Goal: Task Accomplishment & Management: Complete application form

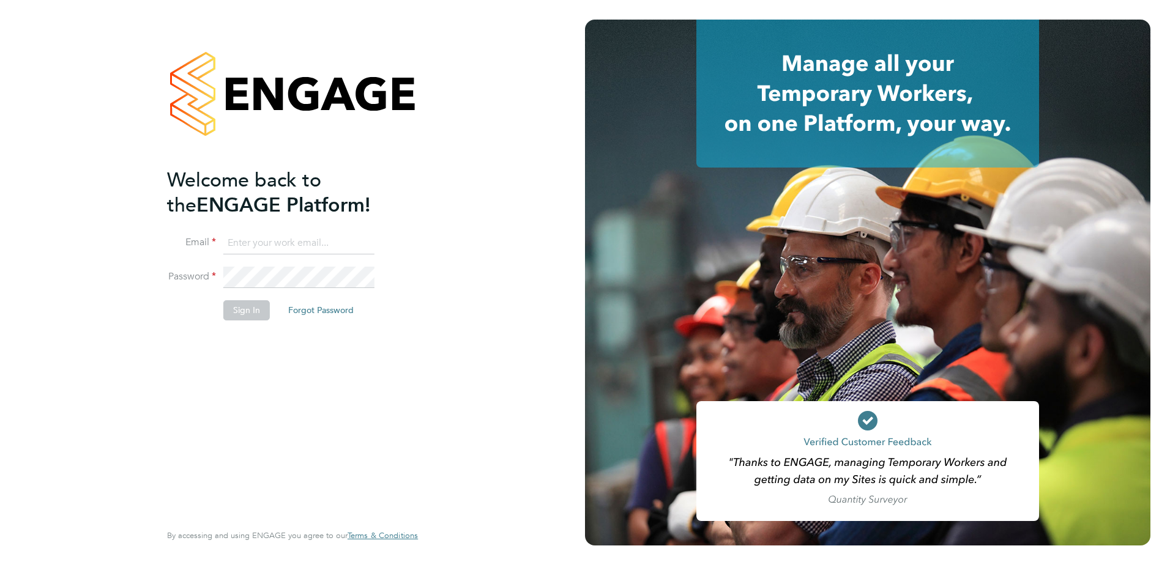
type input "Eleanor@boden-group.co.uk"
click at [253, 311] on button "Sign In" at bounding box center [246, 310] width 47 height 20
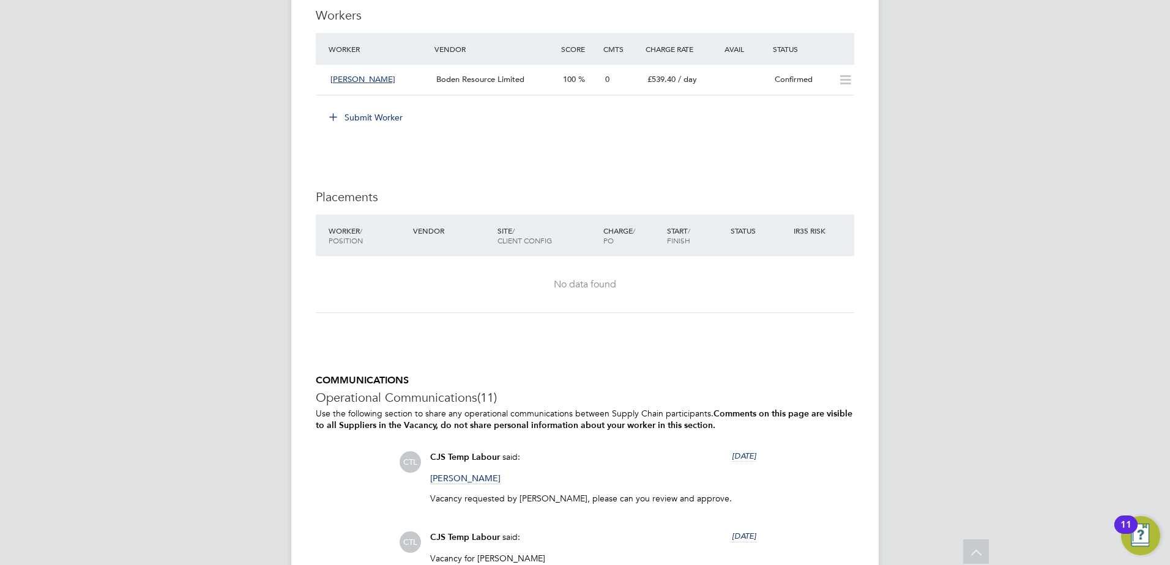
scroll to position [918, 0]
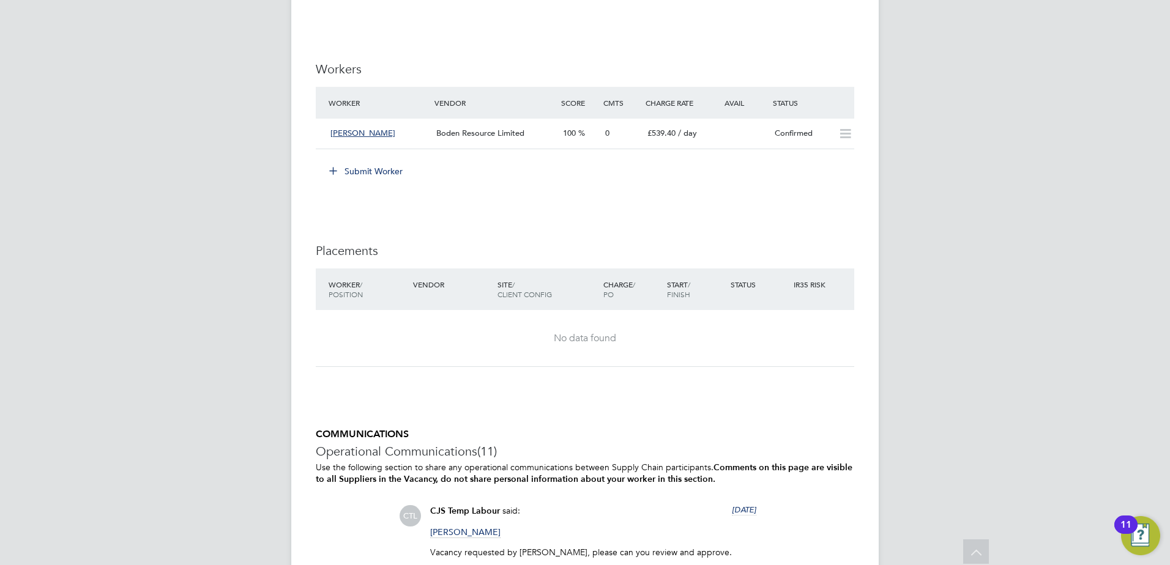
scroll to position [783, 0]
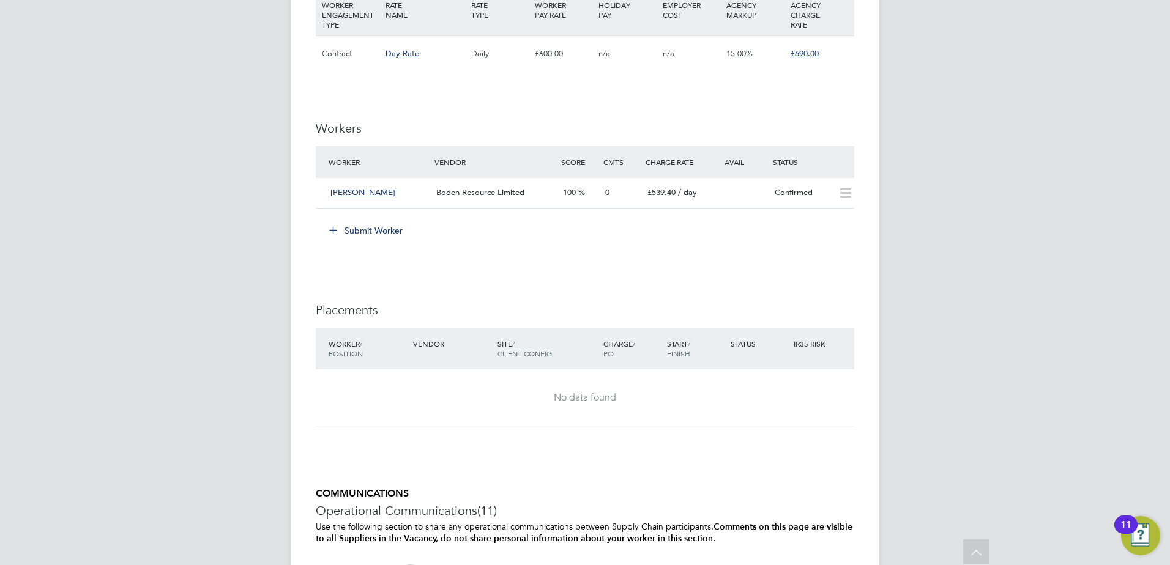
click at [376, 232] on button "Submit Worker" at bounding box center [367, 231] width 92 height 20
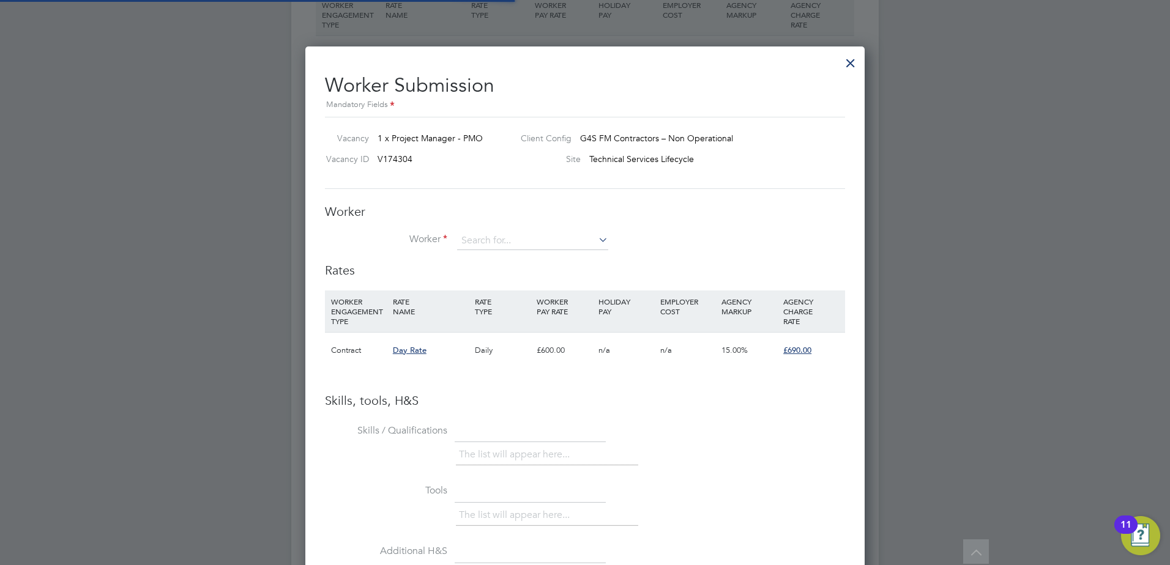
scroll to position [36, 83]
click at [532, 244] on input at bounding box center [532, 241] width 151 height 18
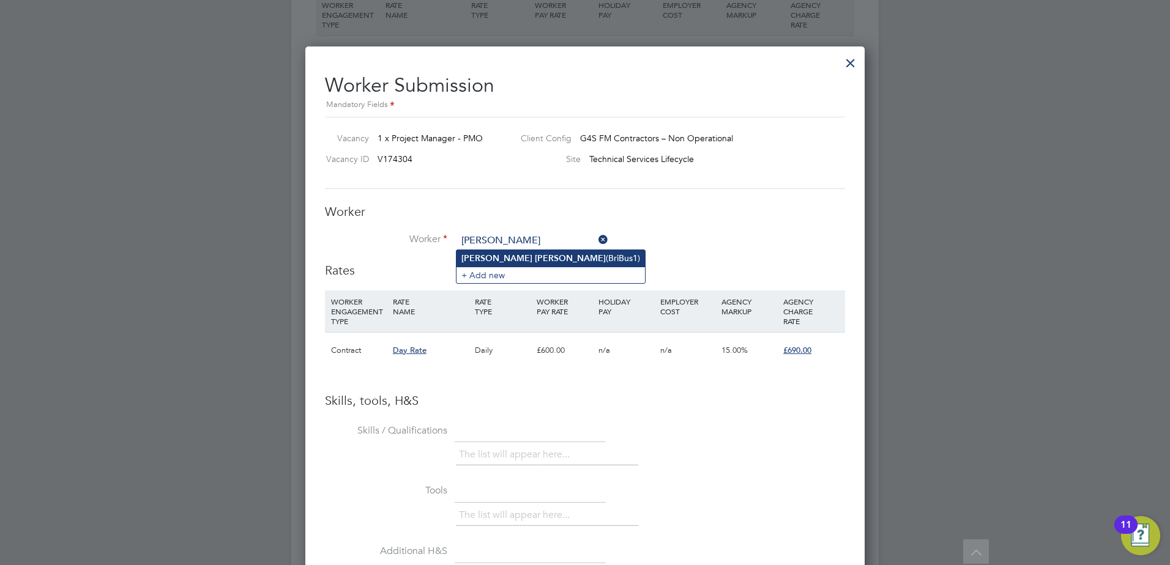
click at [557, 250] on li "Brian Bush (BriBus1)" at bounding box center [550, 258] width 188 height 17
type input "Brian Bush (BriBus1)"
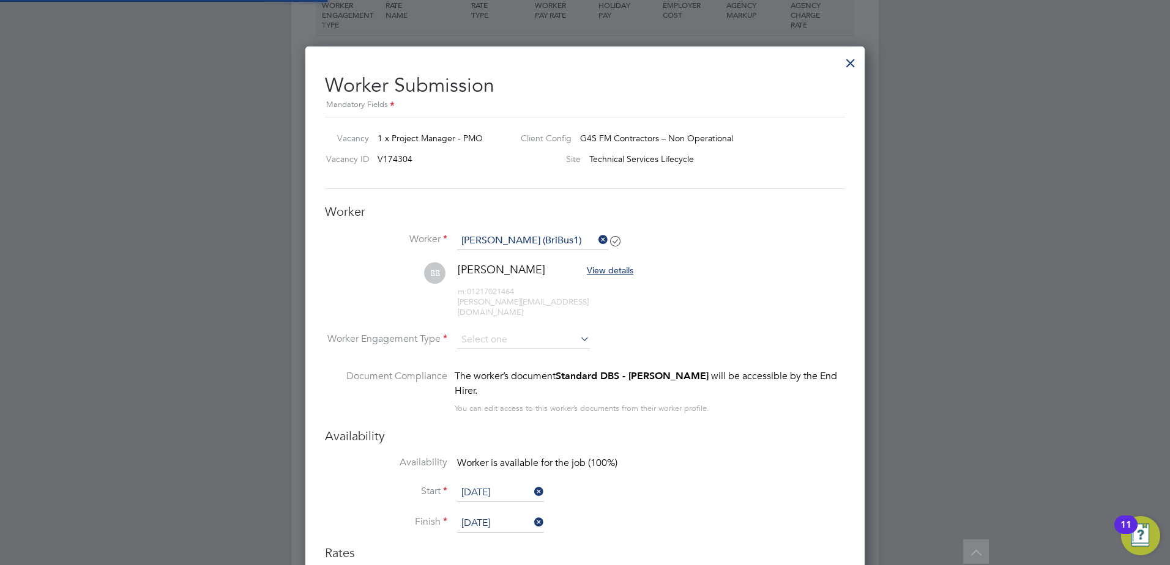
scroll to position [1030, 560]
click at [557, 335] on input at bounding box center [523, 340] width 133 height 18
click at [531, 348] on li "Contract" at bounding box center [523, 347] width 134 height 16
type input "Contract"
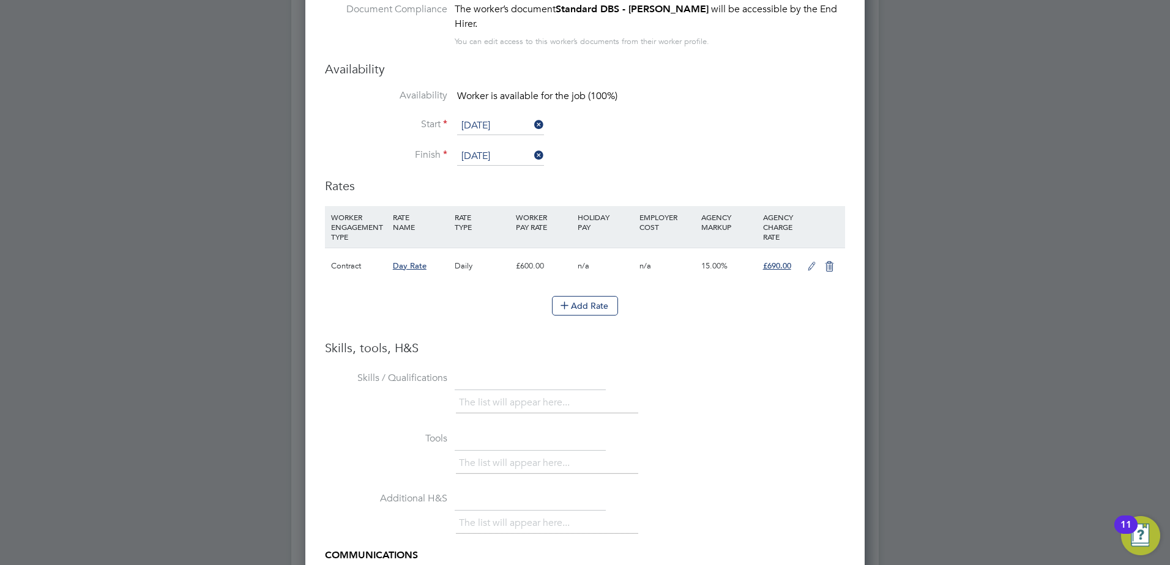
scroll to position [1395, 0]
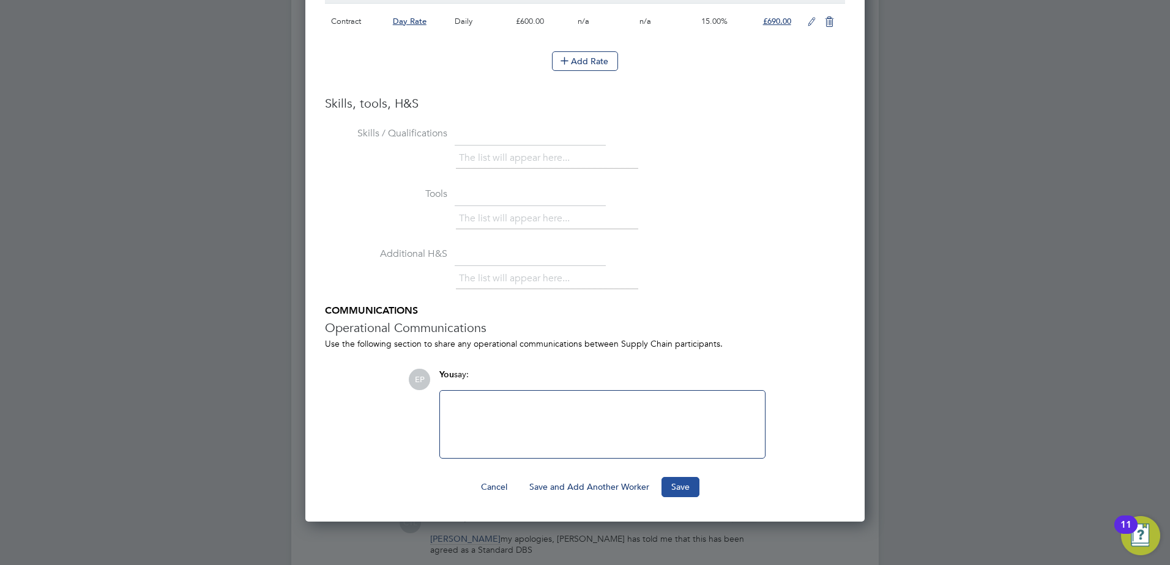
click at [679, 477] on button "Save" at bounding box center [680, 487] width 38 height 20
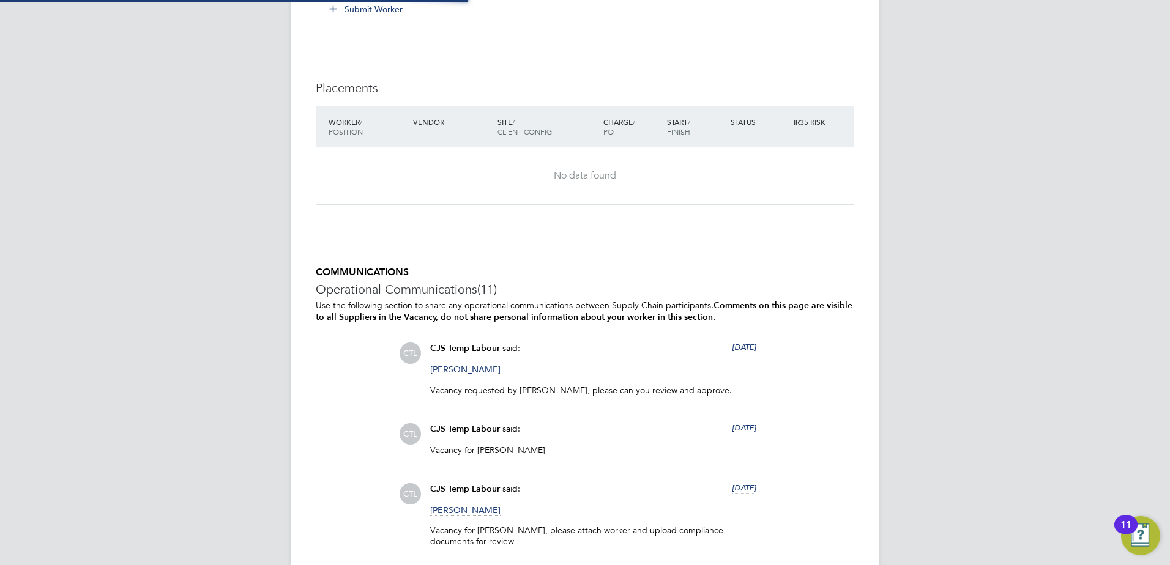
scroll to position [21, 128]
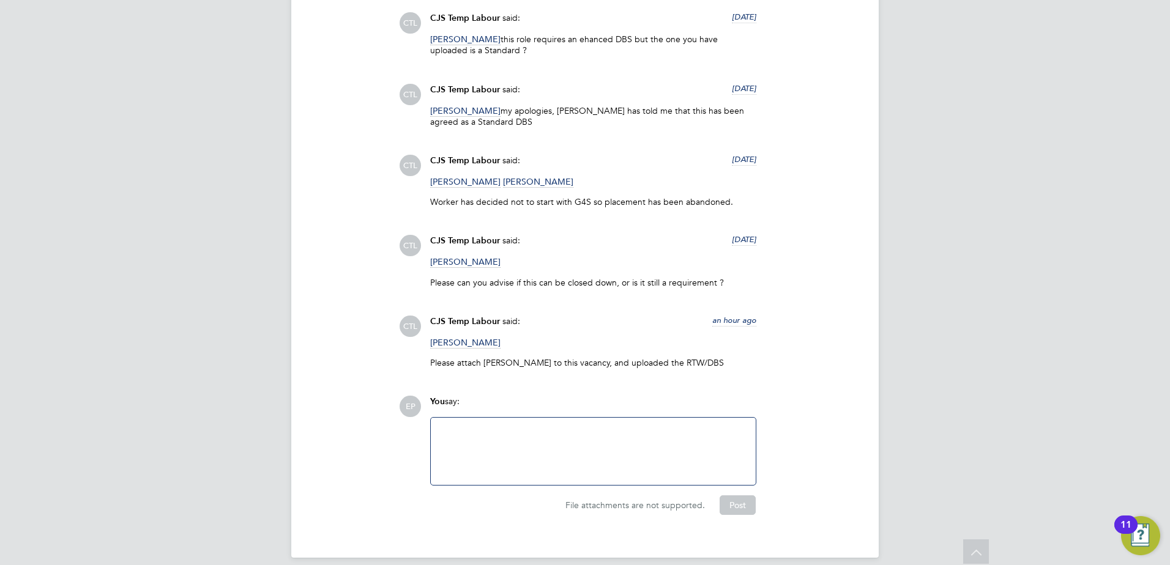
click at [455, 425] on div at bounding box center [593, 451] width 310 height 53
click at [743, 496] on button "Post" at bounding box center [738, 506] width 36 height 20
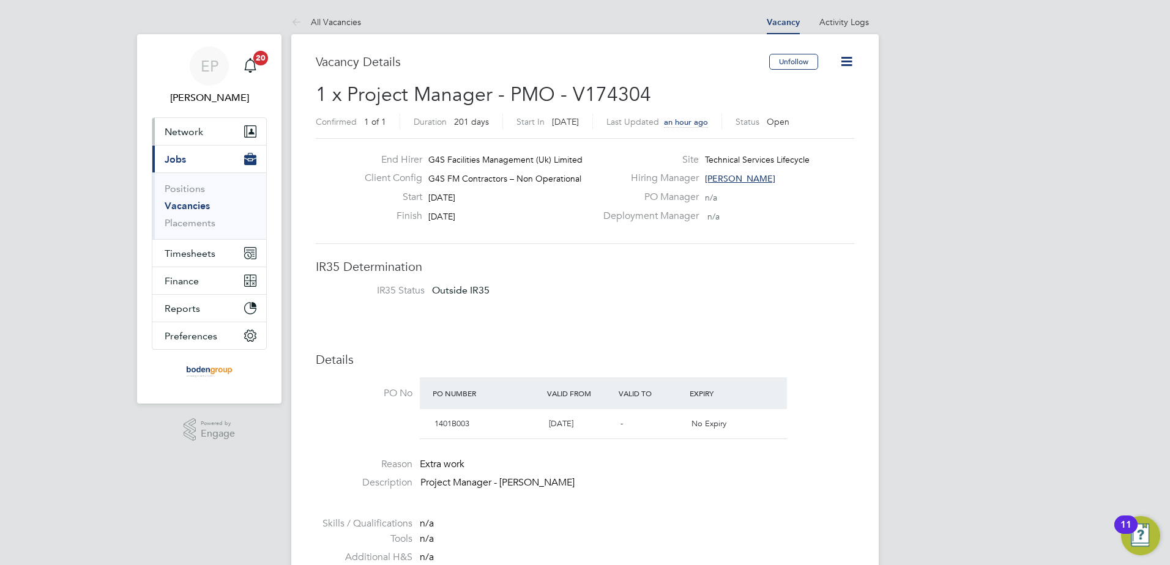
click at [187, 129] on span "Network" at bounding box center [184, 132] width 39 height 12
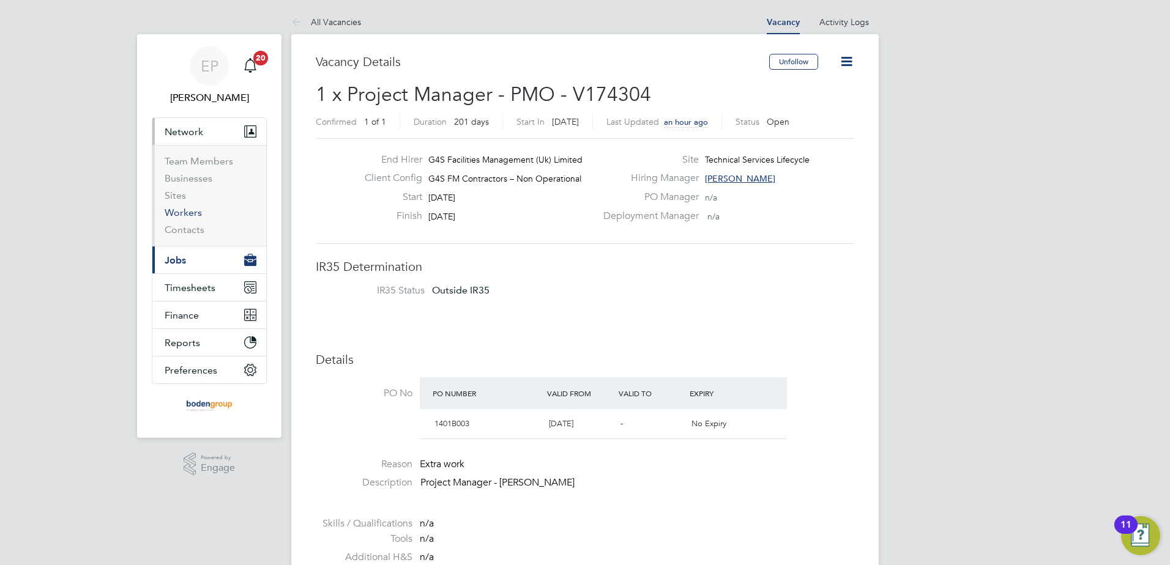
click at [181, 215] on link "Workers" at bounding box center [183, 213] width 37 height 12
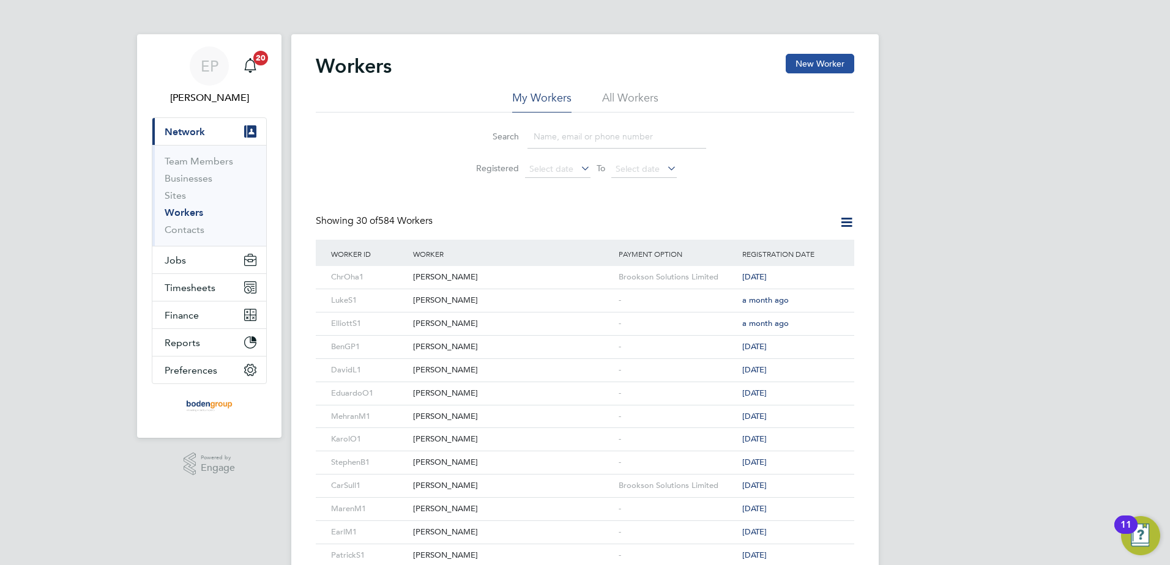
click at [800, 54] on button "New Worker" at bounding box center [820, 64] width 69 height 20
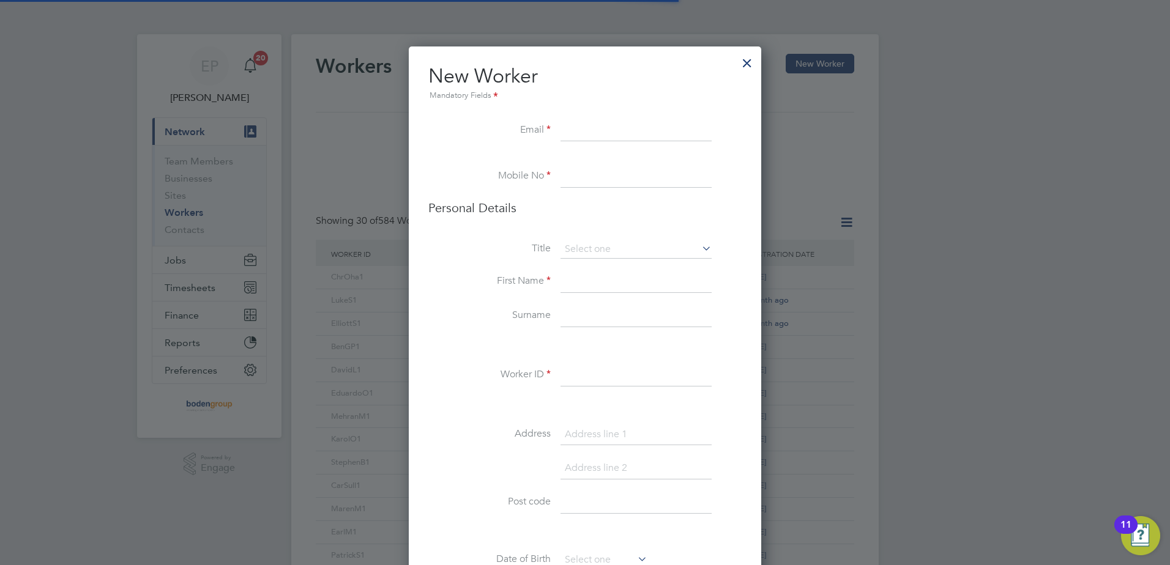
scroll to position [1092, 353]
click at [590, 133] on input at bounding box center [635, 131] width 151 height 22
type input "t"
click at [568, 129] on input at bounding box center [635, 131] width 151 height 22
paste input "Brian.bush1001@gmail.com"
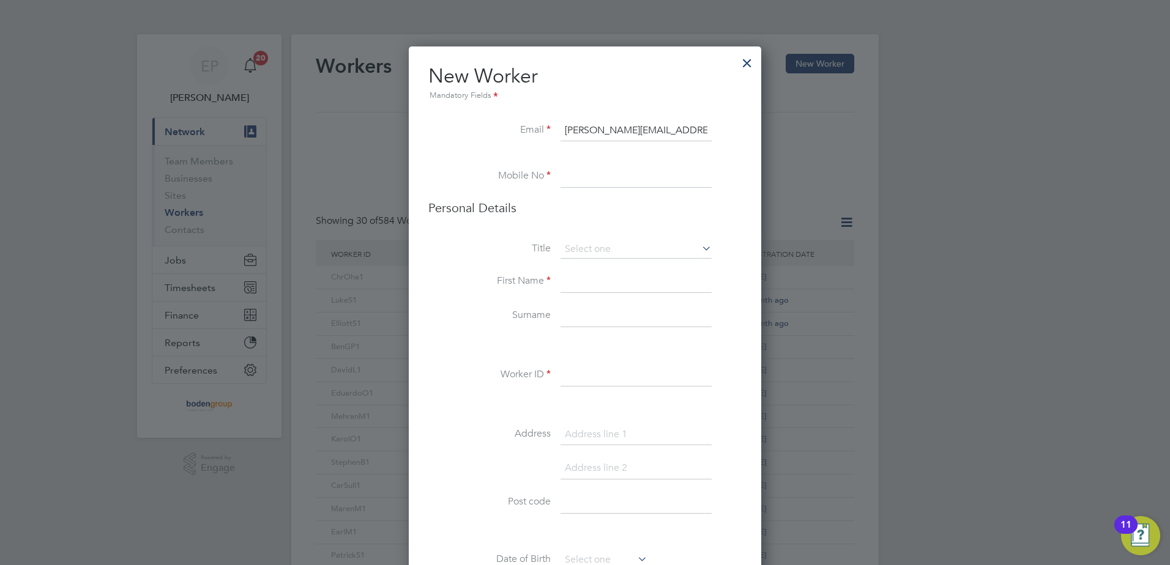
click at [646, 128] on input "Brian.bush1001@gmail.com" at bounding box center [635, 131] width 151 height 22
click at [658, 125] on input "Brian.bush1001@gmail.com" at bounding box center [635, 131] width 151 height 22
click at [622, 130] on input "Brian.bush1001@gmaiill.com" at bounding box center [635, 131] width 151 height 22
click at [659, 130] on input "Brian.bush10001@gmaiill.com" at bounding box center [635, 131] width 151 height 22
type input "Brian.bush10001@gmaaiill.com"
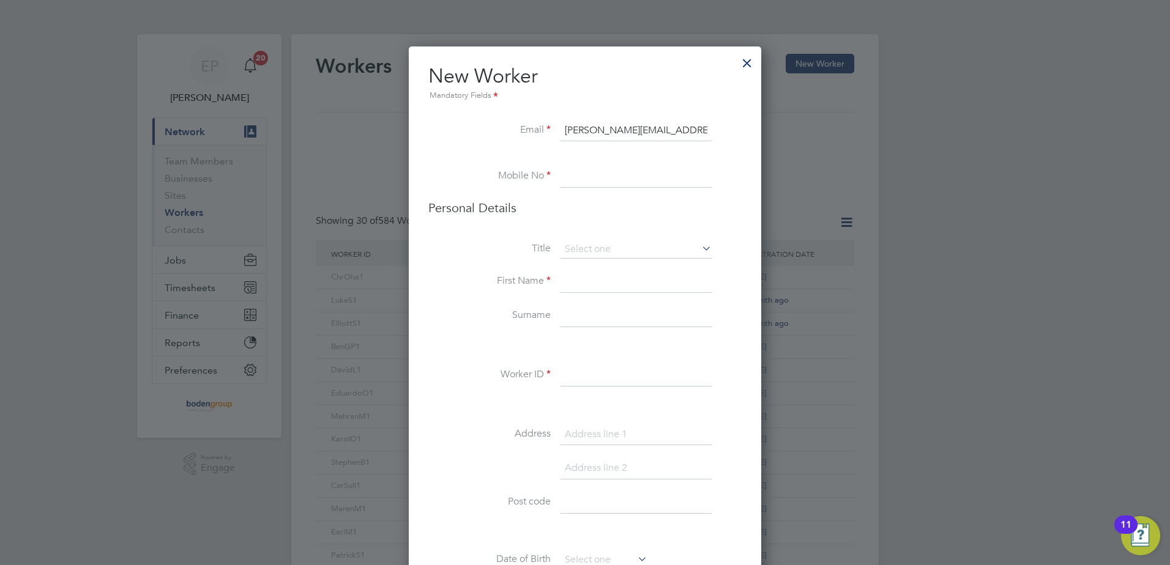
click at [650, 174] on input at bounding box center [635, 177] width 151 height 22
type input "01217021464"
type input "paul mont"
type input "Christopher"
type input "Ohanians"
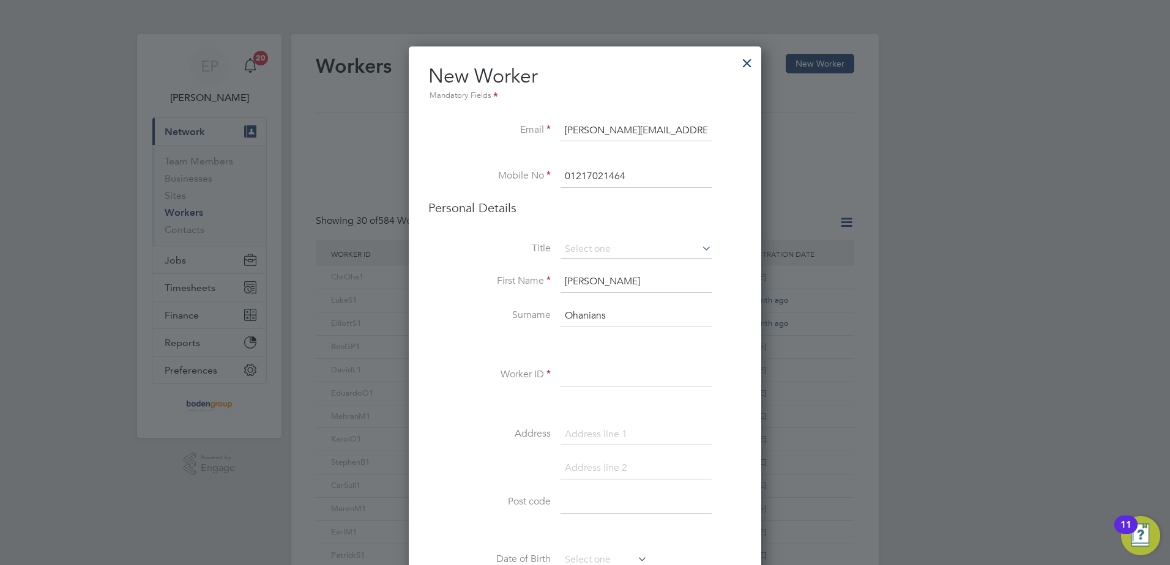
type input "ChrOha1"
type input "Unit [GEOGRAPHIC_DATA] [GEOGRAPHIC_DATA]"
type input "B46 3JL"
click at [643, 251] on input at bounding box center [635, 249] width 151 height 18
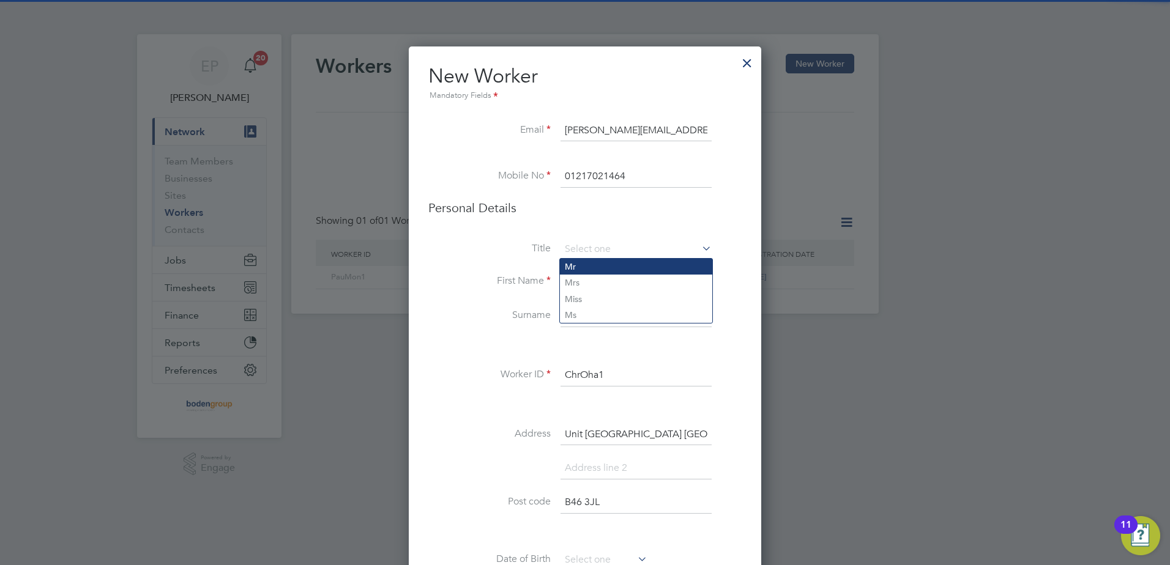
click at [594, 267] on li "Mr" at bounding box center [636, 267] width 152 height 16
type input "Mr"
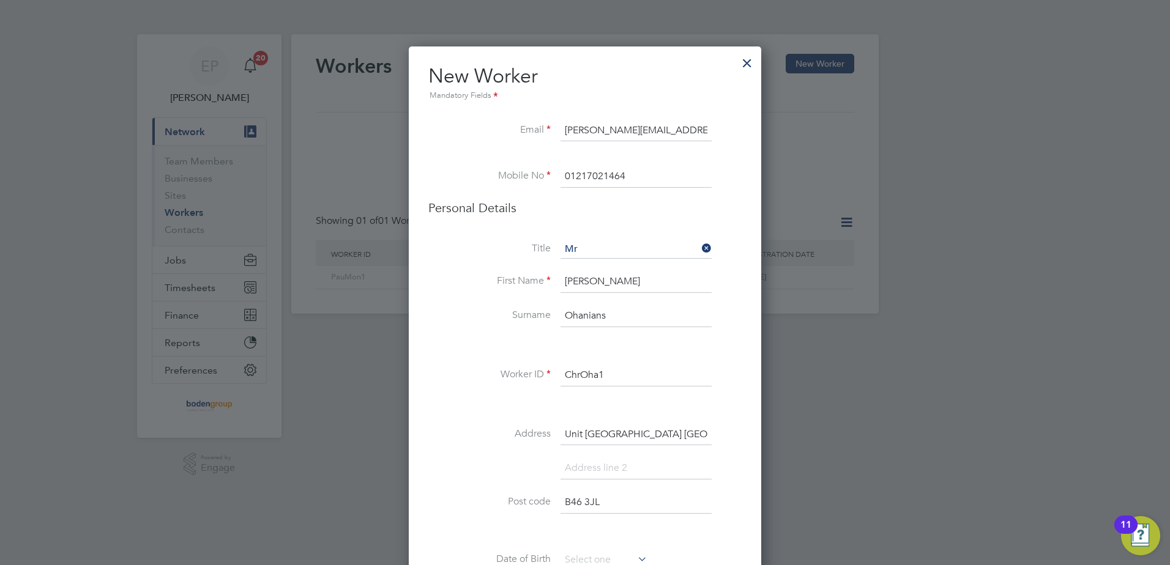
drag, startPoint x: 633, startPoint y: 283, endPoint x: 560, endPoint y: 284, distance: 73.4
click at [560, 284] on li "First Name Christopher" at bounding box center [584, 288] width 313 height 34
click at [551, 284] on li "First Name Christopher" at bounding box center [584, 288] width 313 height 34
drag, startPoint x: 627, startPoint y: 279, endPoint x: 562, endPoint y: 286, distance: 65.2
click at [562, 286] on input "Christopher" at bounding box center [635, 282] width 151 height 22
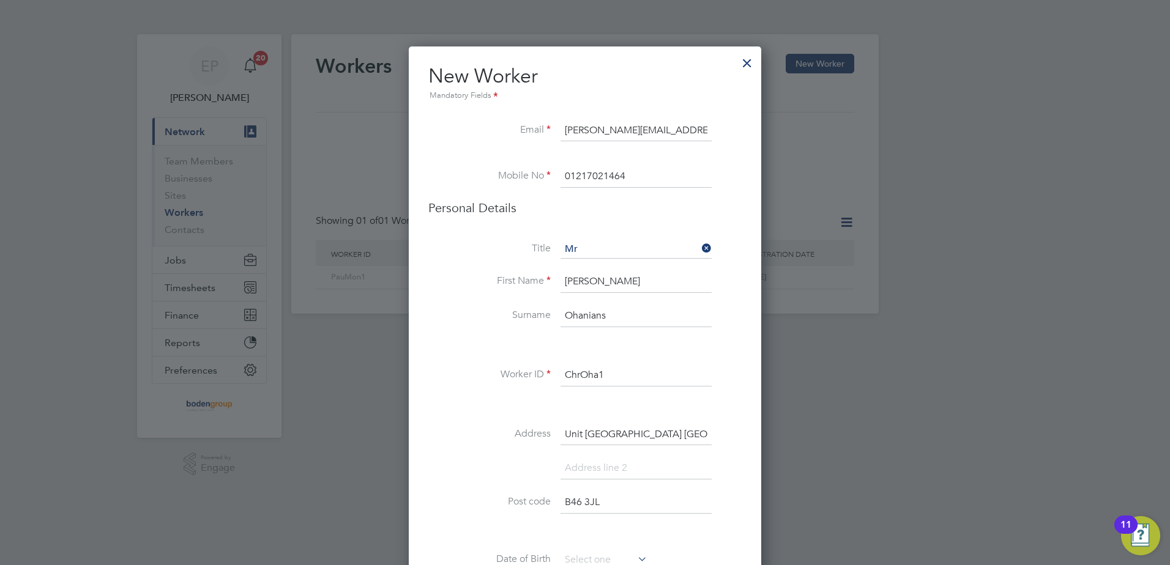
type input "[PERSON_NAME]"
drag, startPoint x: 564, startPoint y: 313, endPoint x: 635, endPoint y: 315, distance: 71.0
click at [635, 315] on input "Ohanians" at bounding box center [635, 316] width 151 height 22
type input "[PERSON_NAME]"
drag, startPoint x: 568, startPoint y: 373, endPoint x: 622, endPoint y: 376, distance: 53.9
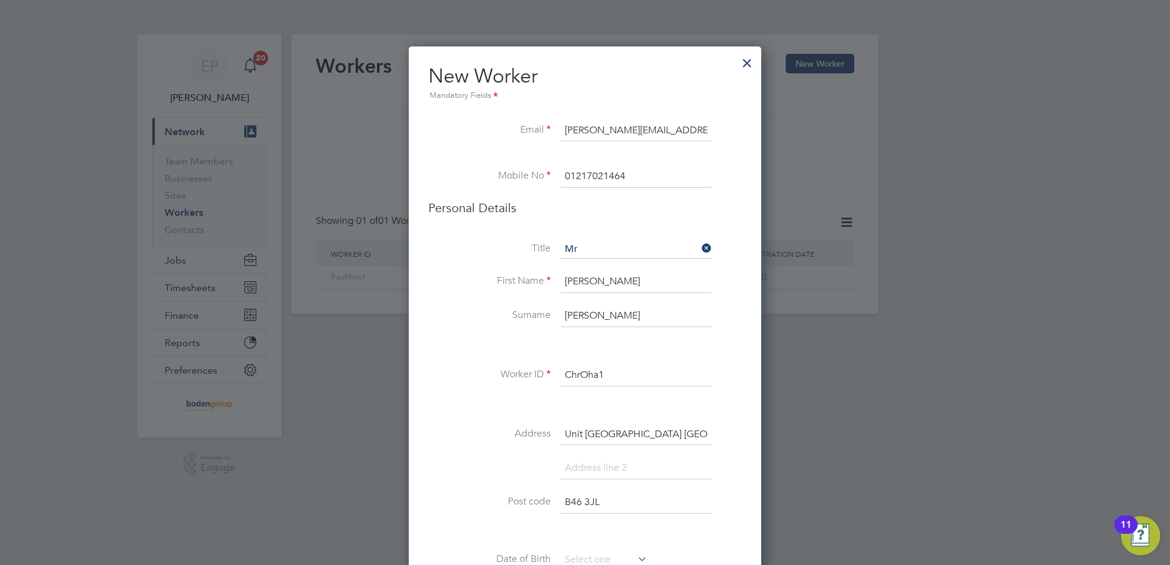
click at [622, 376] on input "ChrOha1" at bounding box center [635, 376] width 151 height 22
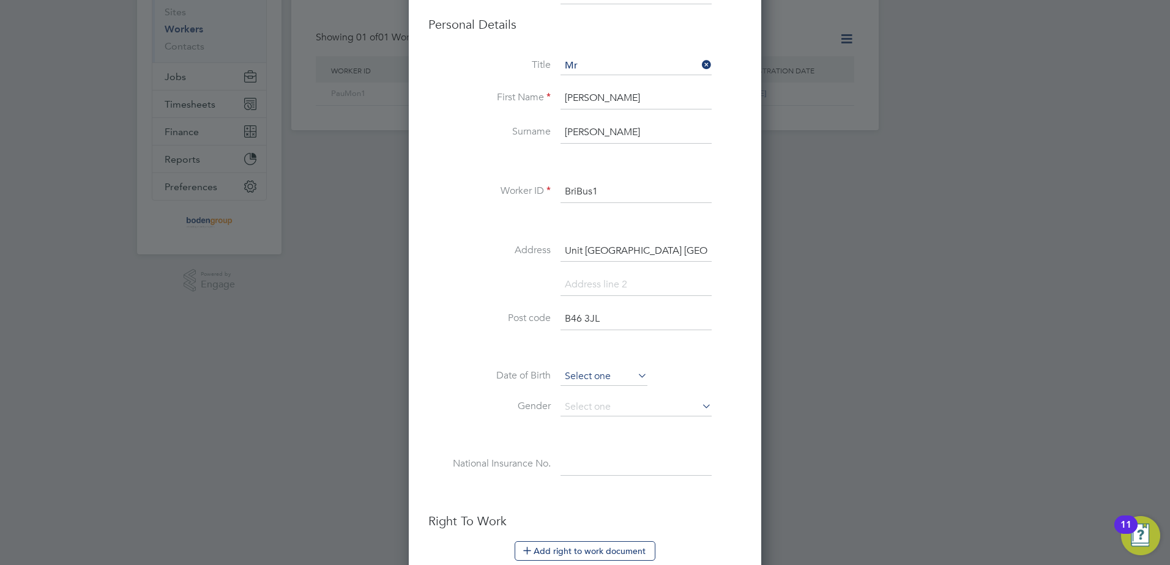
scroll to position [306, 0]
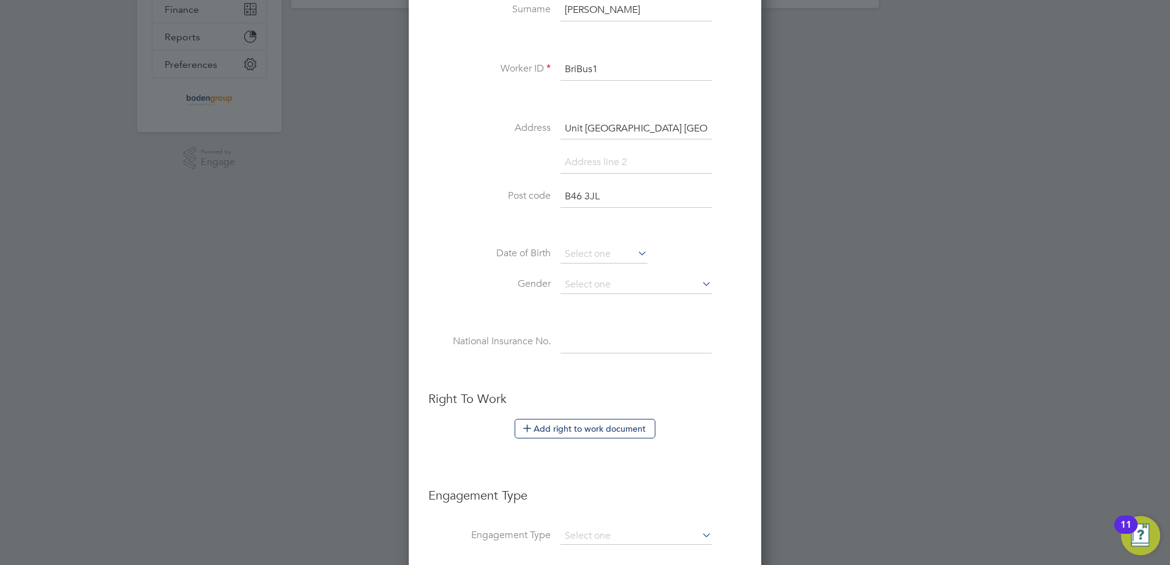
type input "BriBus1"
drag, startPoint x: 572, startPoint y: 341, endPoint x: 559, endPoint y: 340, distance: 12.9
click at [572, 341] on input at bounding box center [635, 343] width 151 height 22
click at [574, 341] on input at bounding box center [635, 343] width 151 height 22
paste input "WP029994B"
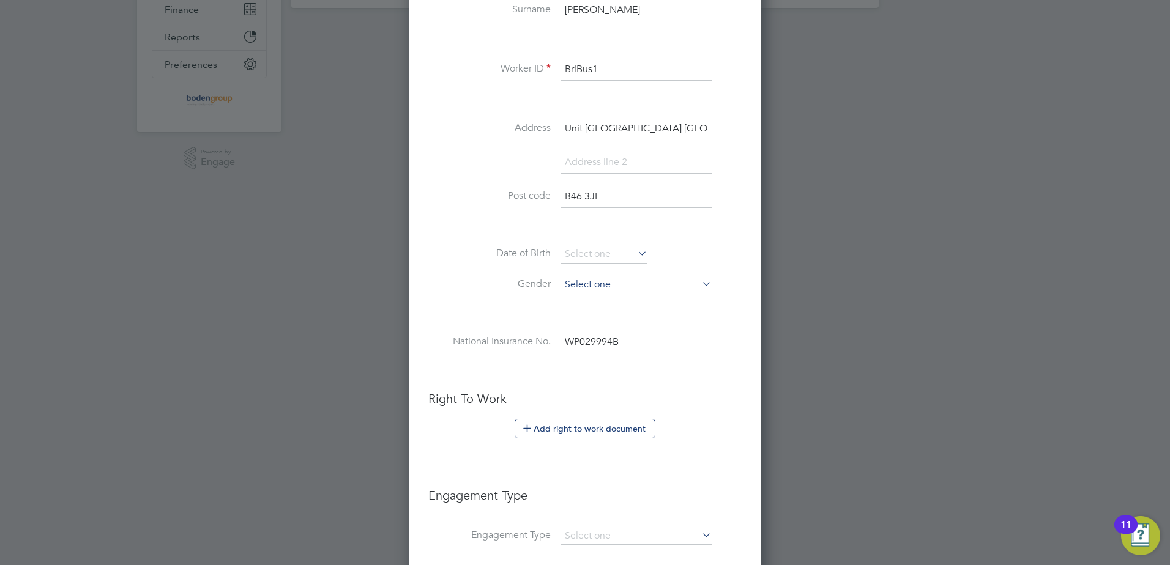
type input "WP 02 99 94 B"
click at [610, 304] on li "[DEMOGRAPHIC_DATA]" at bounding box center [636, 302] width 152 height 16
type input "[DEMOGRAPHIC_DATA]"
click at [590, 253] on input at bounding box center [603, 254] width 87 height 18
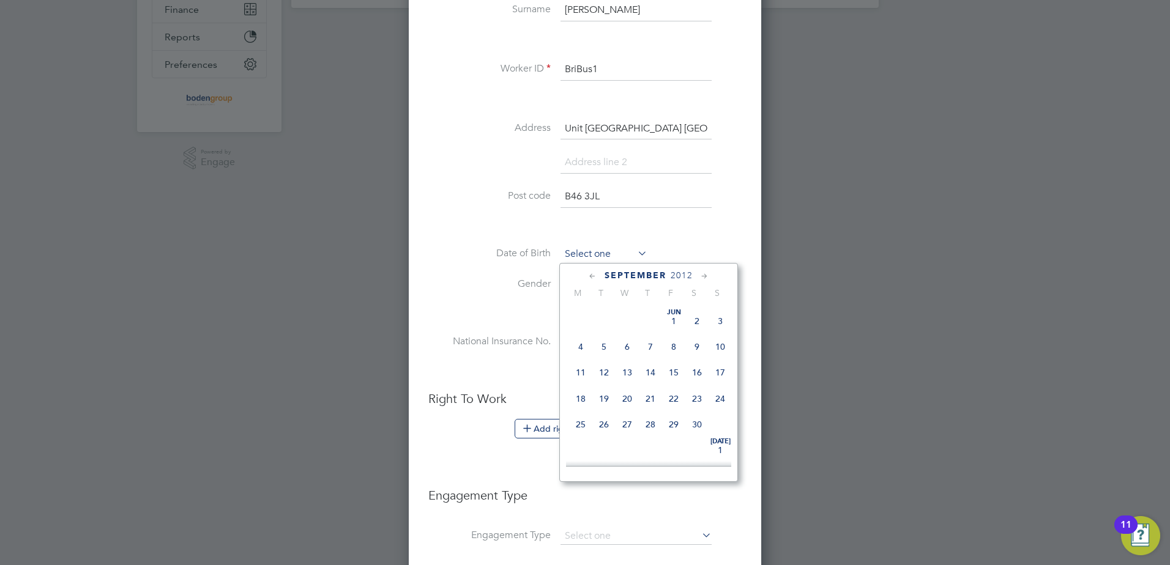
scroll to position [477, 0]
click at [671, 275] on span "2012" at bounding box center [682, 275] width 22 height 10
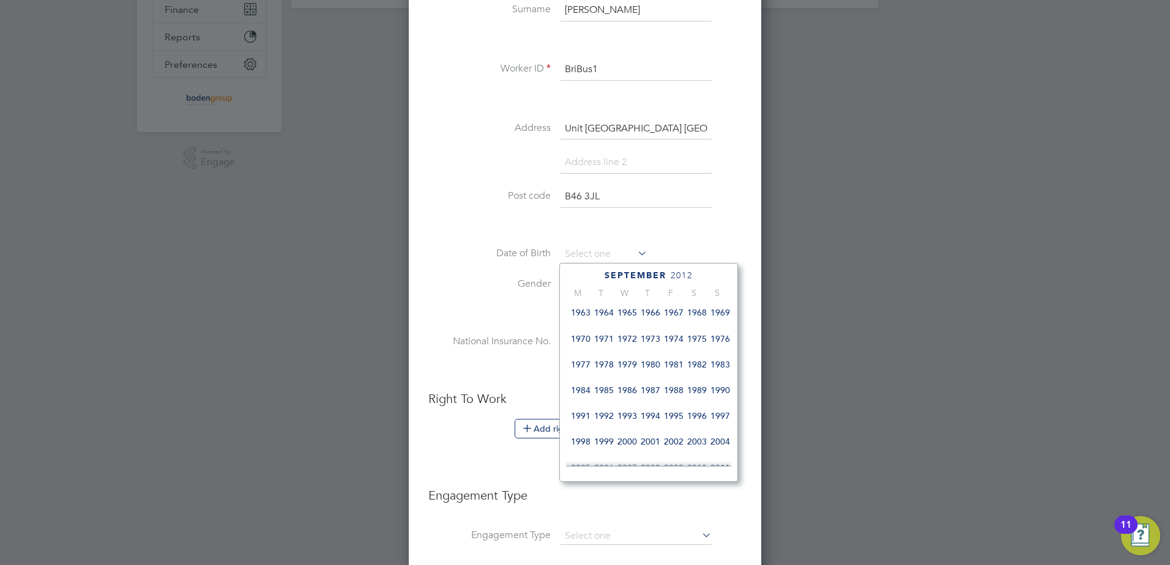
scroll to position [283, 0]
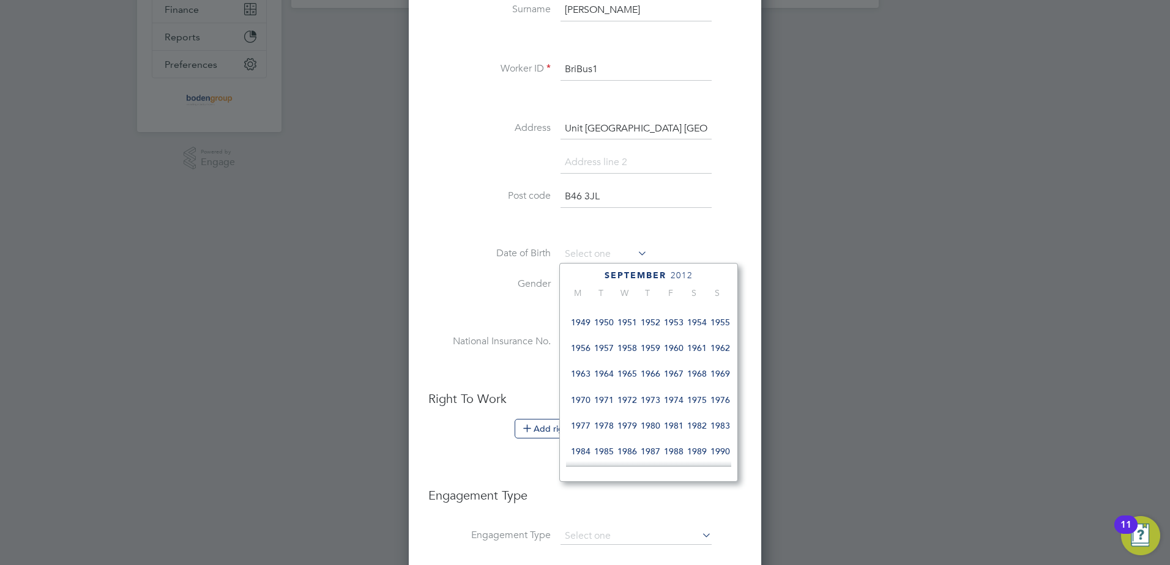
click at [724, 349] on span "1962" at bounding box center [720, 348] width 23 height 23
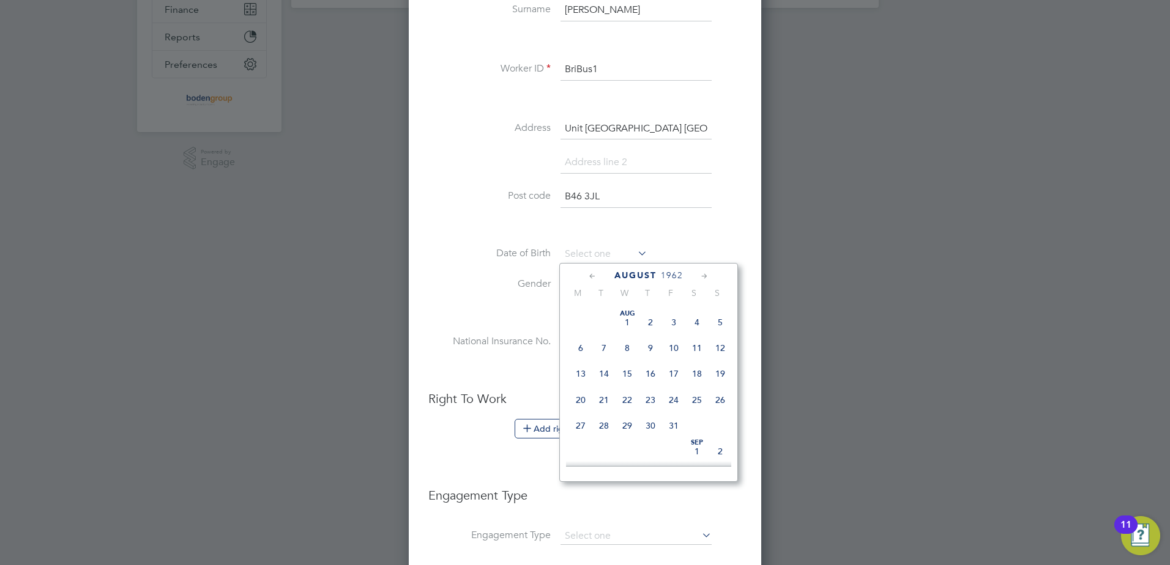
click at [595, 277] on icon at bounding box center [593, 276] width 12 height 13
click at [674, 398] on span "20" at bounding box center [673, 395] width 23 height 23
type input "[DATE]"
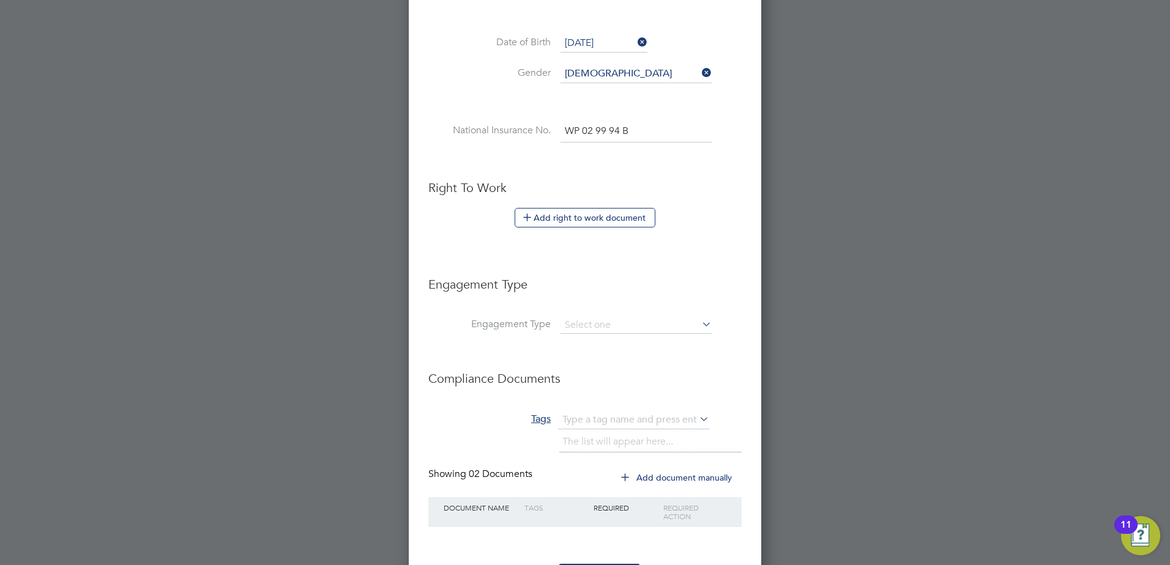
scroll to position [572, 0]
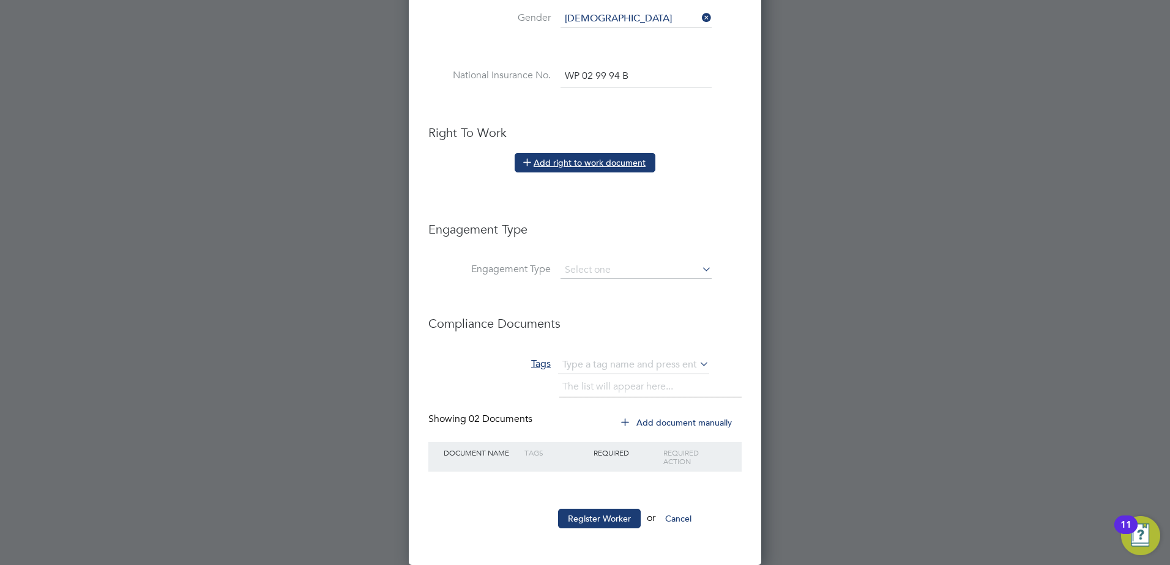
click at [544, 162] on button "Add right to work document" at bounding box center [585, 163] width 141 height 20
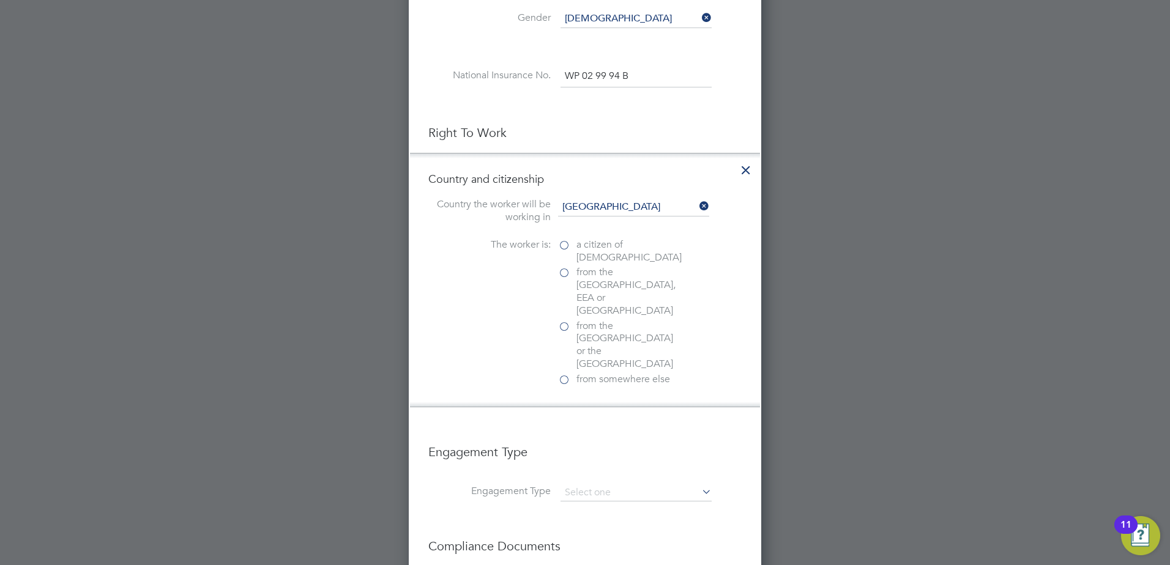
click at [563, 245] on label "a citizen of United Kingdom" at bounding box center [619, 252] width 122 height 26
click at [0, 0] on input "a citizen of United Kingdom" at bounding box center [0, 0] width 0 height 0
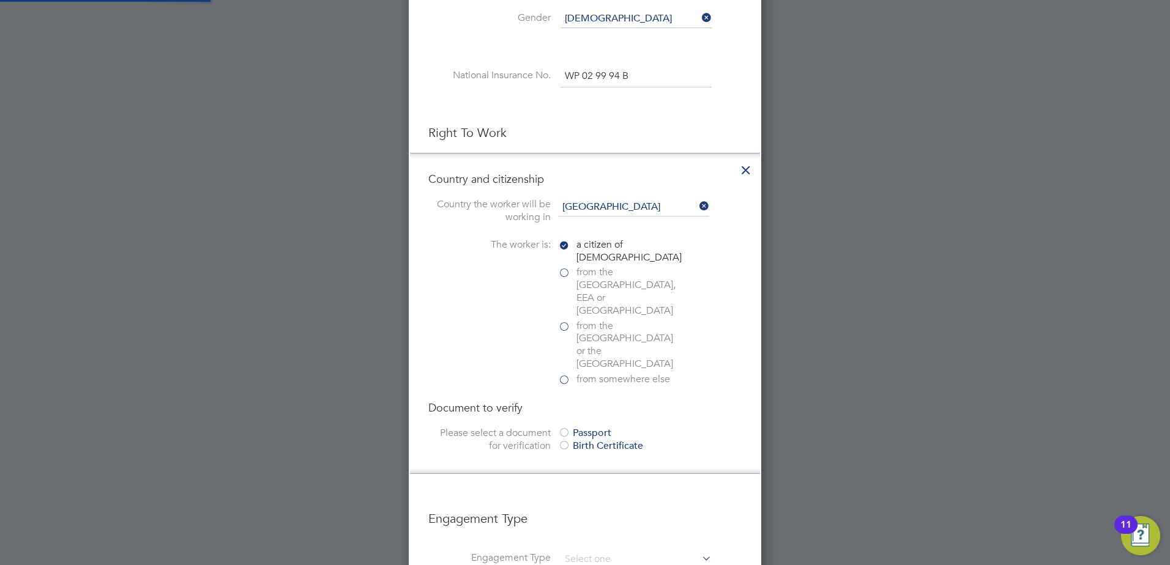
scroll to position [1342, 353]
click at [566, 428] on div at bounding box center [564, 434] width 12 height 12
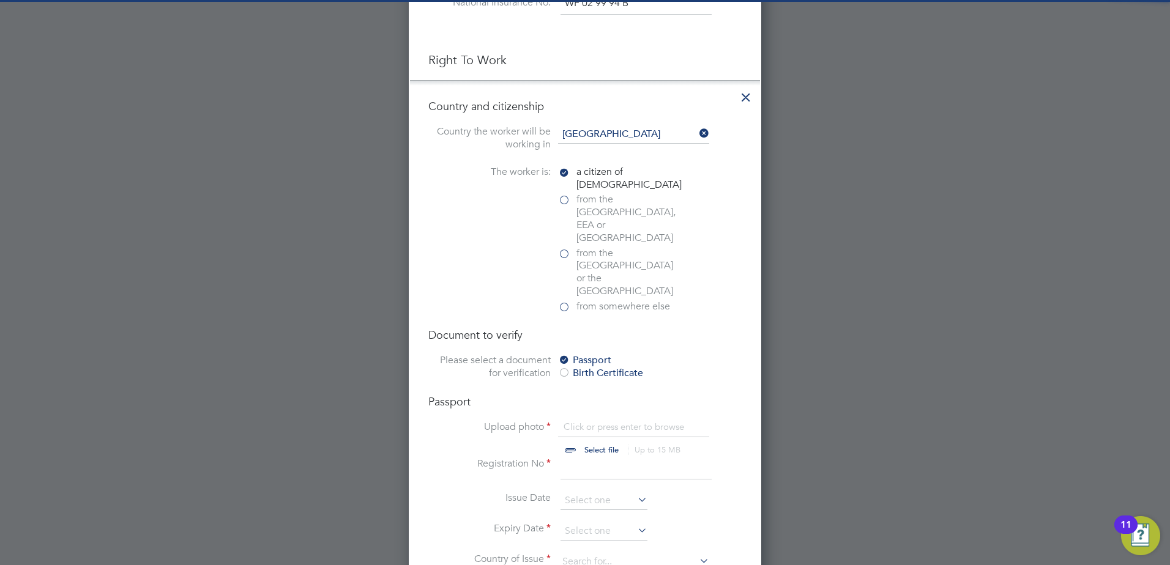
scroll to position [756, 0]
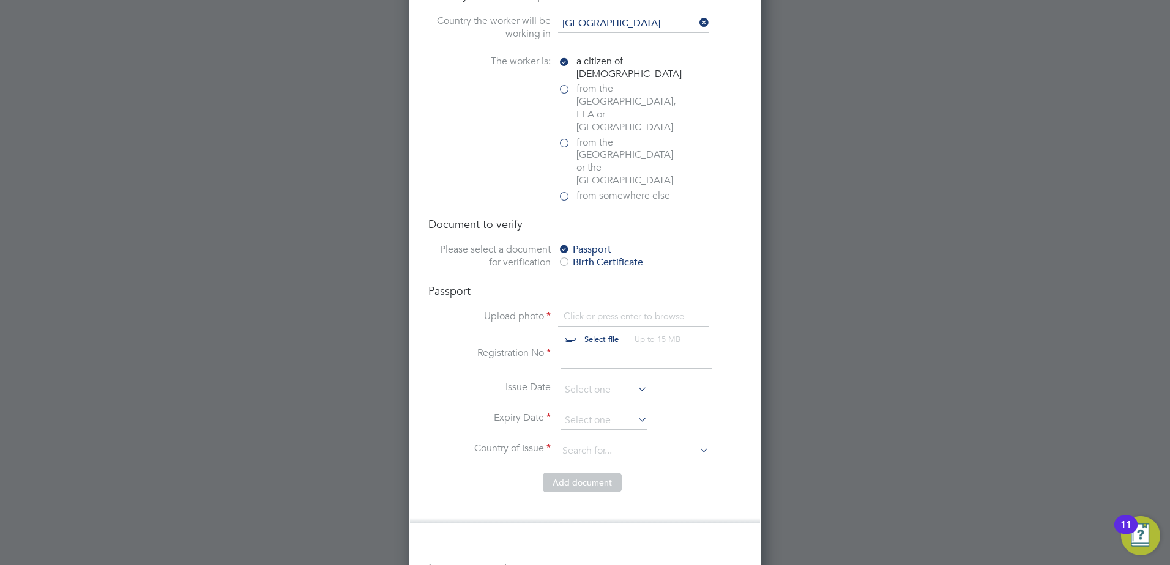
click at [592, 310] on input "file" at bounding box center [613, 328] width 192 height 37
type input "C:\fakepath\verified passport.pdf"
click at [601, 347] on input at bounding box center [635, 358] width 151 height 22
click at [581, 347] on input at bounding box center [635, 358] width 151 height 22
type input "152183608"
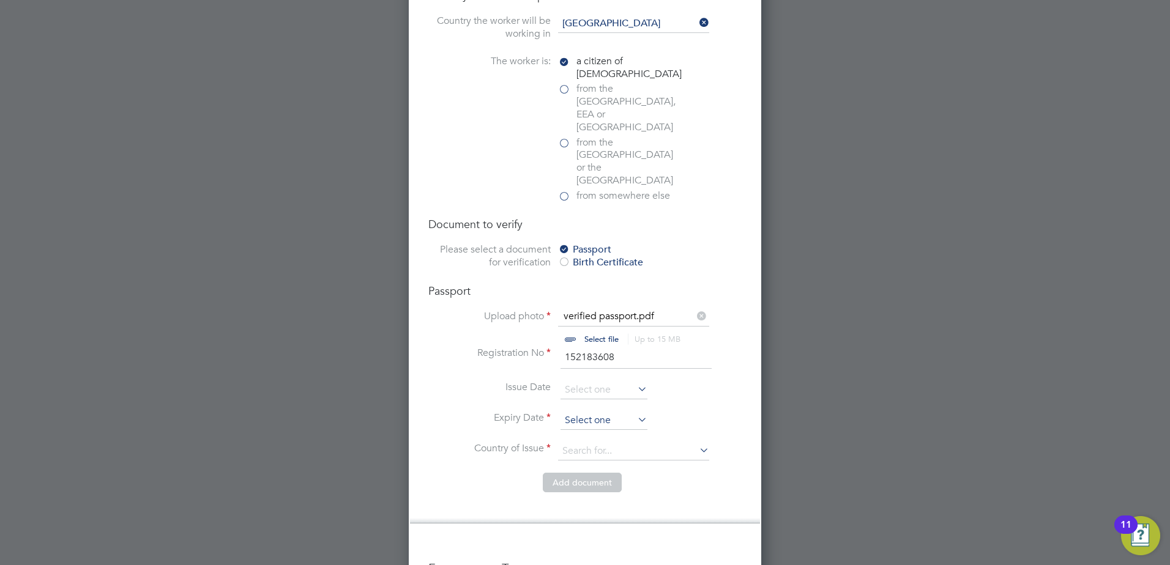
click at [601, 412] on input at bounding box center [603, 421] width 87 height 18
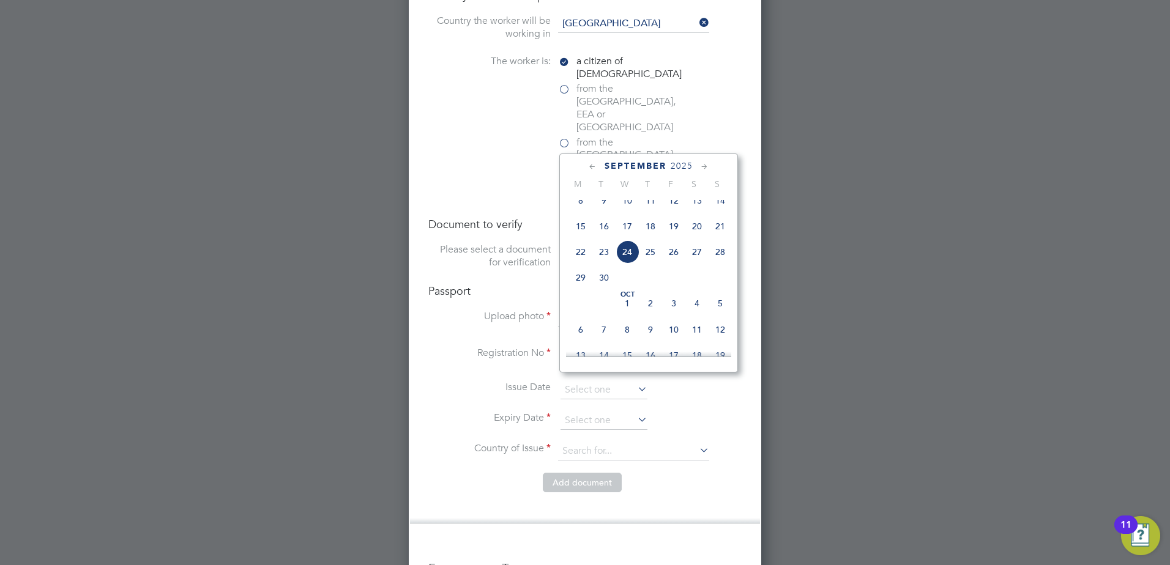
click at [687, 159] on div "September 2025 M T W T F S S Jun 1 2 3 4 5 6 7 8 9 10 11 12 13 14 15 16 17 18 1…" at bounding box center [648, 263] width 179 height 219
click at [685, 167] on span "2025" at bounding box center [682, 166] width 22 height 10
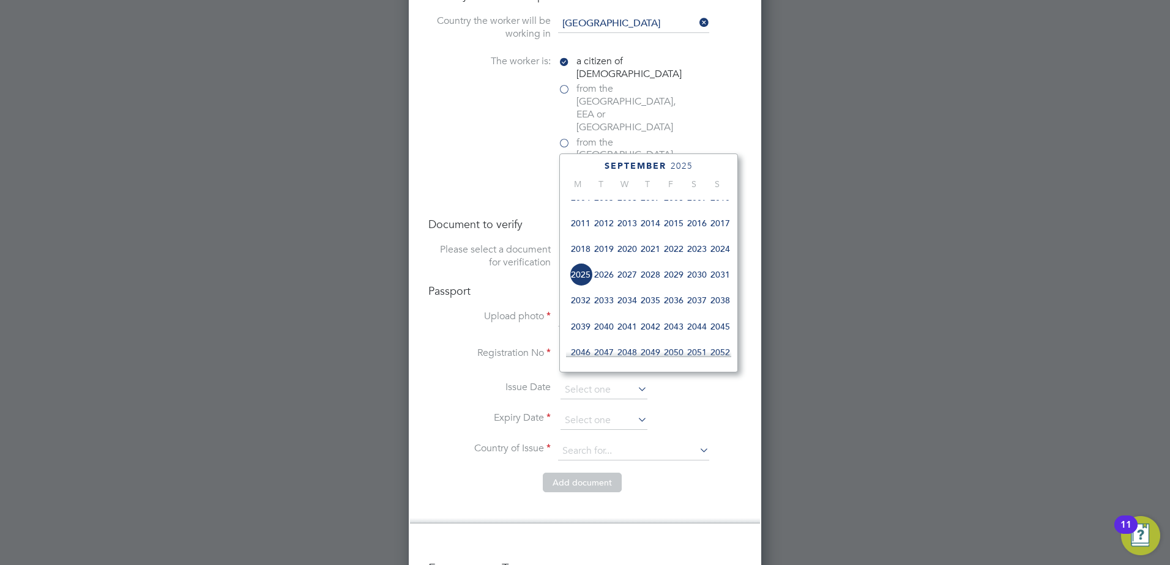
click at [650, 307] on span "2035" at bounding box center [650, 300] width 23 height 23
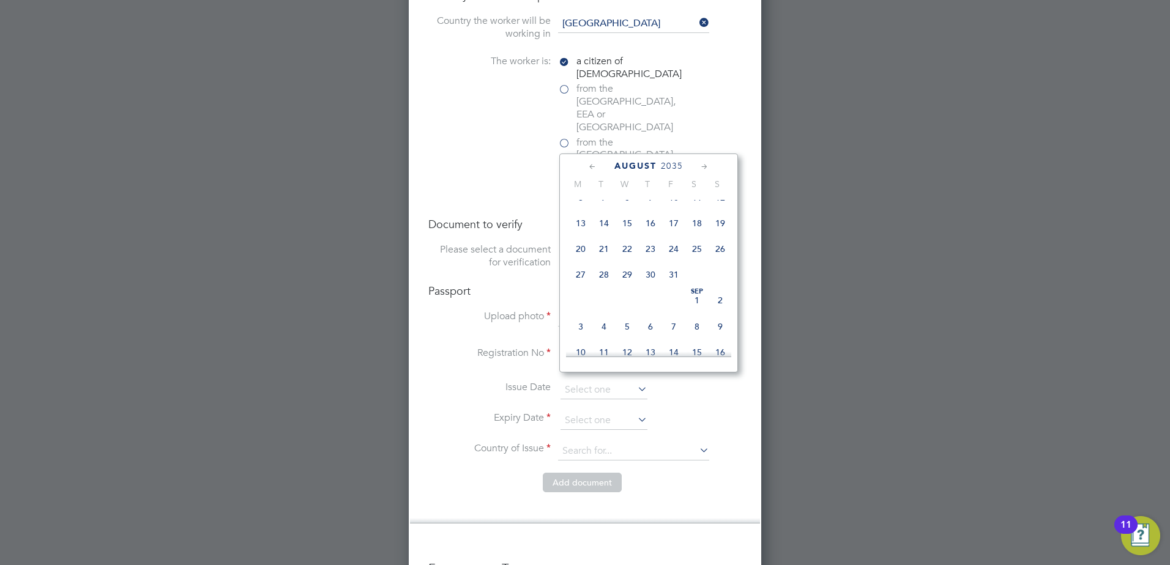
click at [589, 165] on icon at bounding box center [593, 166] width 12 height 13
click at [589, 166] on icon at bounding box center [593, 166] width 12 height 13
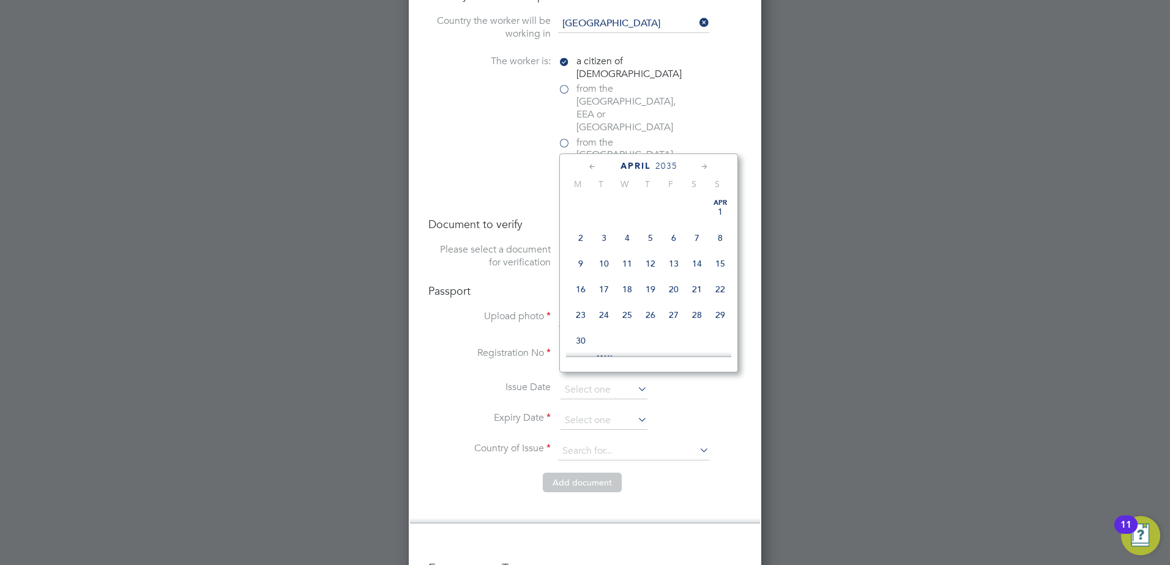
click at [589, 166] on icon at bounding box center [593, 166] width 12 height 13
click at [589, 167] on icon at bounding box center [593, 166] width 12 height 13
click at [607, 236] on span "6" at bounding box center [603, 237] width 23 height 23
type input "[DATE]"
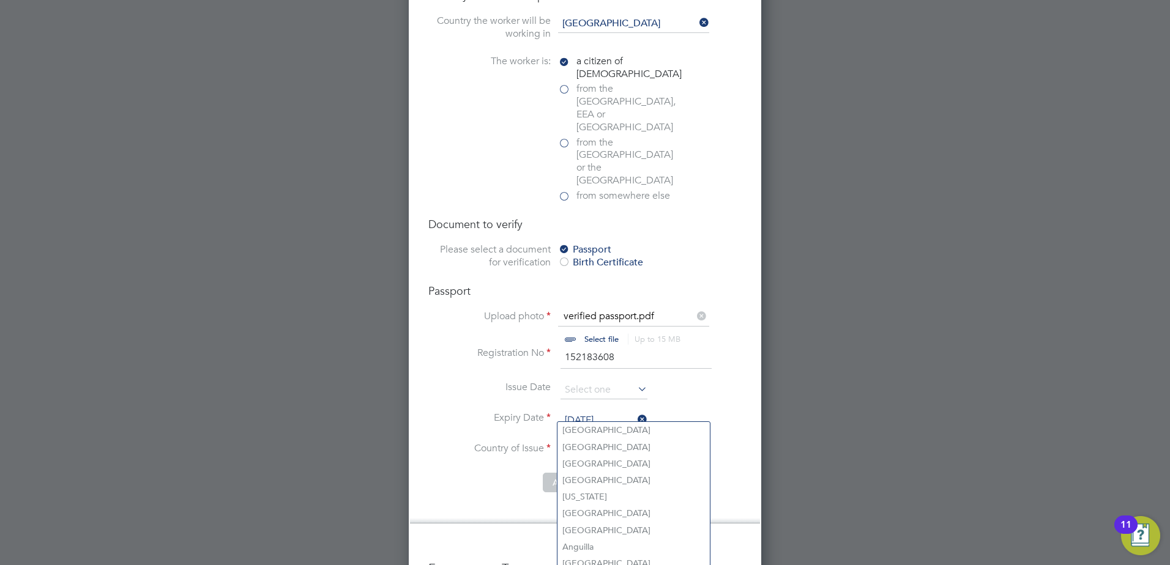
click at [582, 442] on input at bounding box center [633, 451] width 151 height 18
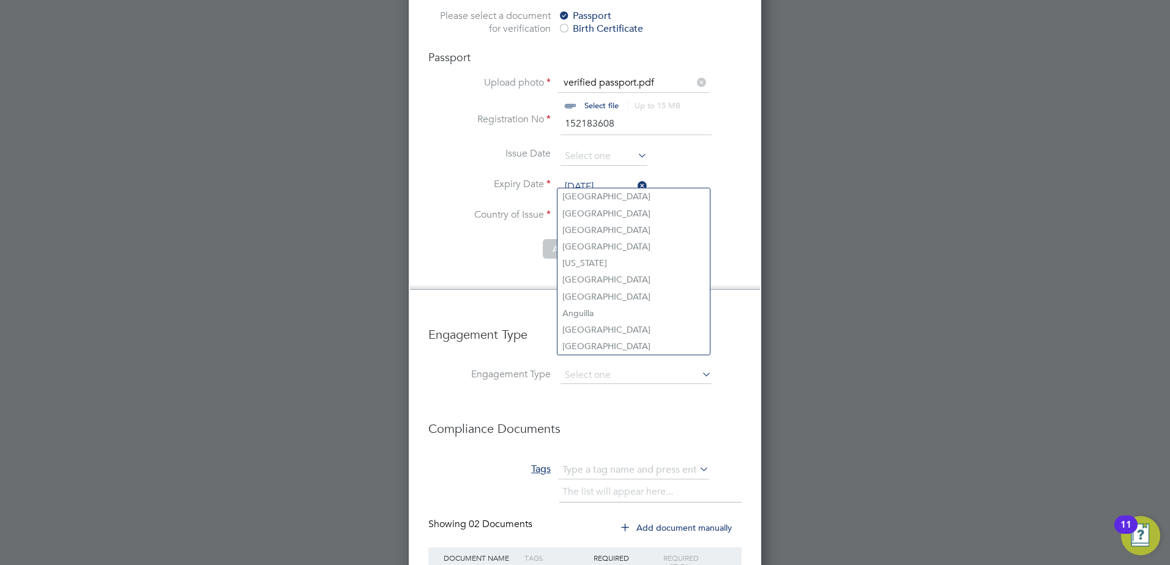
scroll to position [1057, 0]
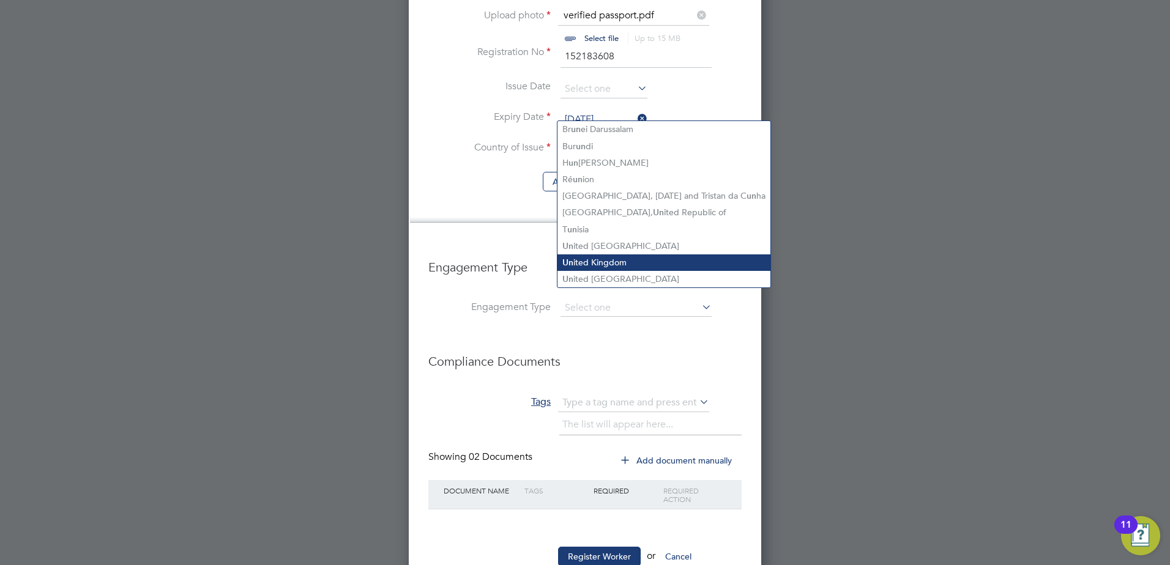
click at [628, 255] on li "Un ited Kingdom" at bounding box center [663, 263] width 213 height 17
type input "United Kingdom"
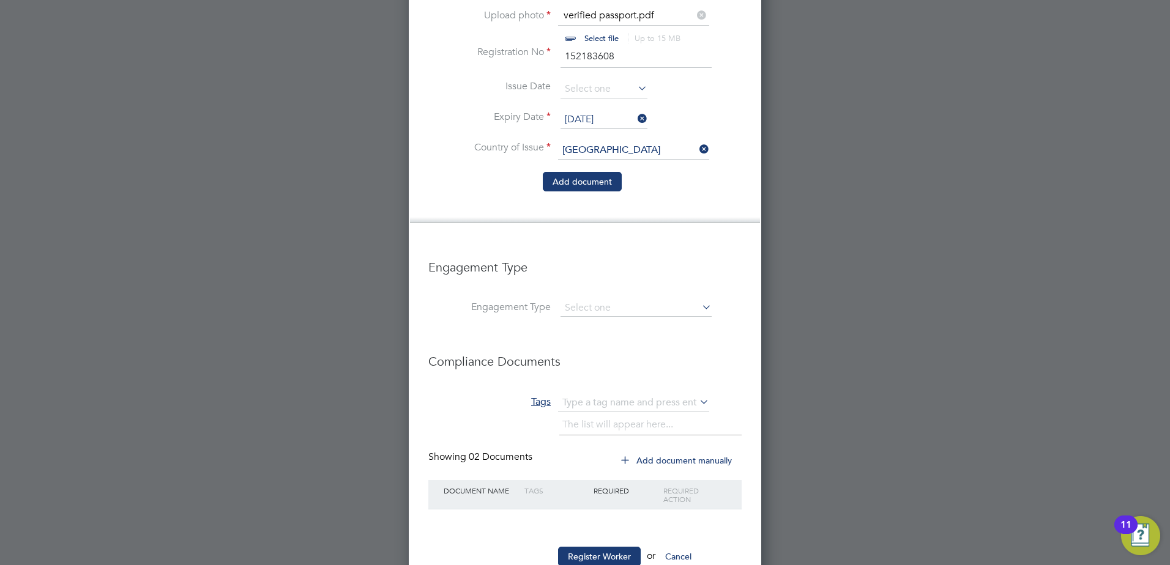
click at [583, 172] on button "Add document" at bounding box center [582, 182] width 79 height 20
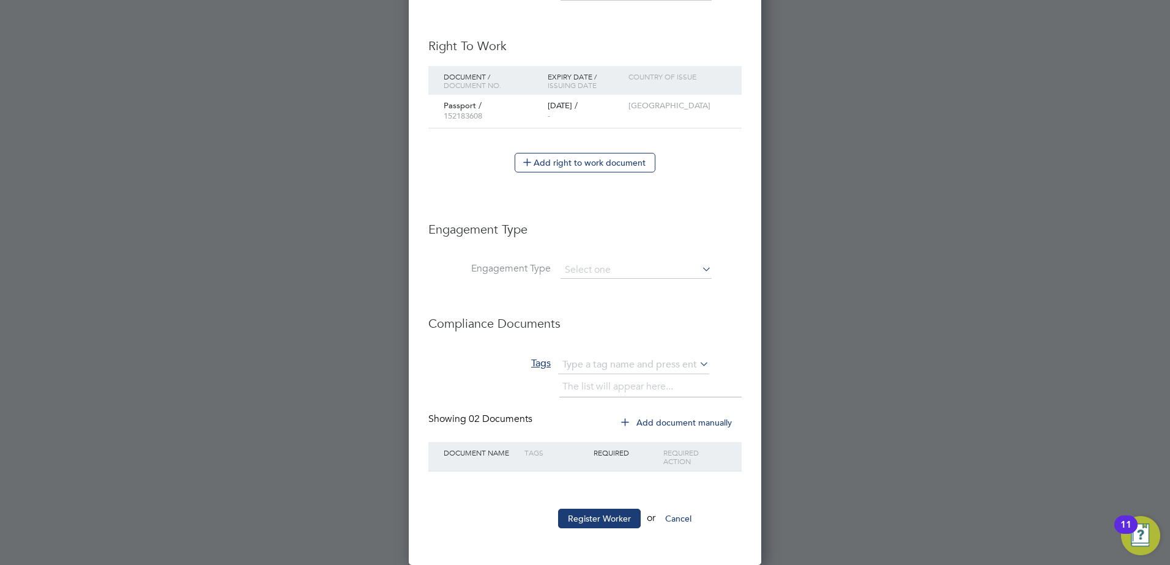
scroll to position [1179, 353]
click at [603, 267] on input at bounding box center [635, 270] width 151 height 17
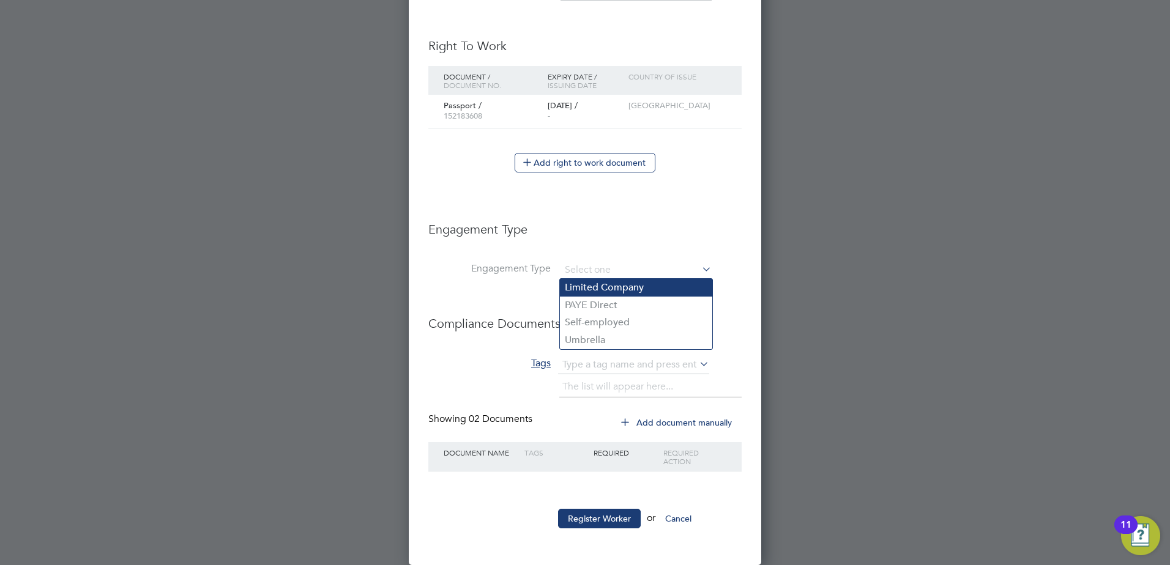
click at [618, 288] on li "Limited Company" at bounding box center [636, 288] width 152 height 18
type input "Limited Company"
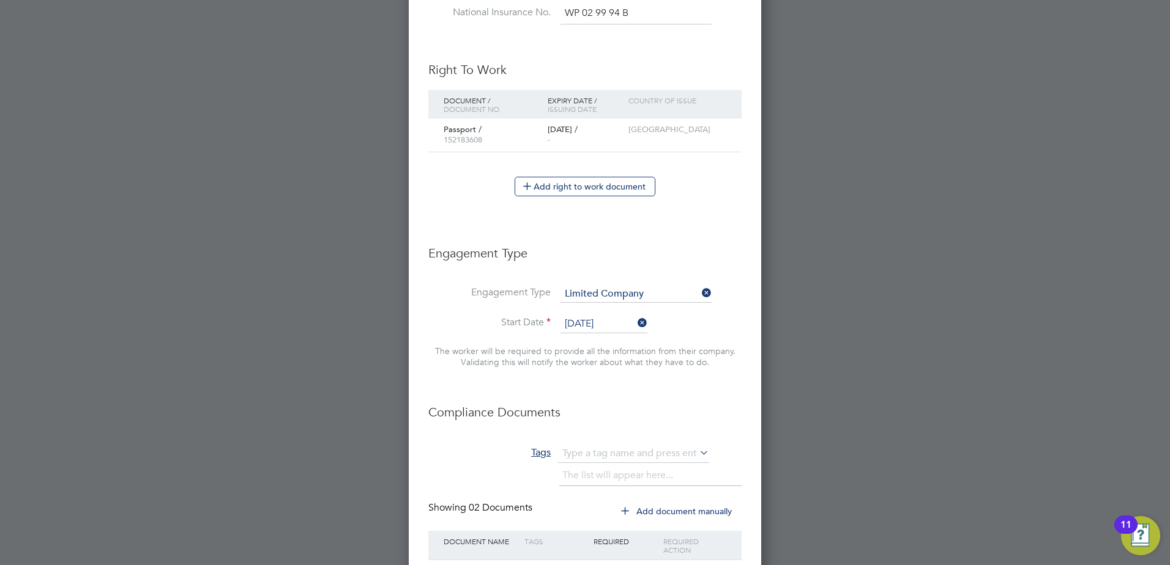
scroll to position [724, 0]
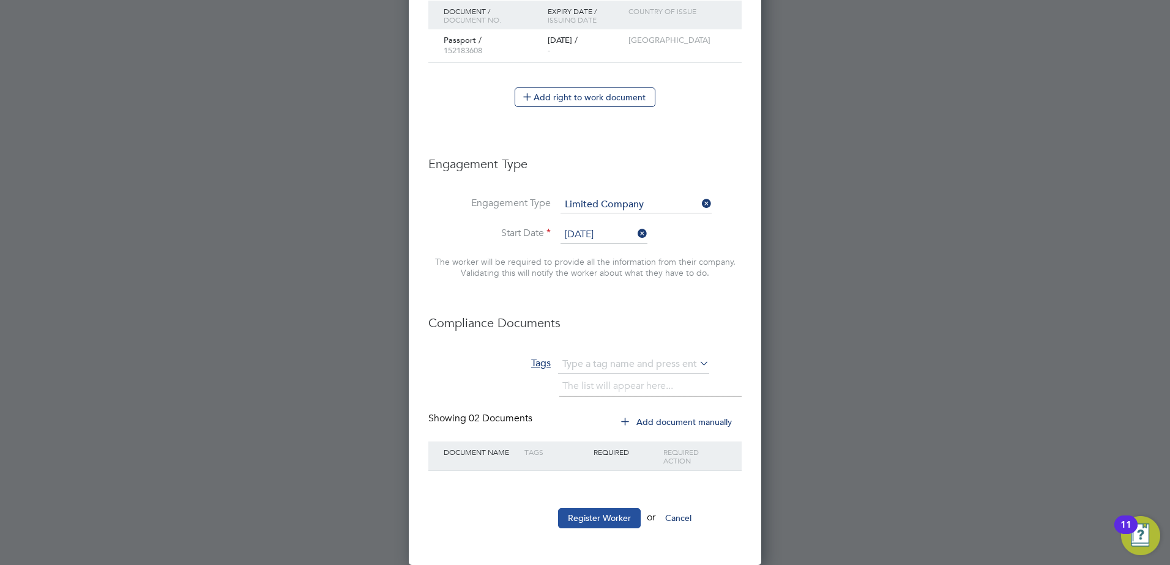
click at [612, 518] on button "Register Worker" at bounding box center [599, 518] width 83 height 20
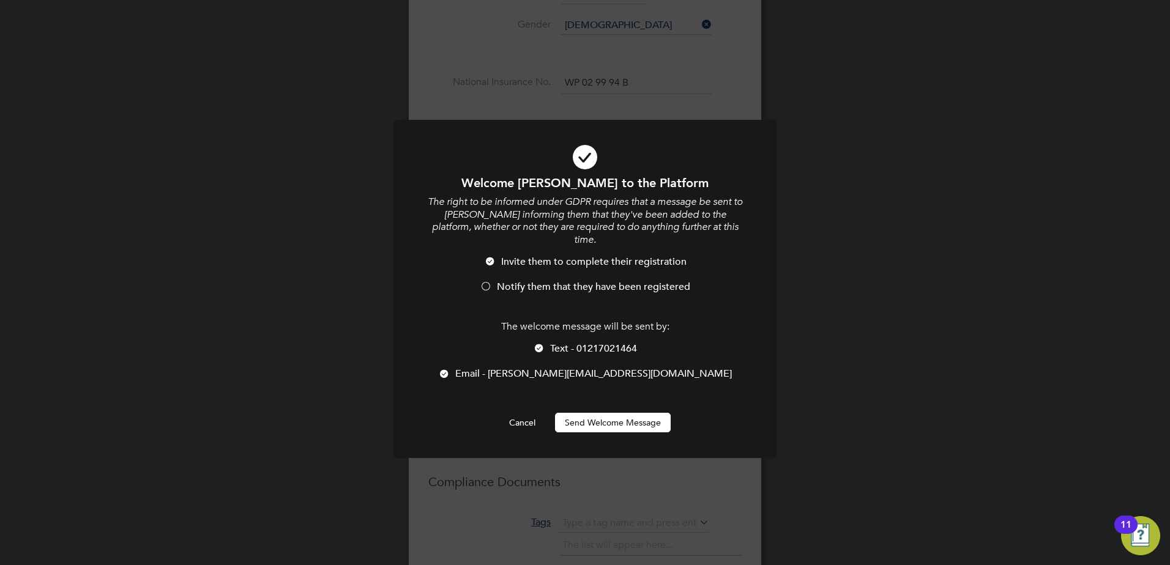
drag, startPoint x: 496, startPoint y: 357, endPoint x: 487, endPoint y: 326, distance: 32.5
click at [450, 369] on div at bounding box center [444, 375] width 12 height 12
drag, startPoint x: 484, startPoint y: 273, endPoint x: 491, endPoint y: 279, distance: 9.6
click at [484, 281] on div at bounding box center [486, 287] width 12 height 12
click at [586, 413] on button "Send Welcome Message" at bounding box center [613, 423] width 116 height 20
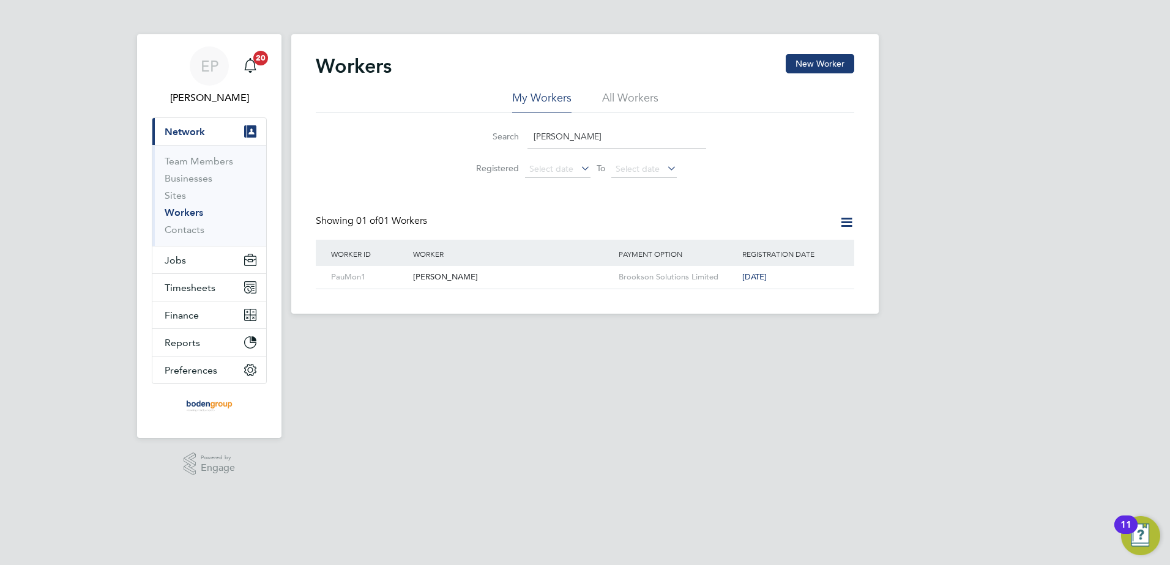
drag, startPoint x: 538, startPoint y: 135, endPoint x: 474, endPoint y: 129, distance: 65.1
click at [474, 129] on div "Search paul mont" at bounding box center [585, 137] width 242 height 24
click at [452, 271] on div "[PERSON_NAME]" at bounding box center [513, 277] width 206 height 23
click at [189, 211] on link "Workers" at bounding box center [184, 213] width 39 height 12
drag, startPoint x: 589, startPoint y: 135, endPoint x: 398, endPoint y: 130, distance: 191.0
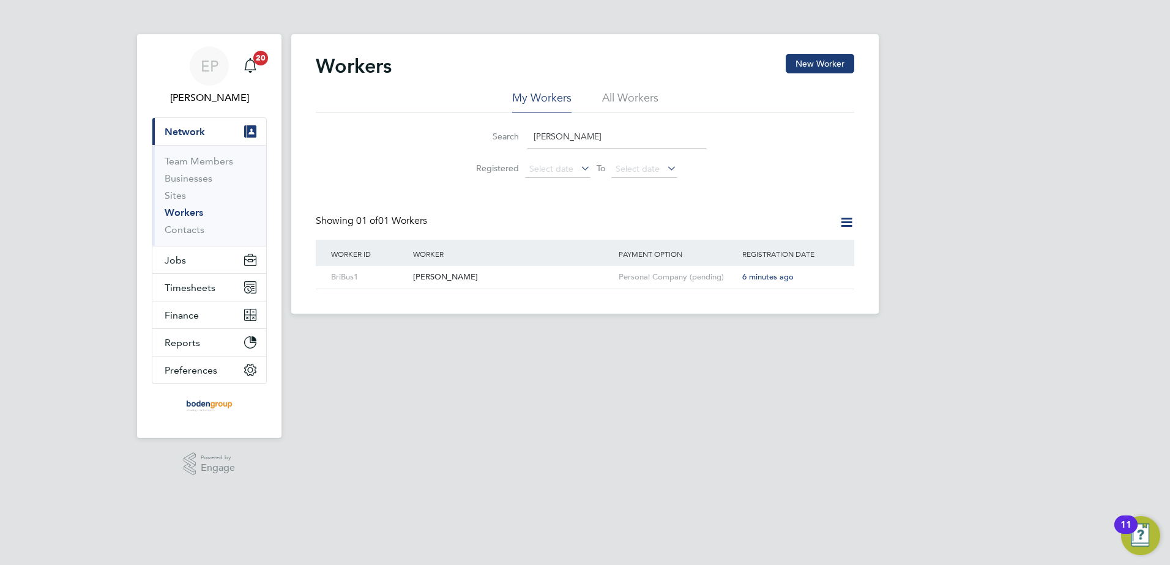
click at [398, 131] on div "Search brian bush Registered Select date To Select date" at bounding box center [585, 149] width 538 height 72
type input "p"
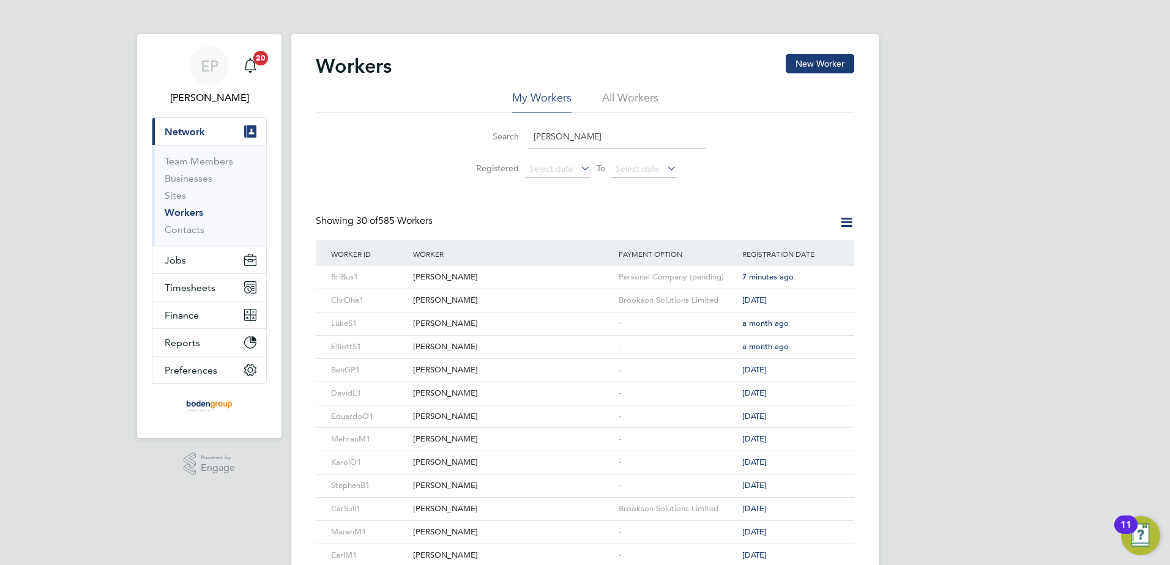
type input "brian bush"
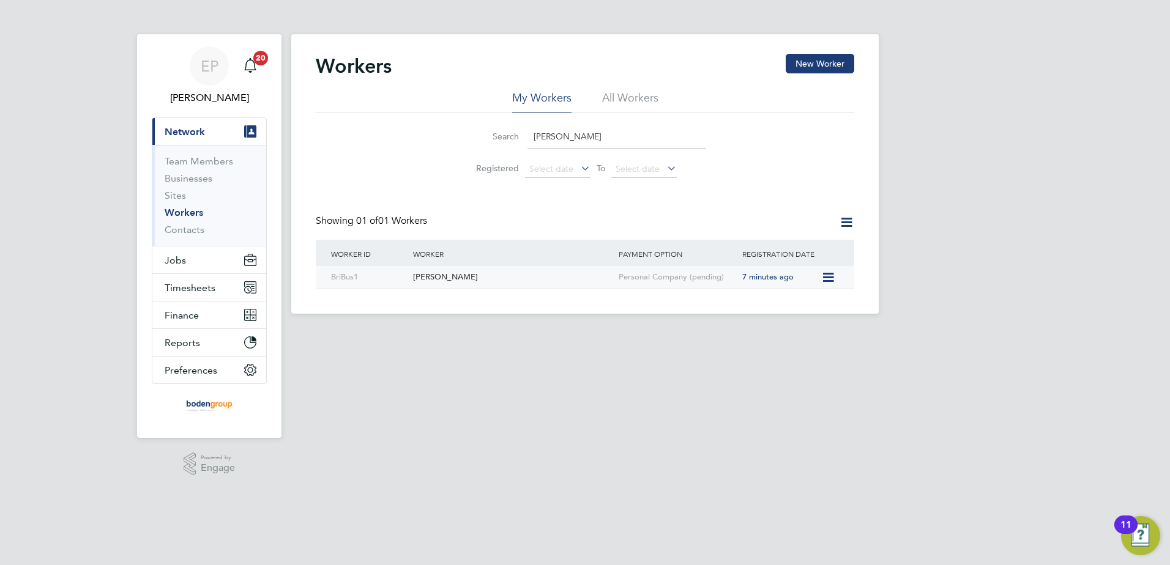
click at [497, 279] on div "[PERSON_NAME]" at bounding box center [513, 277] width 206 height 23
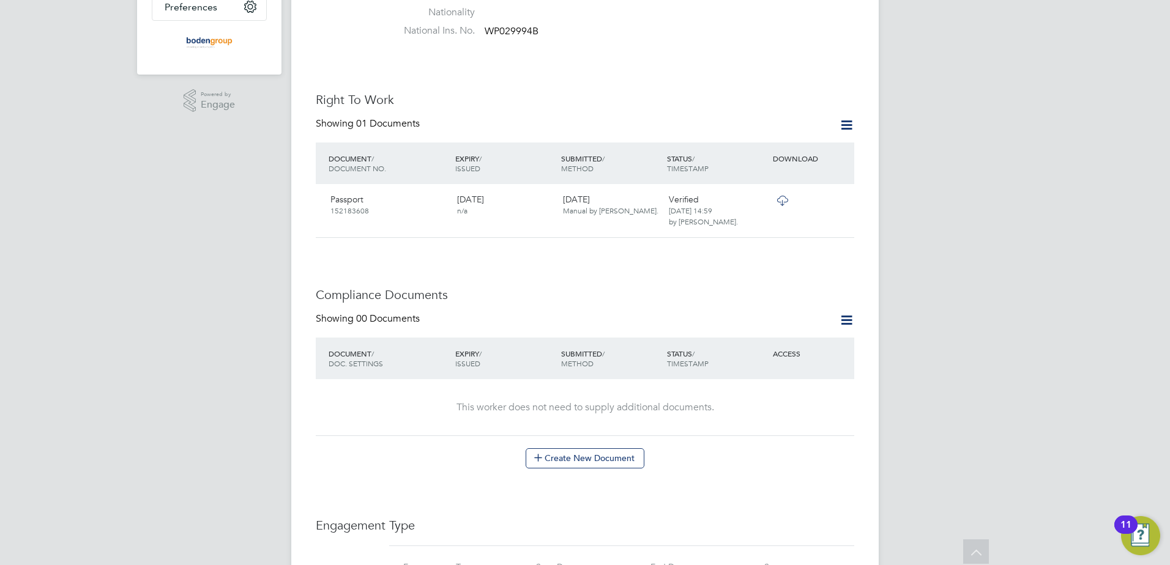
scroll to position [490, 0]
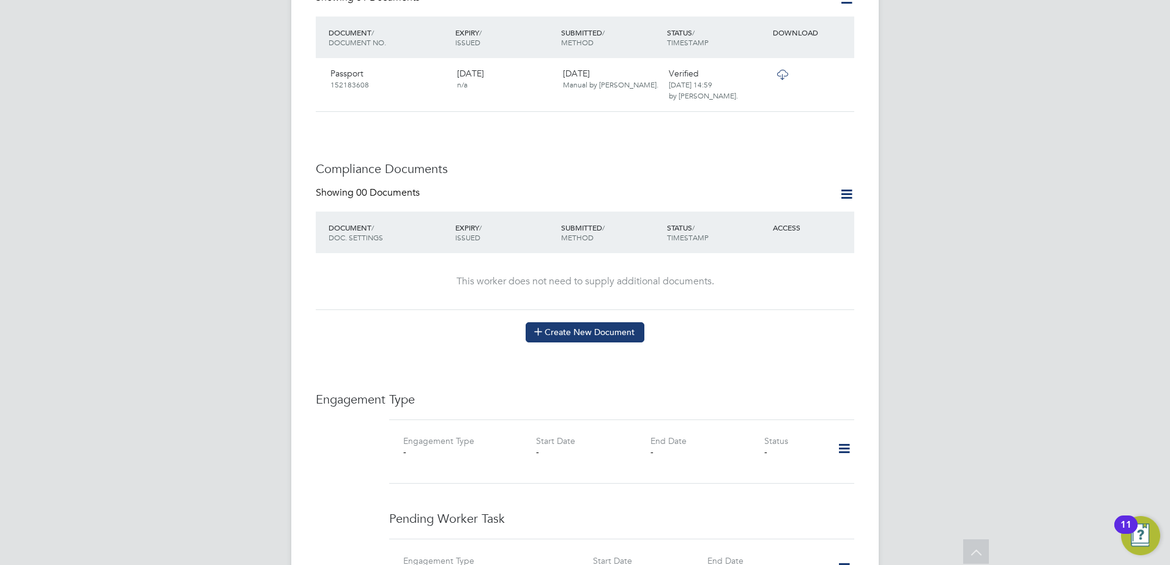
click at [601, 324] on button "Create New Document" at bounding box center [585, 332] width 119 height 20
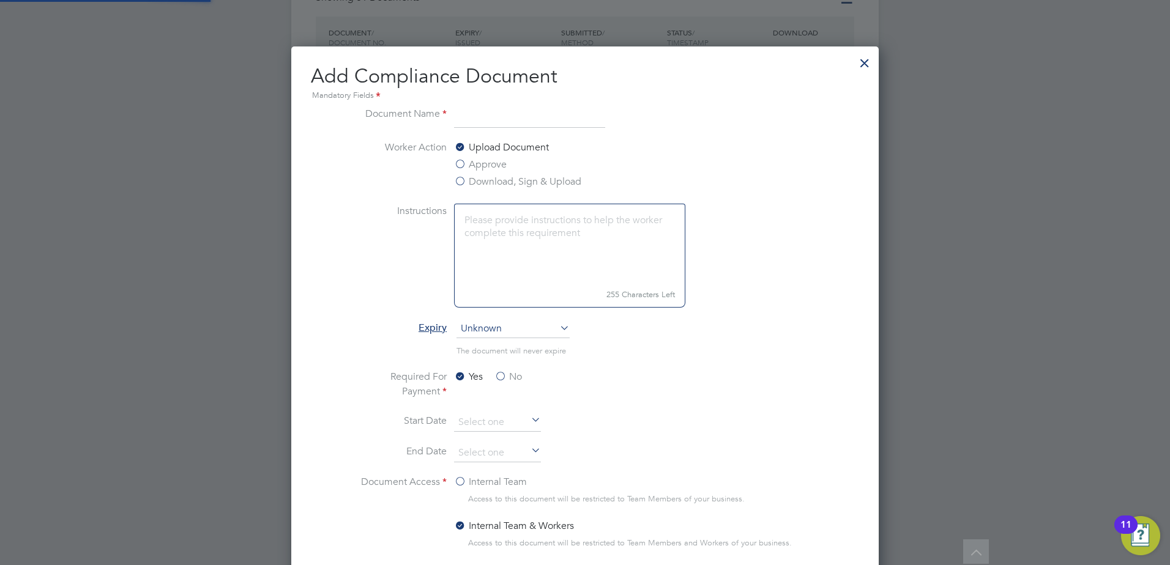
scroll to position [642, 588]
type input "B"
type input "s"
type input "Standard DBS - [PERSON_NAME]"
click at [501, 378] on label "No" at bounding box center [508, 377] width 28 height 15
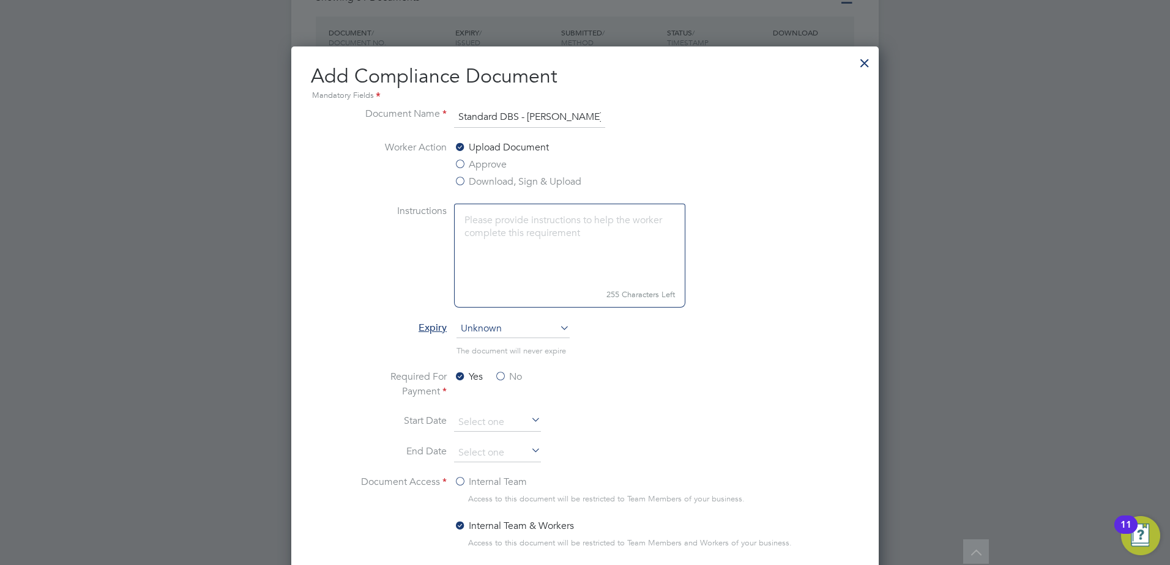
click at [0, 0] on input "No" at bounding box center [0, 0] width 0 height 0
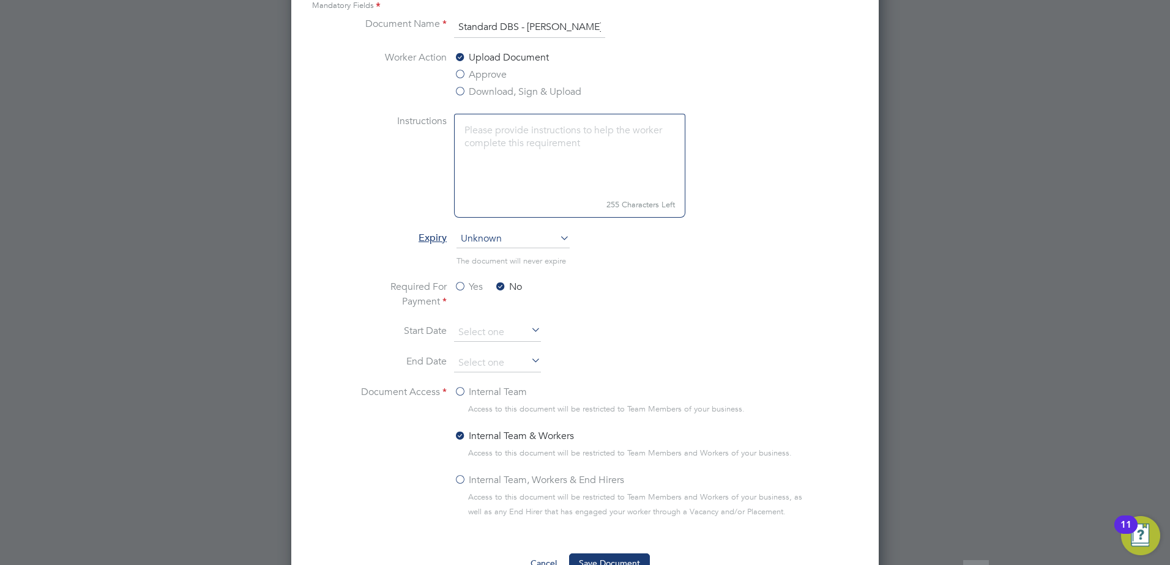
scroll to position [673, 0]
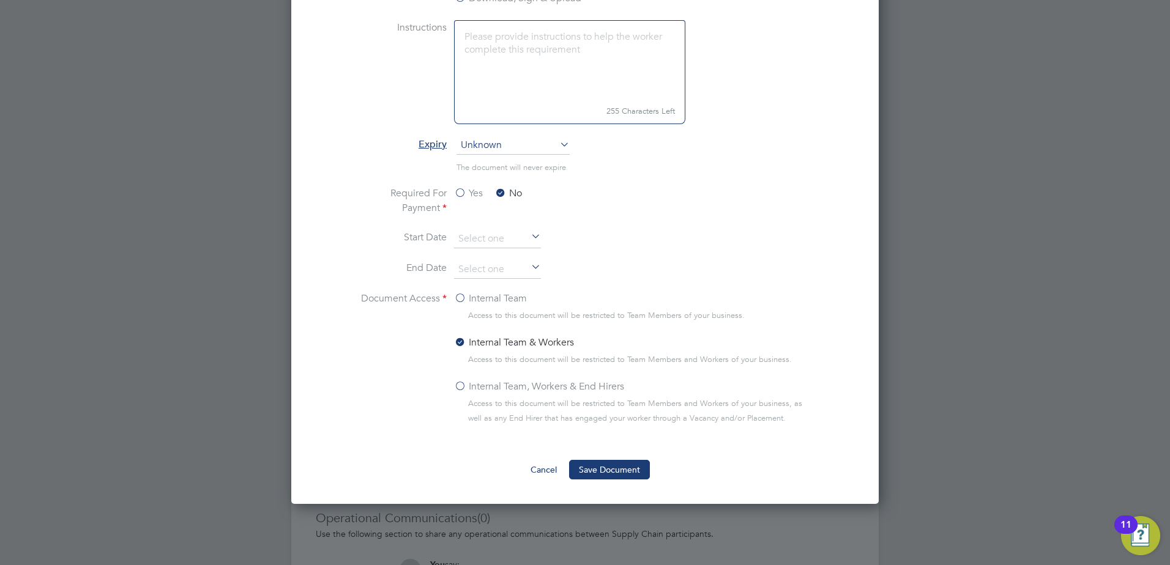
click at [461, 381] on label "Internal Team, Workers & End Hirers" at bounding box center [539, 386] width 170 height 15
click at [0, 0] on input "Internal Team, Workers & End Hirers" at bounding box center [0, 0] width 0 height 0
drag, startPoint x: 622, startPoint y: 463, endPoint x: 633, endPoint y: 467, distance: 11.6
click at [621, 463] on button "Save Document" at bounding box center [609, 470] width 81 height 20
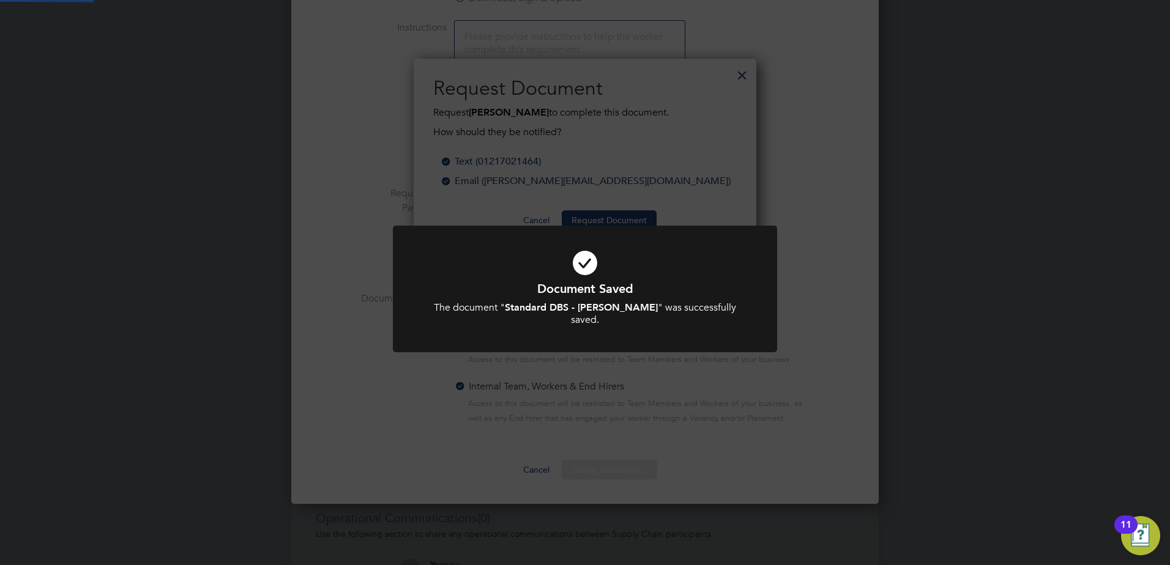
scroll to position [196, 343]
click at [960, 285] on div "Document Saved The document " Standard DBS - Brian Bush " was successfully save…" at bounding box center [585, 282] width 1170 height 565
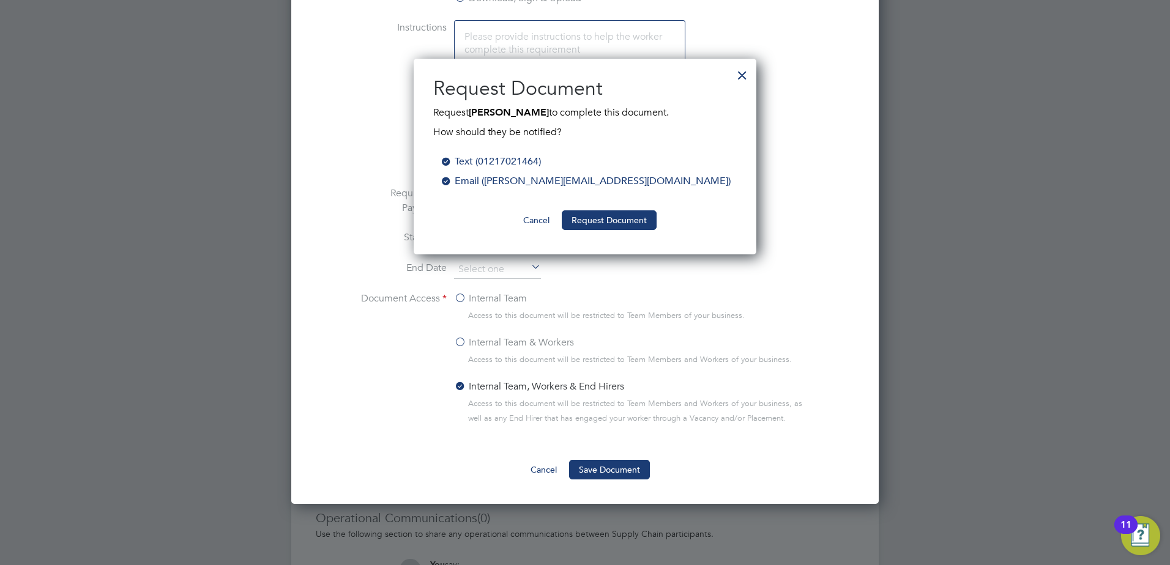
click at [452, 182] on div at bounding box center [446, 180] width 12 height 12
click at [595, 220] on button "Request Document" at bounding box center [609, 220] width 95 height 20
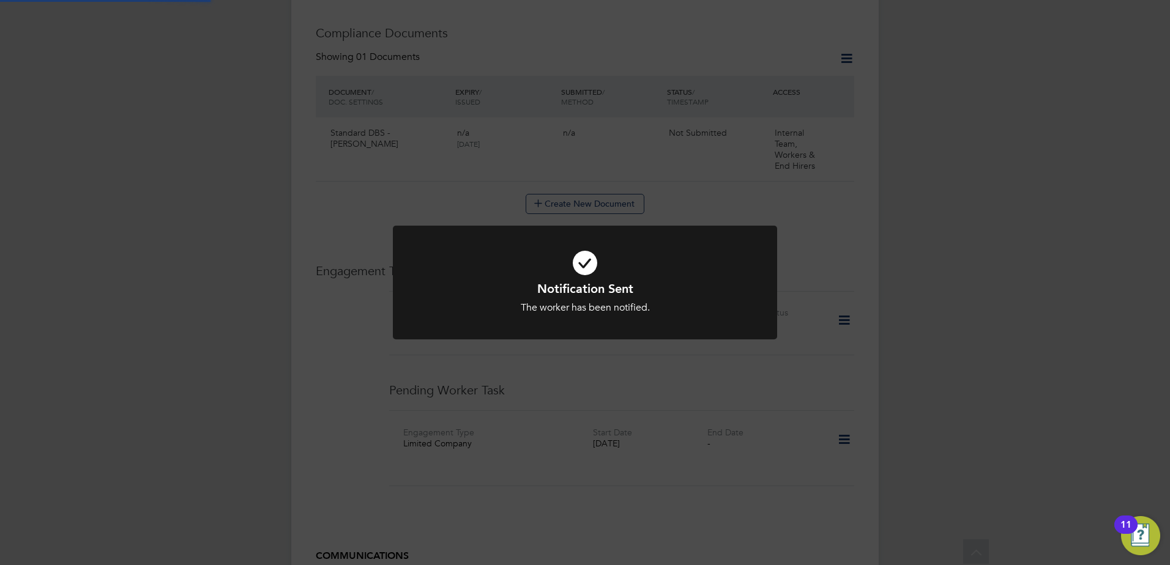
click at [962, 291] on div "Notification Sent The worker has been notified. Cancel Okay" at bounding box center [585, 282] width 1170 height 565
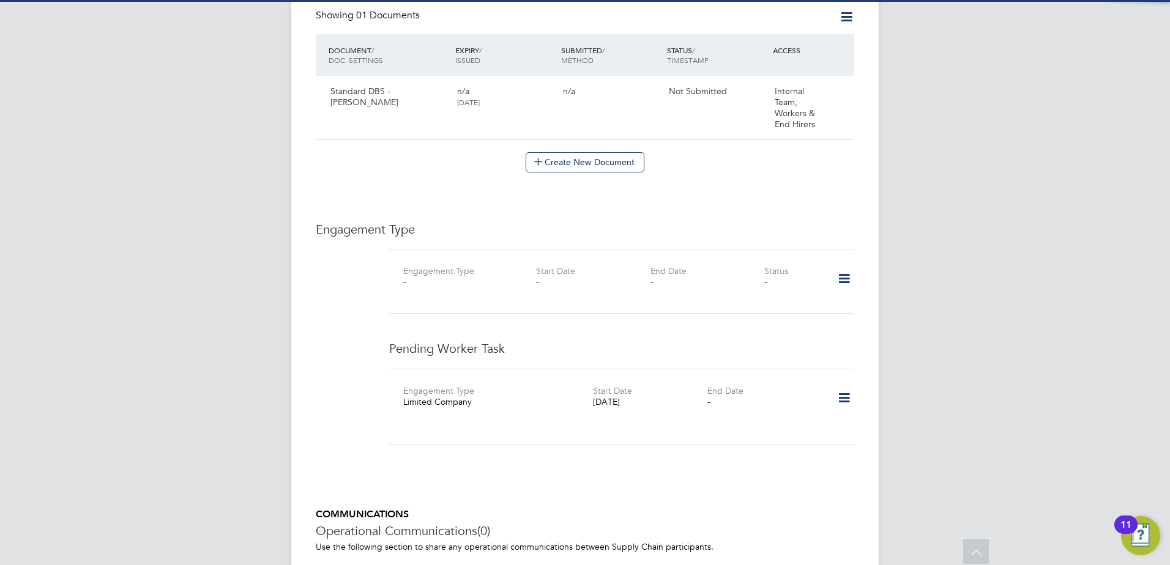
scroll to position [673, 0]
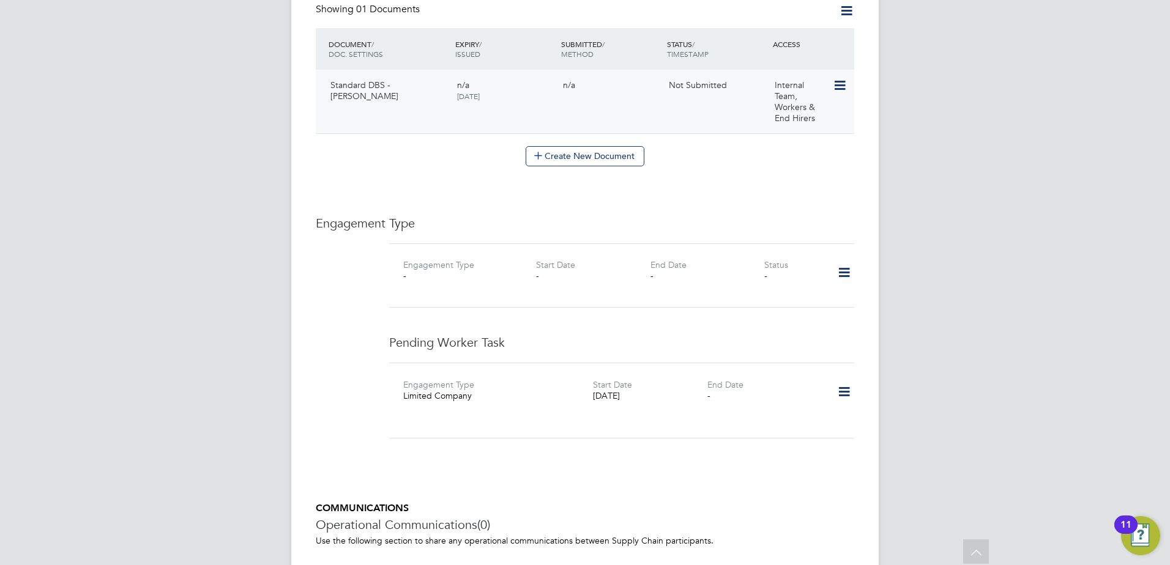
click at [843, 78] on icon at bounding box center [839, 85] width 12 height 15
click at [799, 119] on li "Submit Document" at bounding box center [800, 119] width 91 height 17
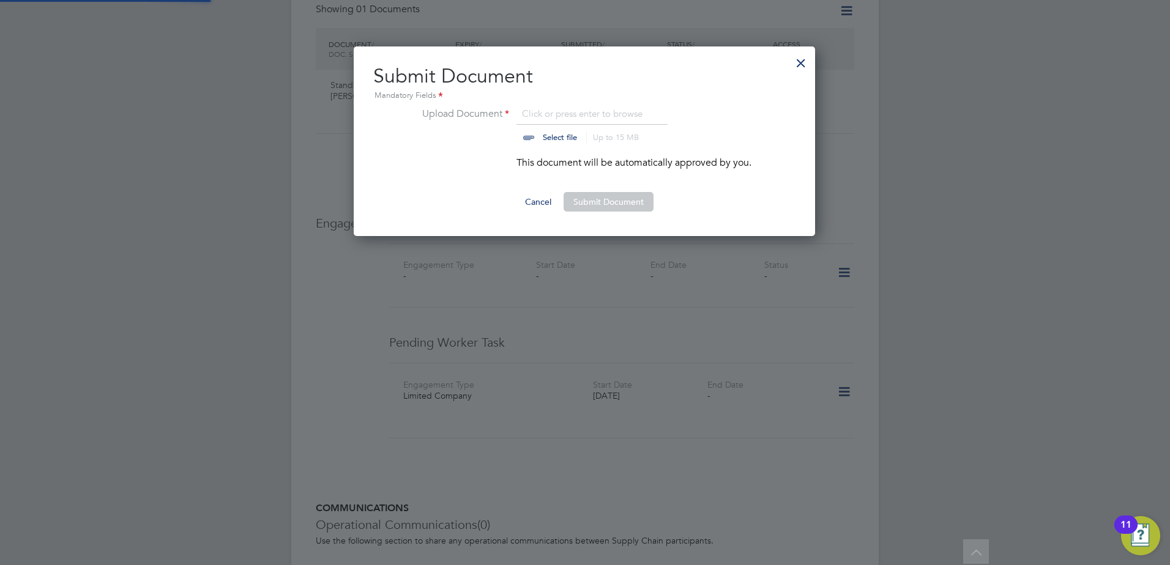
scroll to position [190, 463]
click at [572, 138] on input "file" at bounding box center [571, 124] width 192 height 37
type input "C:\fakepath\Brian_Bush_220925_154426 dbs.pdf"
click at [602, 201] on button "Submit Document" at bounding box center [609, 202] width 90 height 20
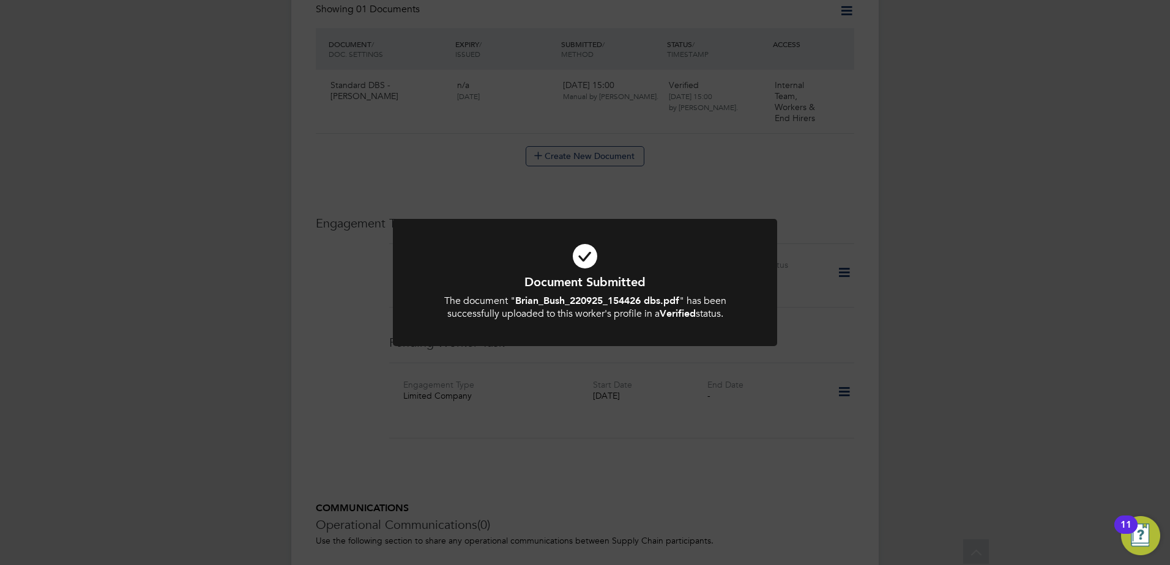
click at [938, 292] on div "Document Submitted The document " Brian_Bush_220925_154426 dbs.pdf " has been s…" at bounding box center [585, 282] width 1170 height 565
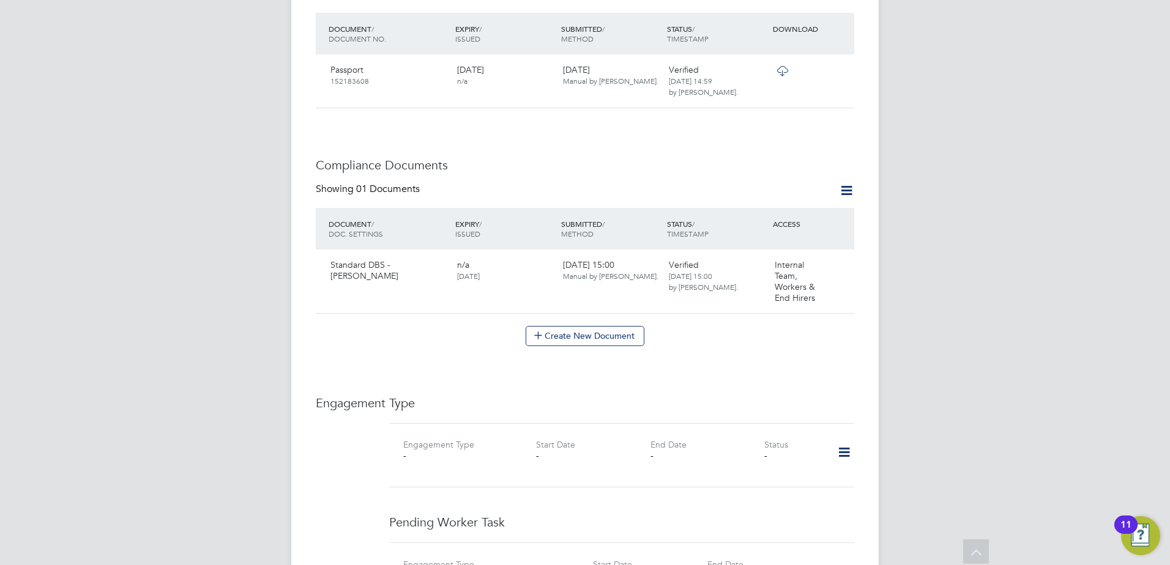
scroll to position [428, 0]
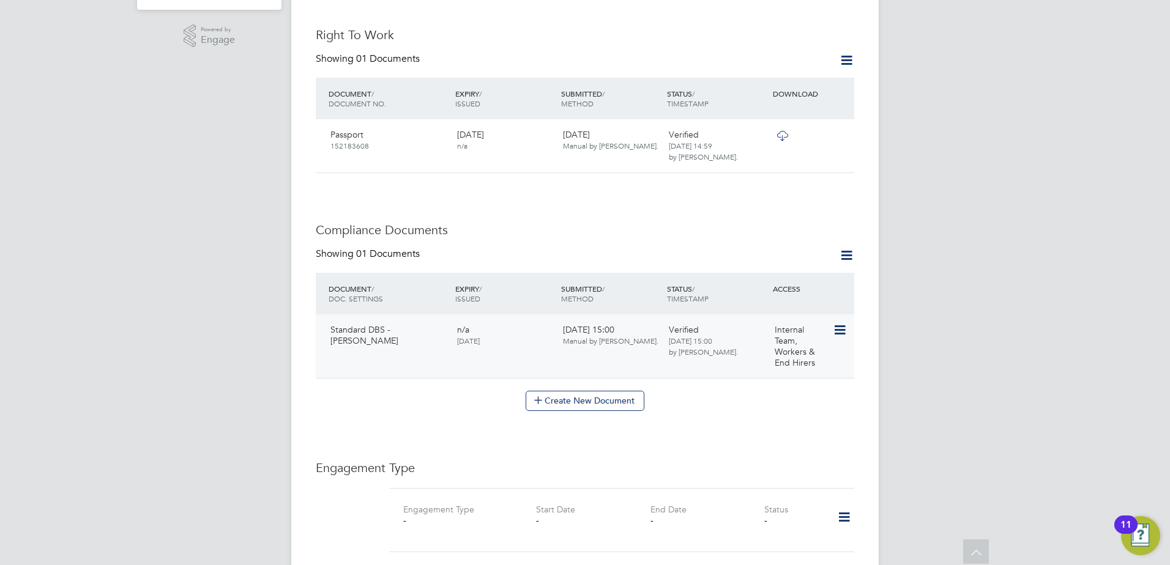
click at [841, 323] on icon at bounding box center [839, 330] width 12 height 15
click at [881, 335] on div "EP Eleanor Porter Notifications 20 Applications: Current page: Network Team Mem…" at bounding box center [585, 282] width 1170 height 1421
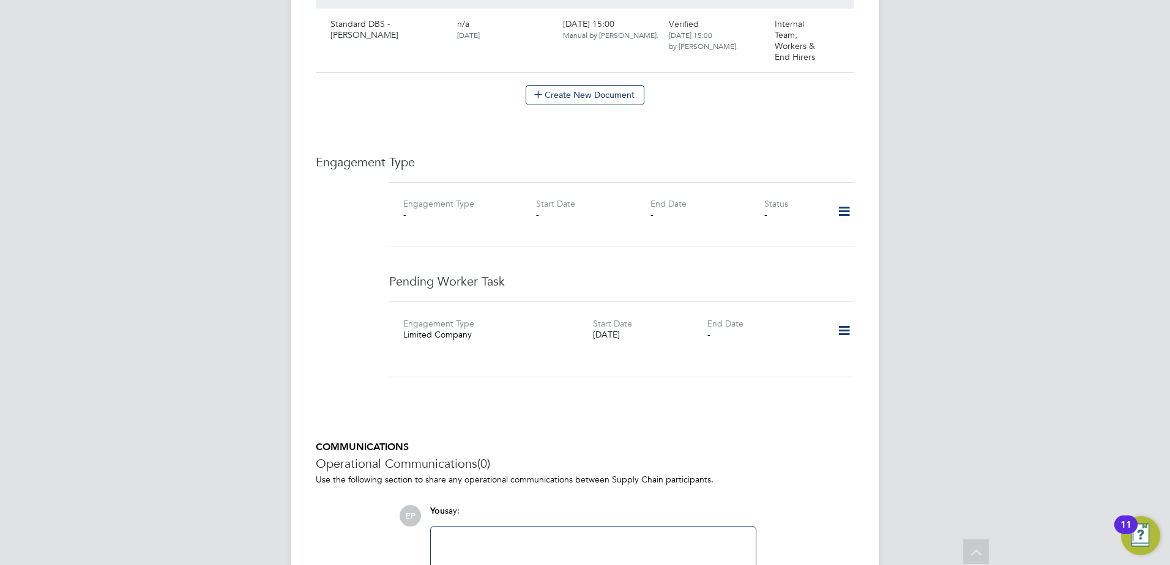
scroll to position [844, 0]
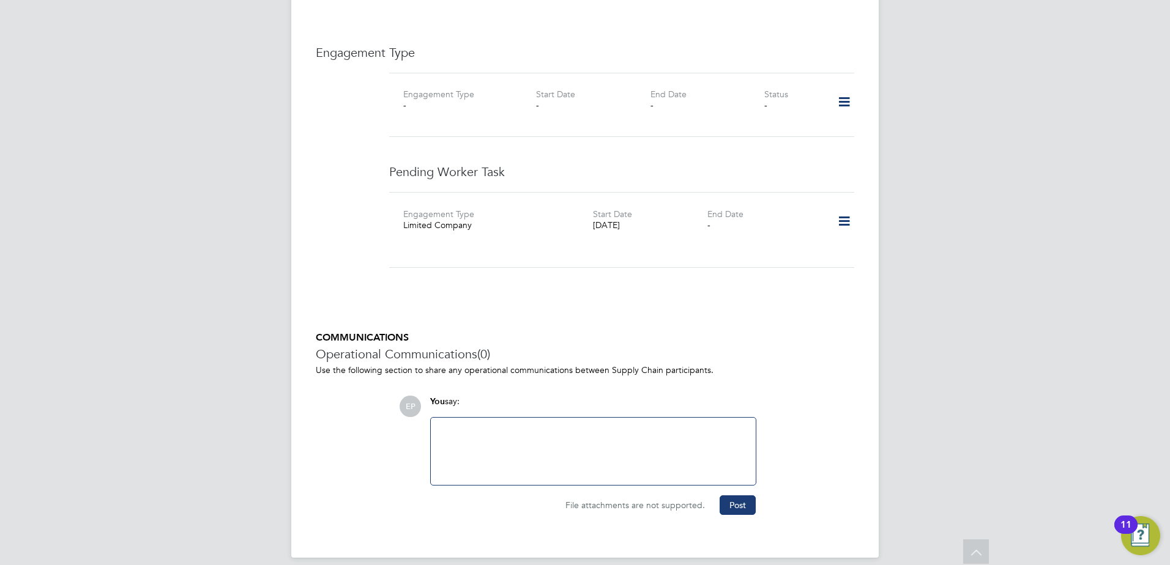
click at [847, 208] on icon at bounding box center [843, 221] width 21 height 28
click at [776, 241] on li "Edit" at bounding box center [805, 244] width 89 height 17
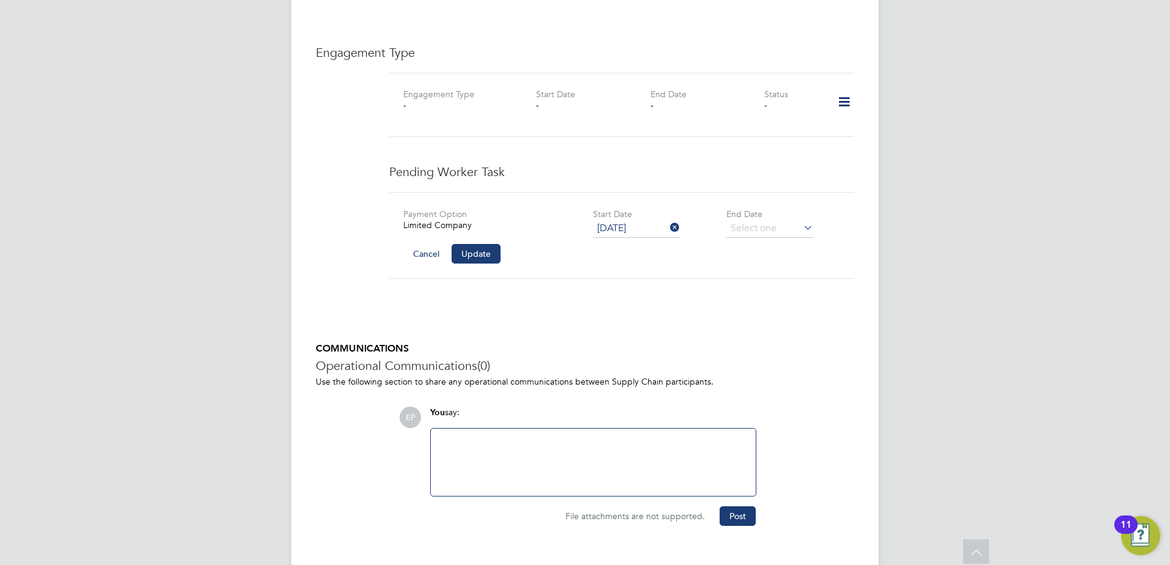
click at [576, 256] on div "Payment Option Limited Company Start Date 24 Sep 2025 End Date Cancel Update" at bounding box center [621, 235] width 465 height 87
click at [499, 244] on button "Update" at bounding box center [476, 254] width 49 height 20
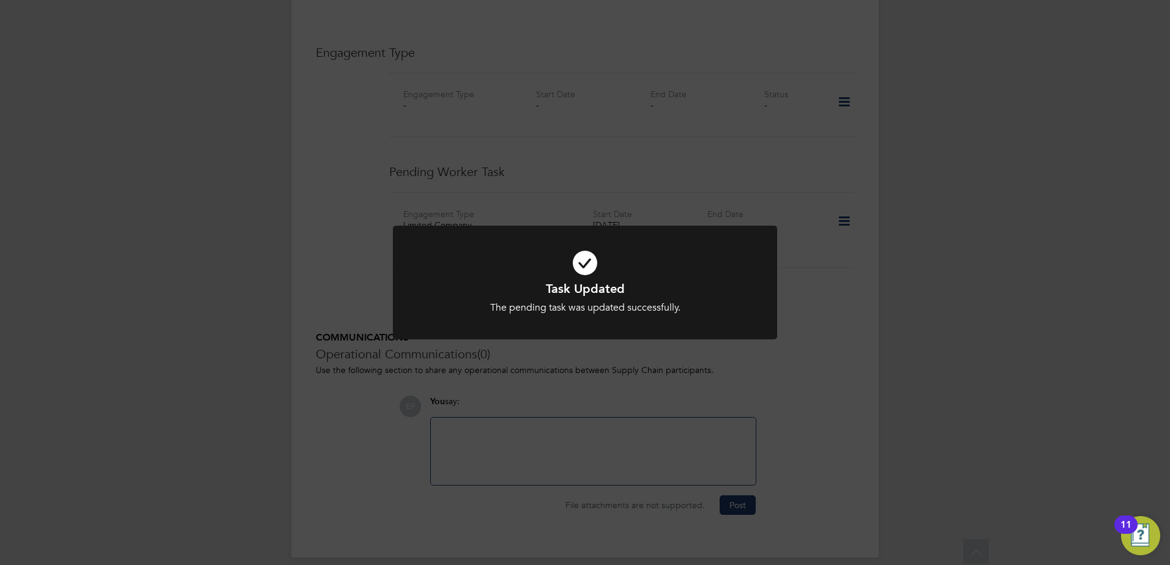
click at [810, 117] on div "Task Updated The pending task was updated successfully. Cancel Okay" at bounding box center [585, 282] width 1170 height 565
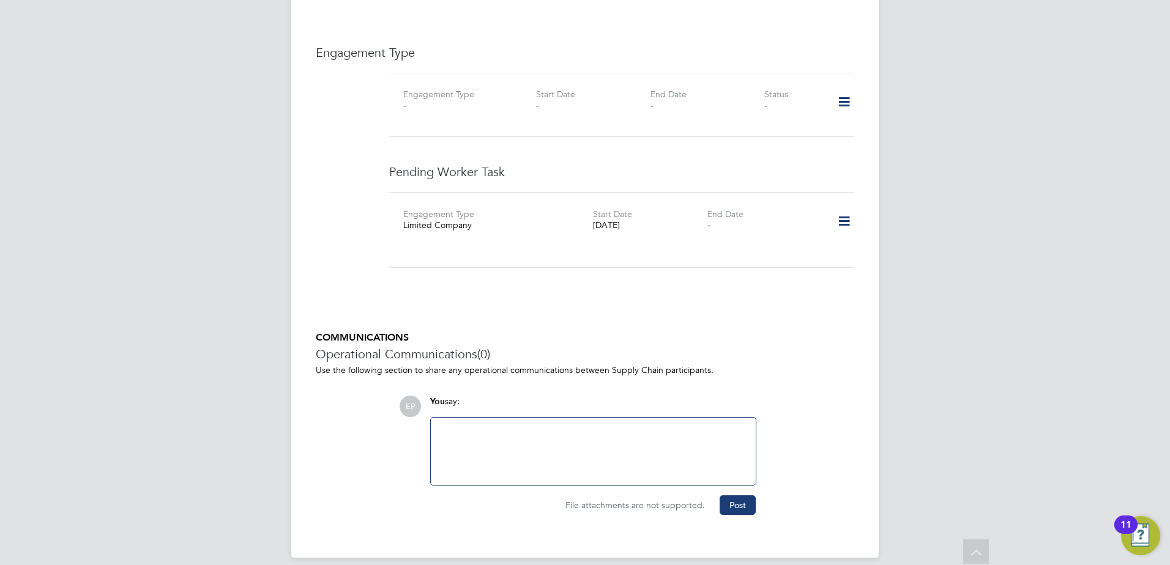
click at [847, 91] on icon at bounding box center [843, 102] width 21 height 28
click at [772, 266] on div "Pending Worker Task Engagement Type Limited Company Start Date 24 Sep 2025 End …" at bounding box center [621, 223] width 465 height 119
click at [841, 212] on icon at bounding box center [843, 221] width 21 height 28
click at [847, 94] on icon at bounding box center [843, 102] width 21 height 28
click at [790, 138] on li "Add Engagement Type" at bounding box center [781, 142] width 139 height 17
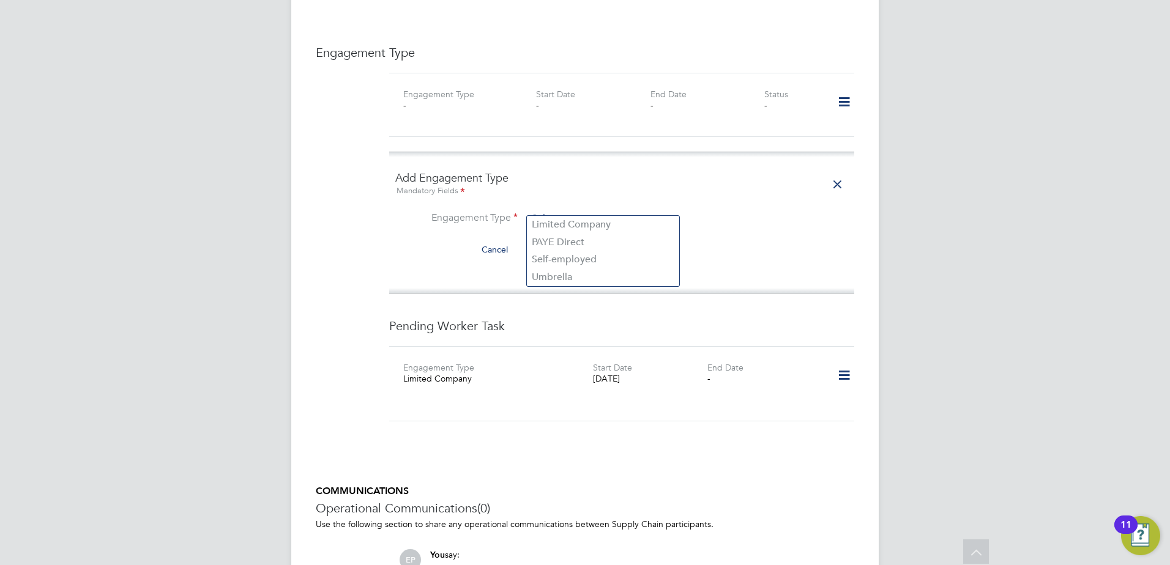
click at [578, 210] on input at bounding box center [602, 218] width 151 height 17
click at [573, 227] on li "Limited Company" at bounding box center [603, 225] width 152 height 18
type input "Limited Company"
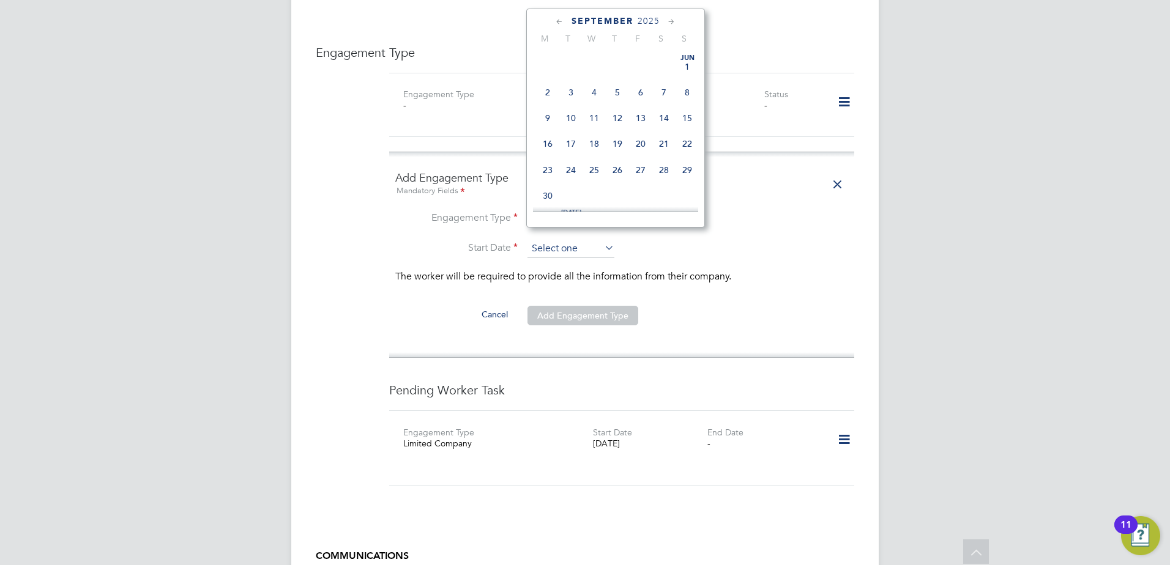
click at [576, 240] on input at bounding box center [570, 249] width 87 height 18
click at [554, 113] on span "22" at bounding box center [547, 106] width 23 height 23
type input "[DATE]"
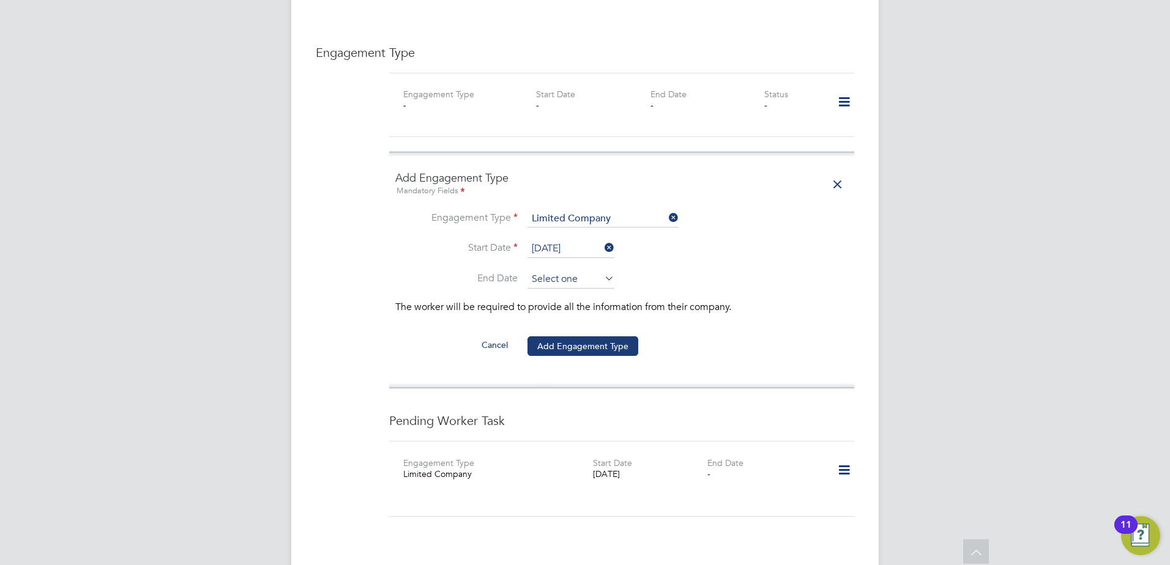
click at [581, 270] on input at bounding box center [570, 279] width 87 height 18
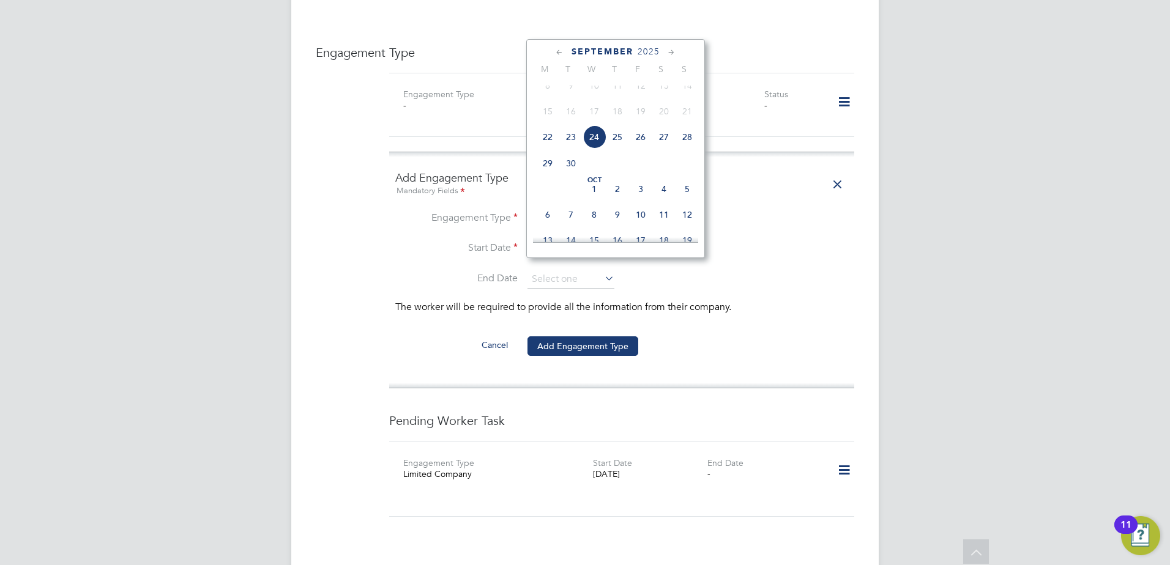
drag, startPoint x: 717, startPoint y: 294, endPoint x: 718, endPoint y: 300, distance: 6.1
click at [718, 301] on p "The worker will be required to provide all the information from their company." at bounding box center [621, 307] width 453 height 13
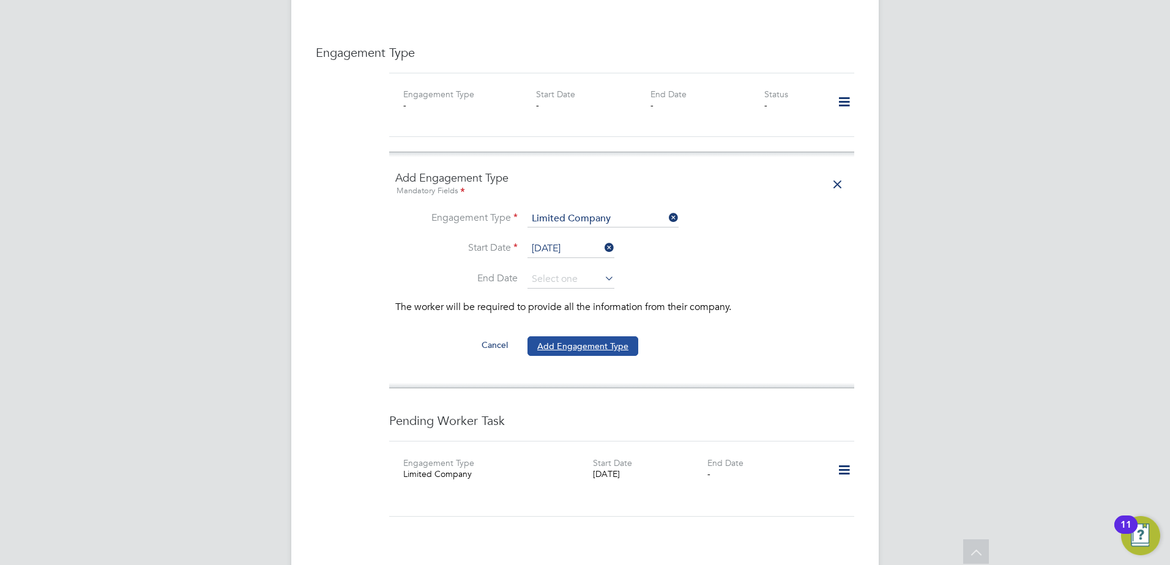
click at [585, 341] on button "Add Engagement Type" at bounding box center [582, 347] width 111 height 20
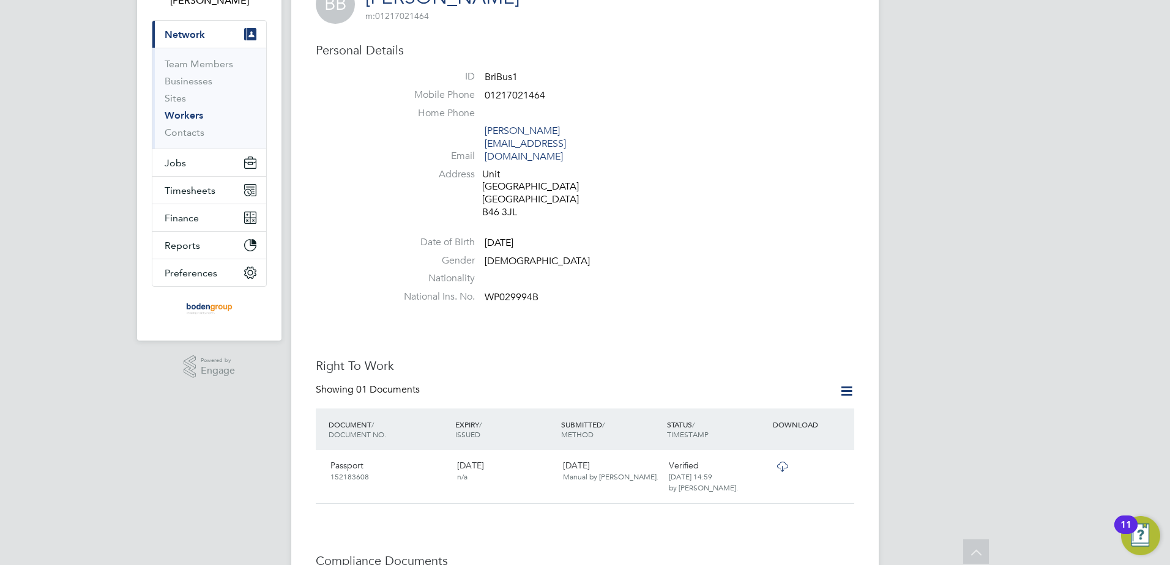
scroll to position [0, 0]
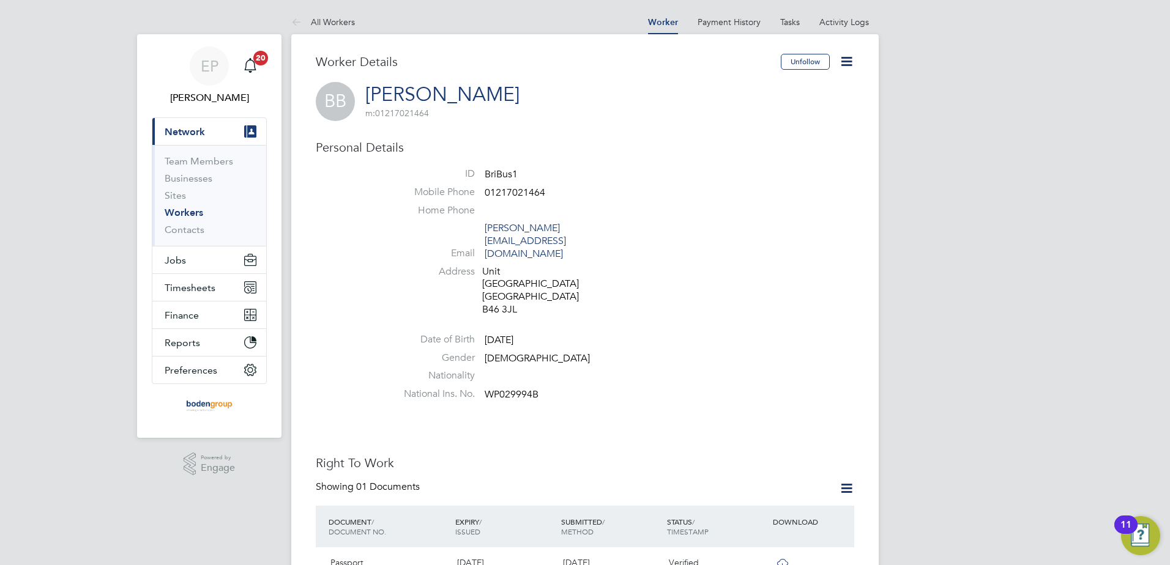
click at [323, 20] on link "All Workers" at bounding box center [323, 22] width 64 height 11
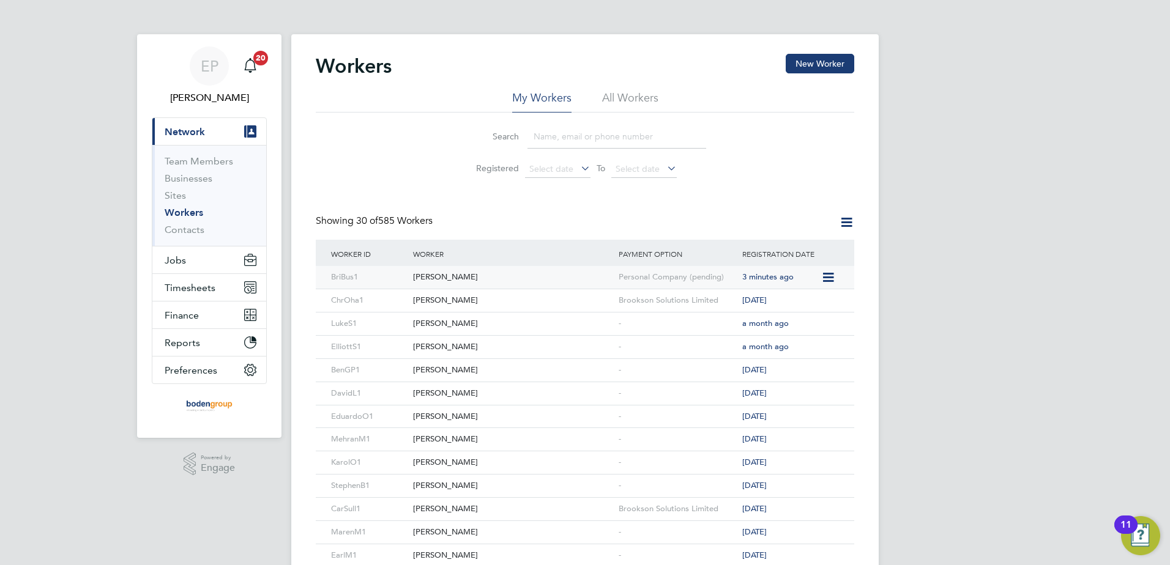
click at [627, 278] on div "Personal Company (pending)" at bounding box center [678, 277] width 124 height 23
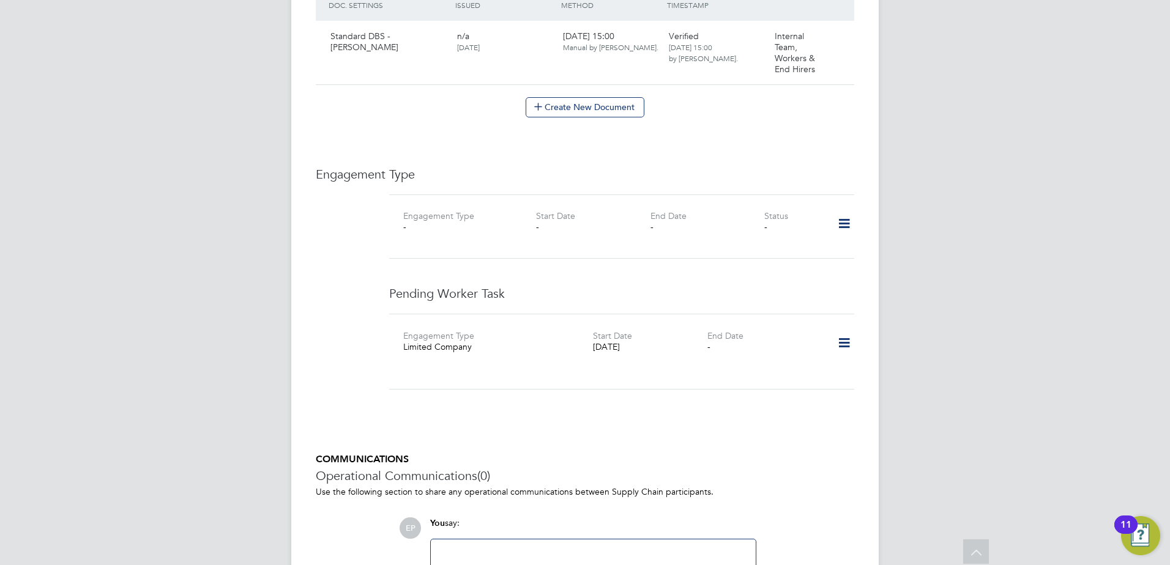
scroll to position [734, 0]
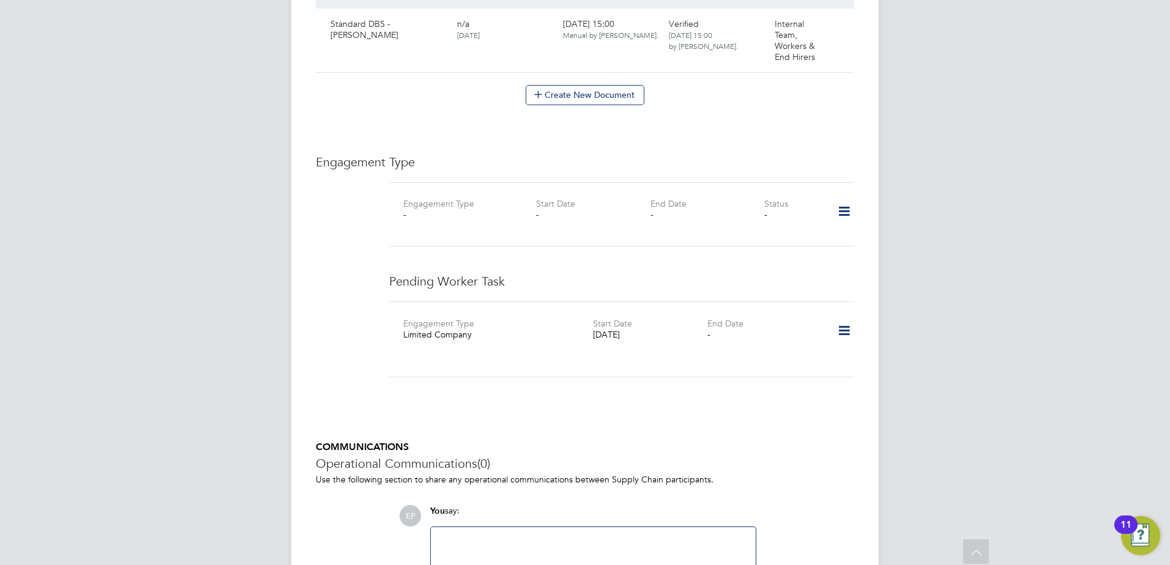
click at [848, 320] on icon at bounding box center [843, 331] width 21 height 28
click at [826, 415] on li "Add new business" at bounding box center [805, 412] width 89 height 17
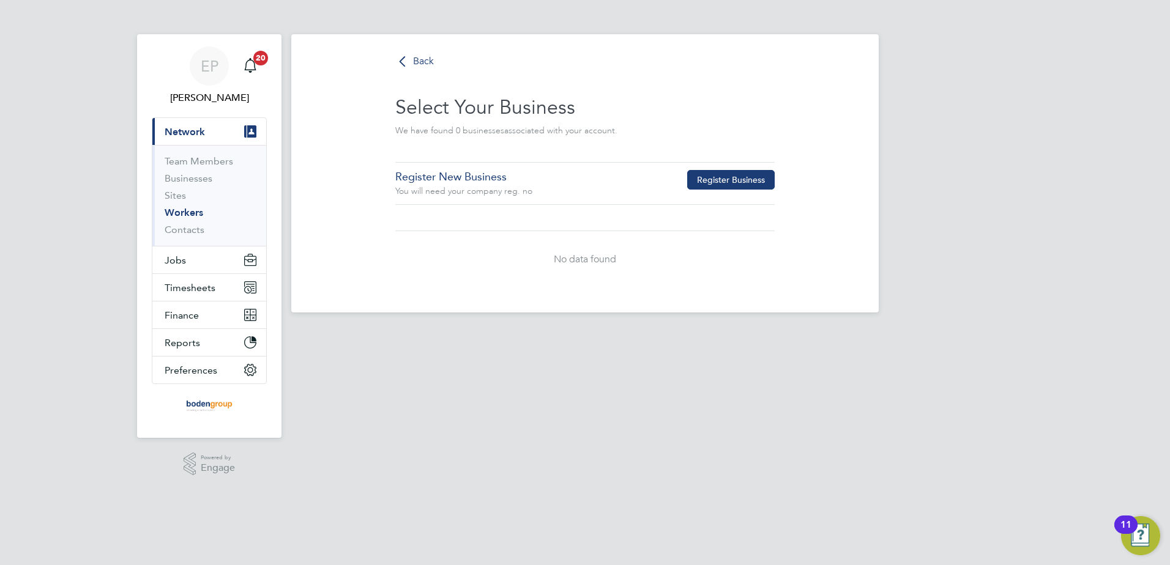
click at [768, 177] on button "Register Business" at bounding box center [731, 180] width 88 height 20
type input "[GEOGRAPHIC_DATA]"
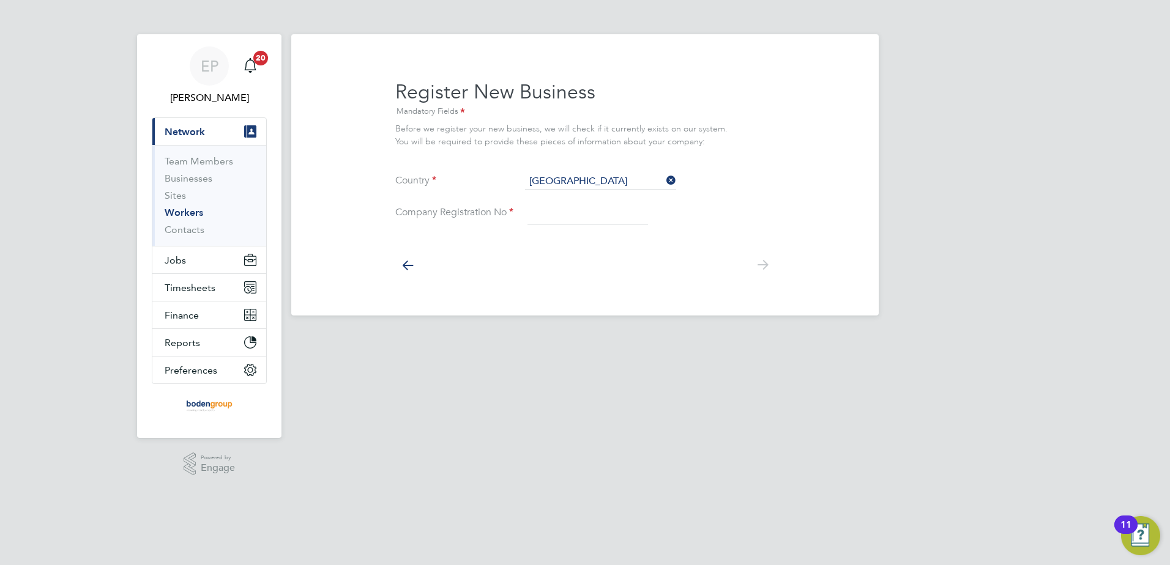
click at [565, 223] on input at bounding box center [587, 214] width 121 height 22
click at [545, 212] on input at bounding box center [587, 214] width 121 height 22
type input "5834903"
click at [765, 268] on icon at bounding box center [762, 265] width 24 height 28
click at [576, 211] on input "5834903" at bounding box center [587, 214] width 121 height 22
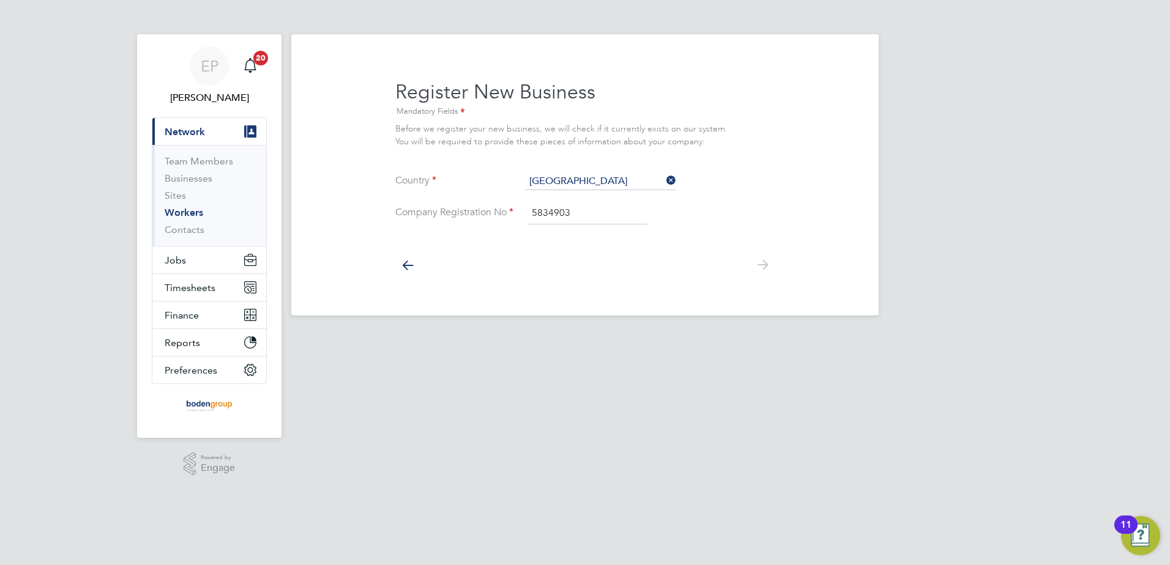
click at [758, 266] on icon at bounding box center [762, 265] width 24 height 28
drag, startPoint x: 579, startPoint y: 212, endPoint x: 512, endPoint y: 218, distance: 68.3
click at [512, 218] on li "Company Registration No 5834903" at bounding box center [584, 220] width 379 height 34
click at [408, 267] on icon at bounding box center [407, 265] width 24 height 28
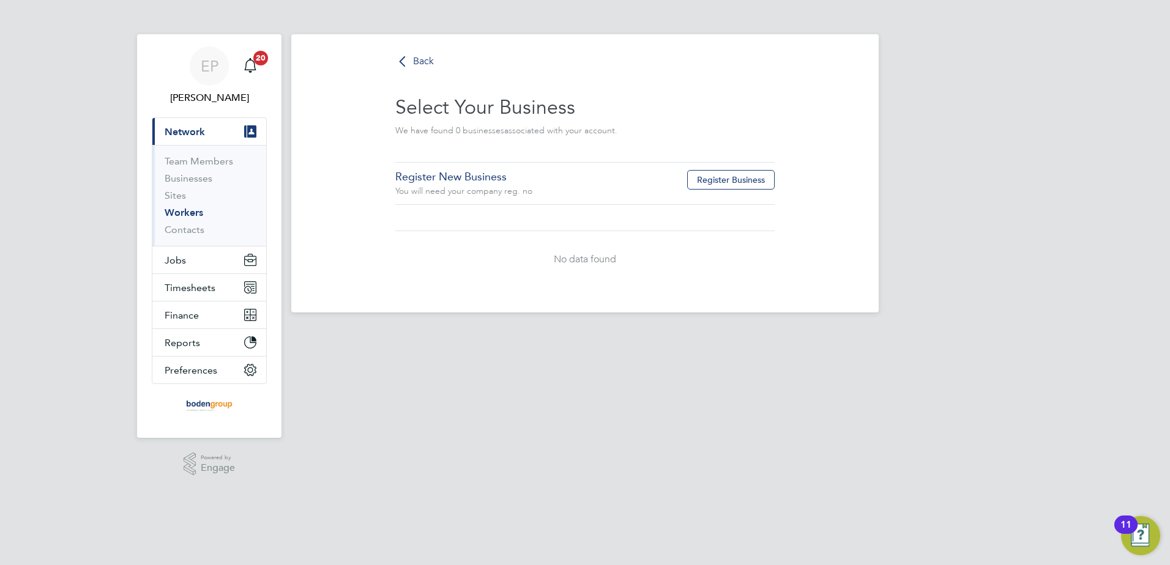
click at [414, 60] on span "Back" at bounding box center [423, 61] width 21 height 13
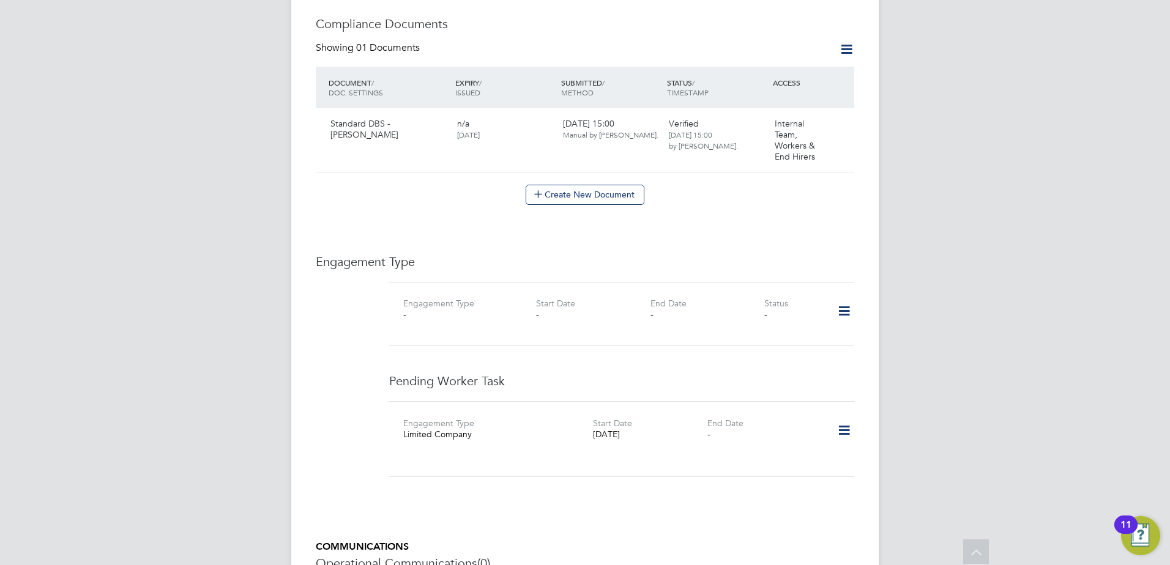
scroll to position [734, 0]
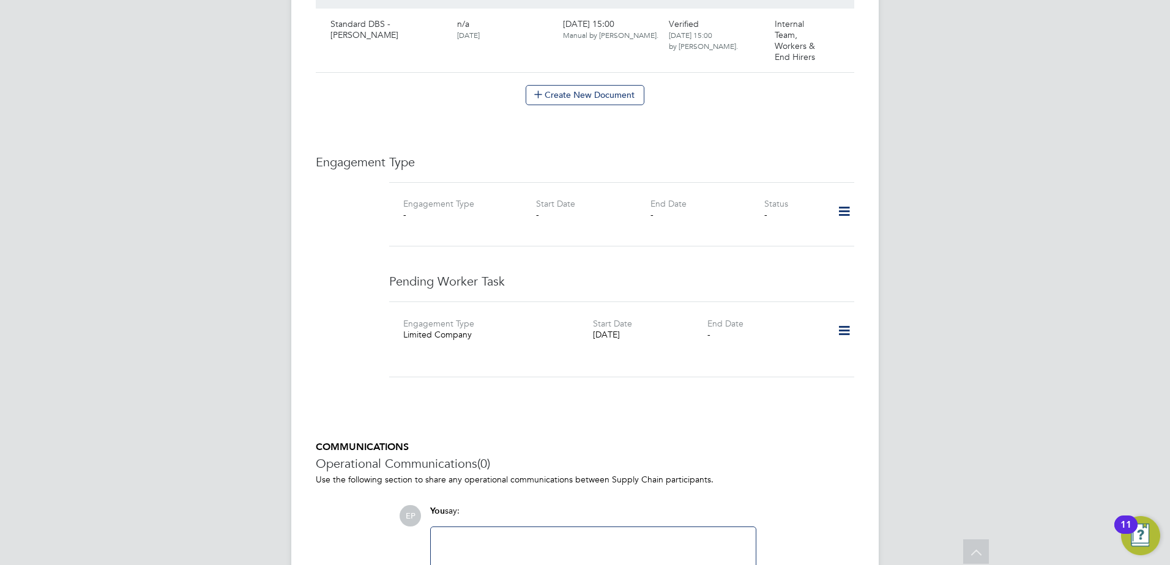
click at [844, 318] on icon at bounding box center [843, 331] width 21 height 28
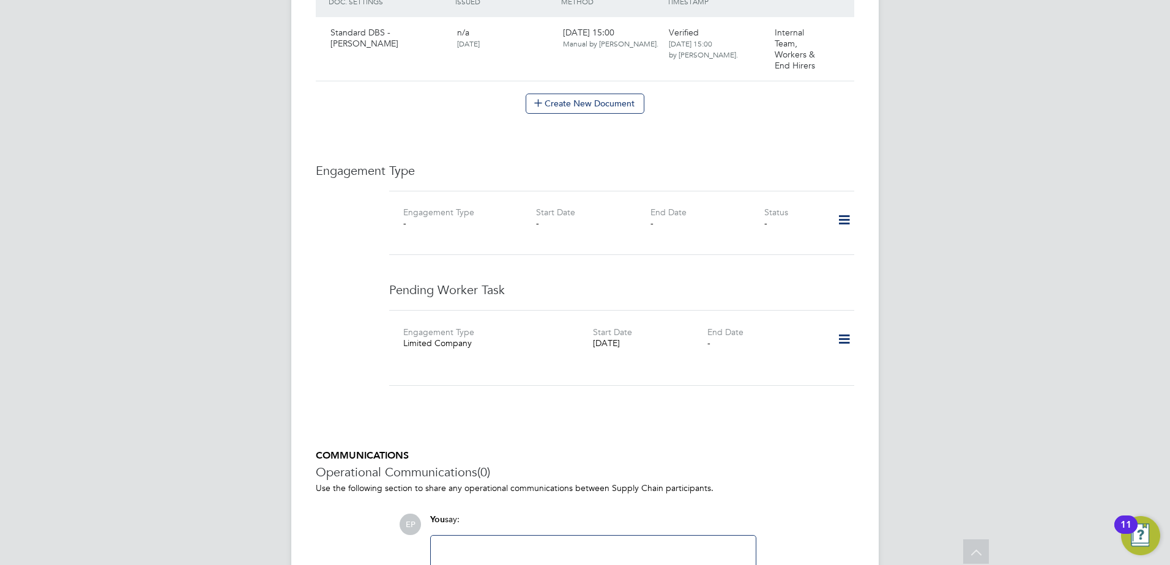
scroll to position [721, 0]
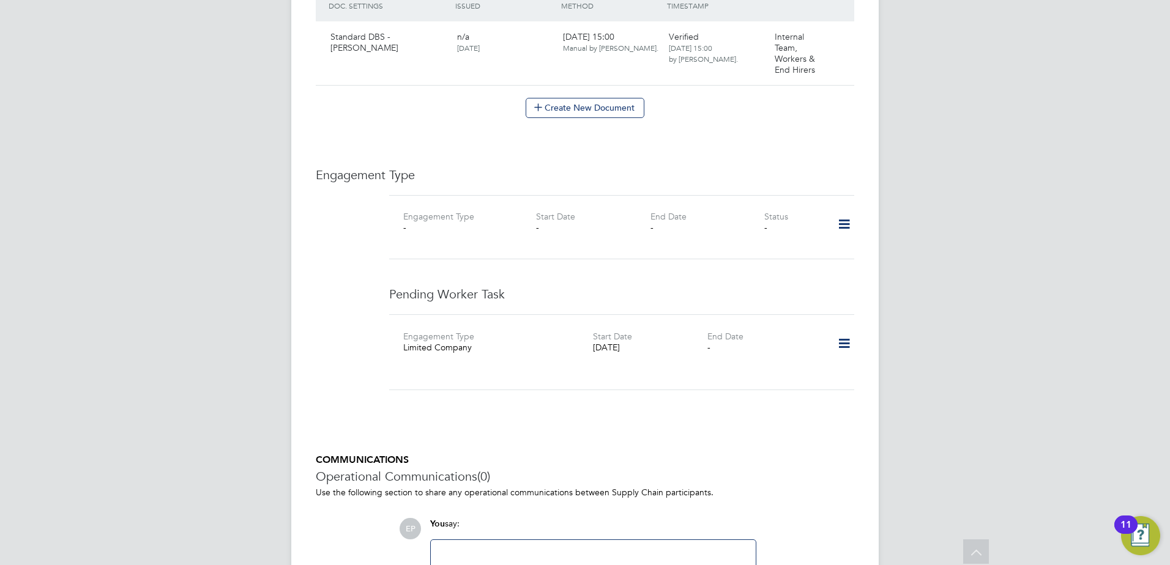
click at [850, 211] on icon at bounding box center [843, 224] width 21 height 28
drag, startPoint x: 791, startPoint y: 376, endPoint x: 821, endPoint y: 363, distance: 32.6
click at [792, 376] on div "Engagement Type Limited Company Start Date 22 Sep 2025 End Date -" at bounding box center [621, 353] width 465 height 76
click at [842, 332] on icon at bounding box center [843, 344] width 21 height 28
click at [774, 365] on li "Edit" at bounding box center [805, 367] width 89 height 17
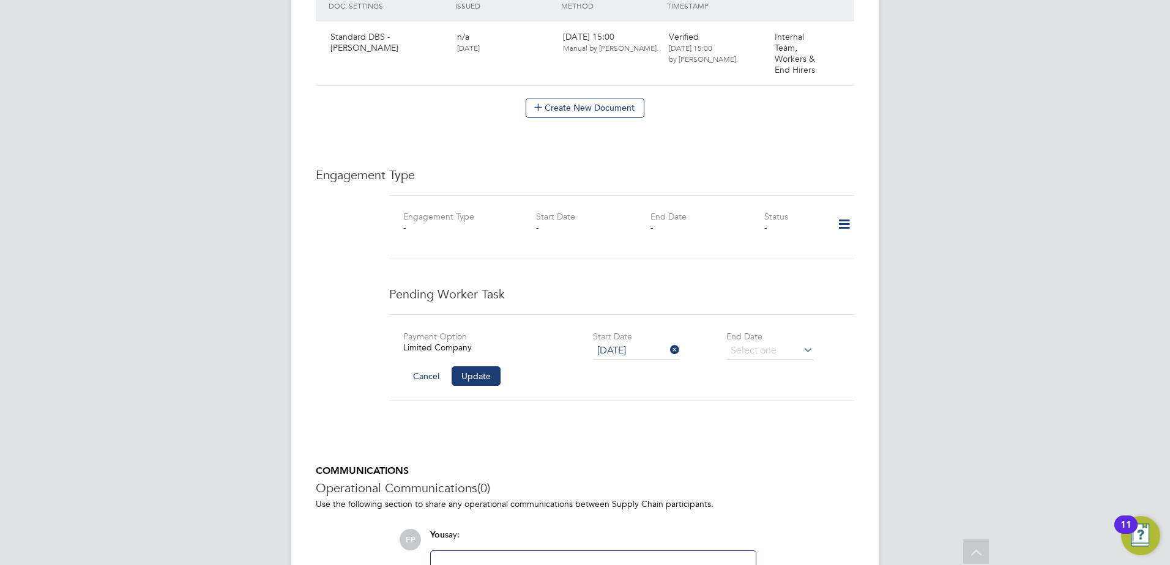
click at [438, 342] on div "Limited Company" at bounding box center [498, 347] width 190 height 11
click at [485, 367] on button "Update" at bounding box center [476, 377] width 49 height 20
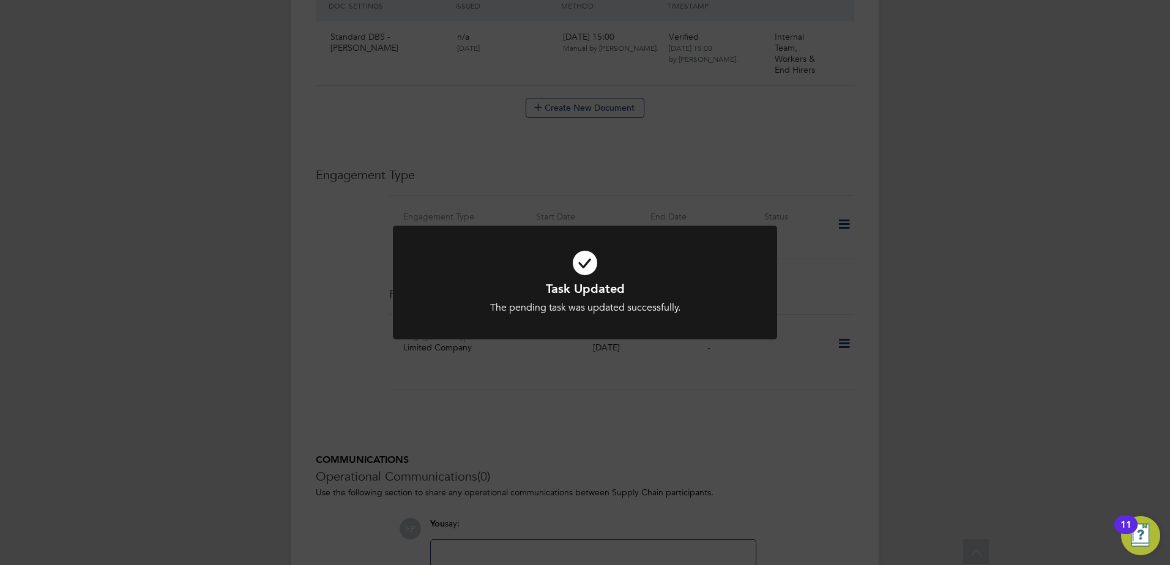
click at [865, 285] on div "Task Updated The pending task was updated successfully. Cancel Okay" at bounding box center [585, 282] width 1170 height 565
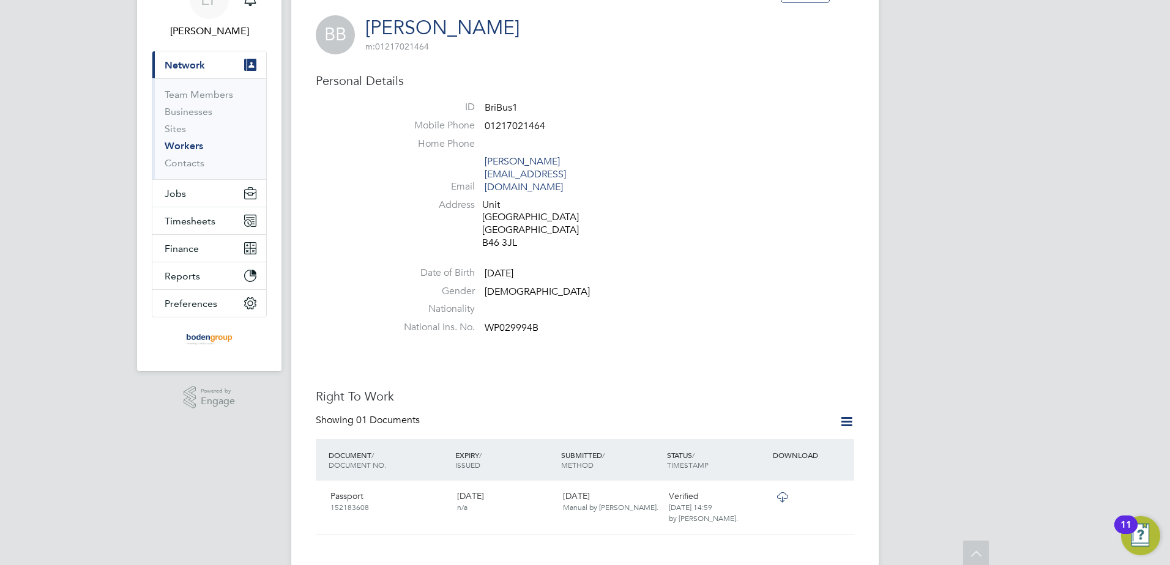
scroll to position [0, 0]
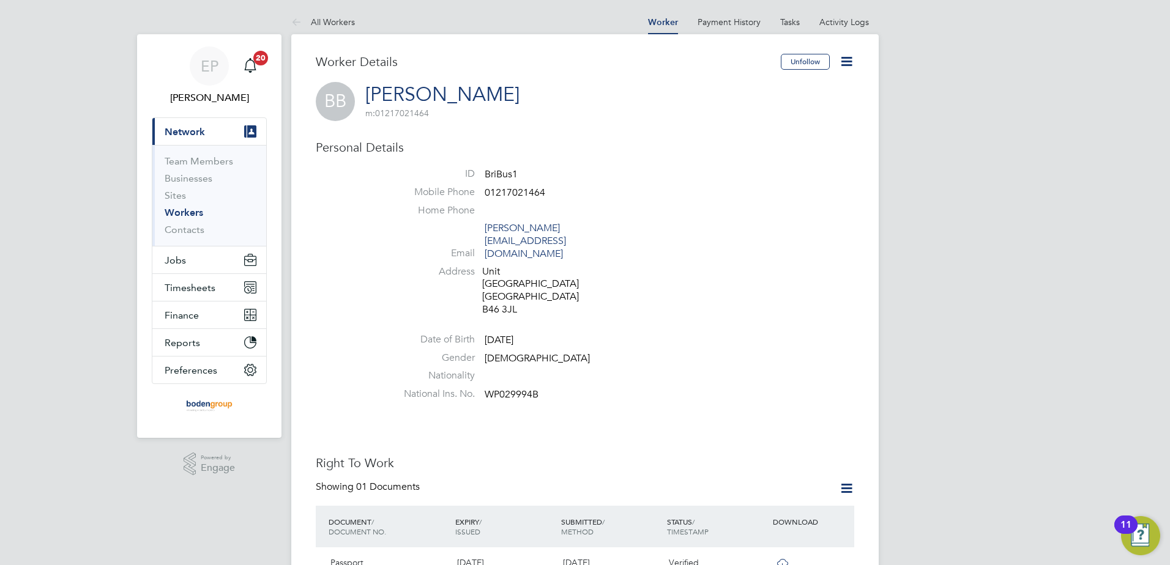
click at [840, 62] on icon at bounding box center [846, 61] width 15 height 15
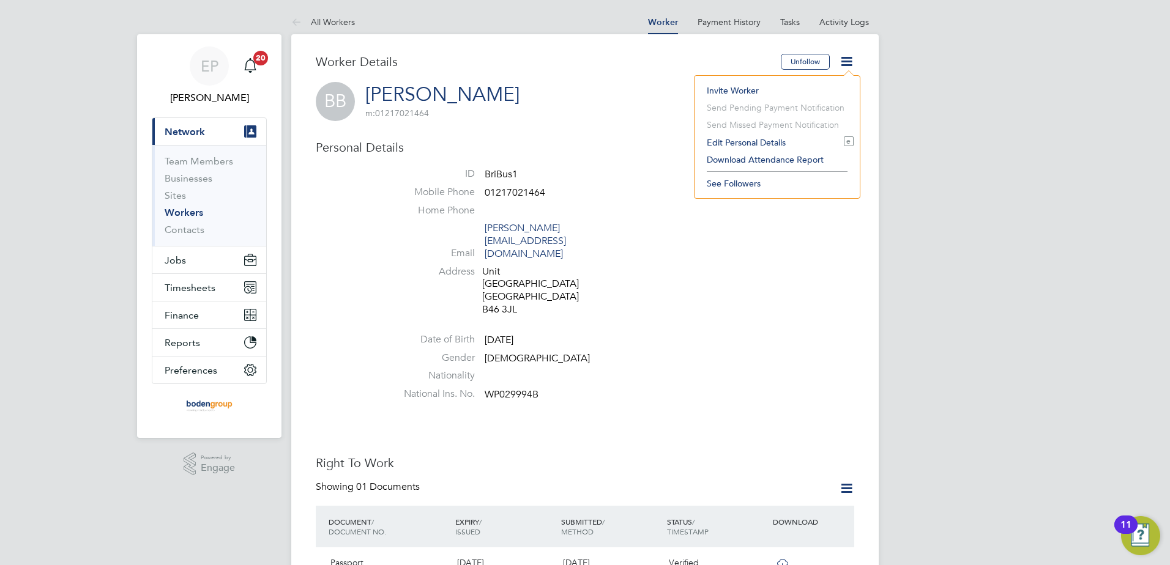
click at [753, 137] on li "Edit Personal Details e" at bounding box center [777, 142] width 153 height 17
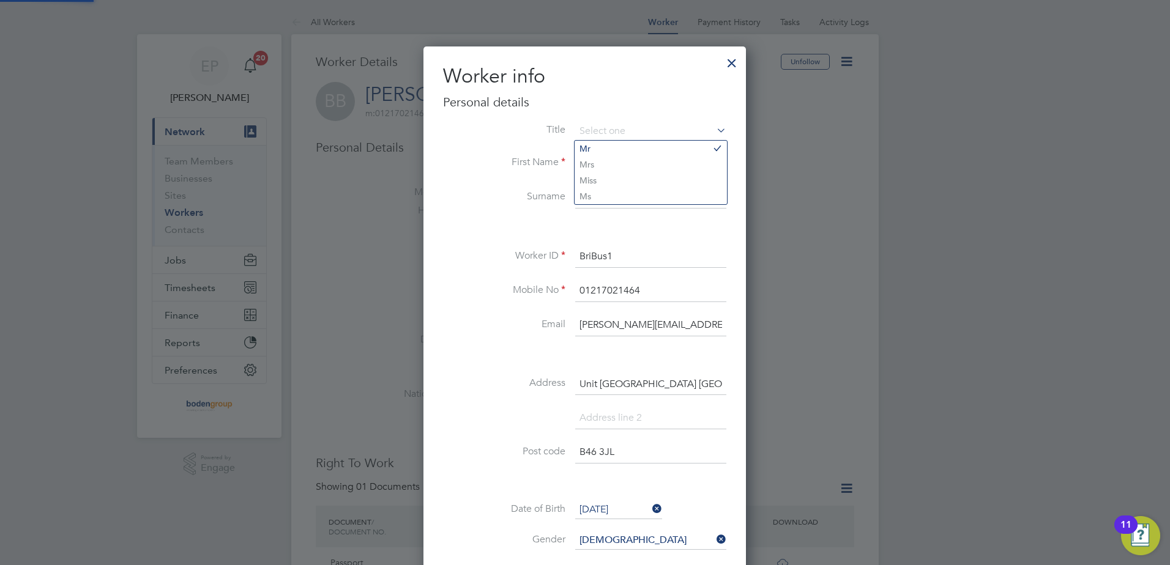
scroll to position [691, 324]
drag, startPoint x: 718, startPoint y: 329, endPoint x: 561, endPoint y: 326, distance: 156.7
click at [561, 326] on li "Email brian.bush10001@gmaaiill.com" at bounding box center [584, 332] width 283 height 34
type input "timesheets@boden-group.co.uk"
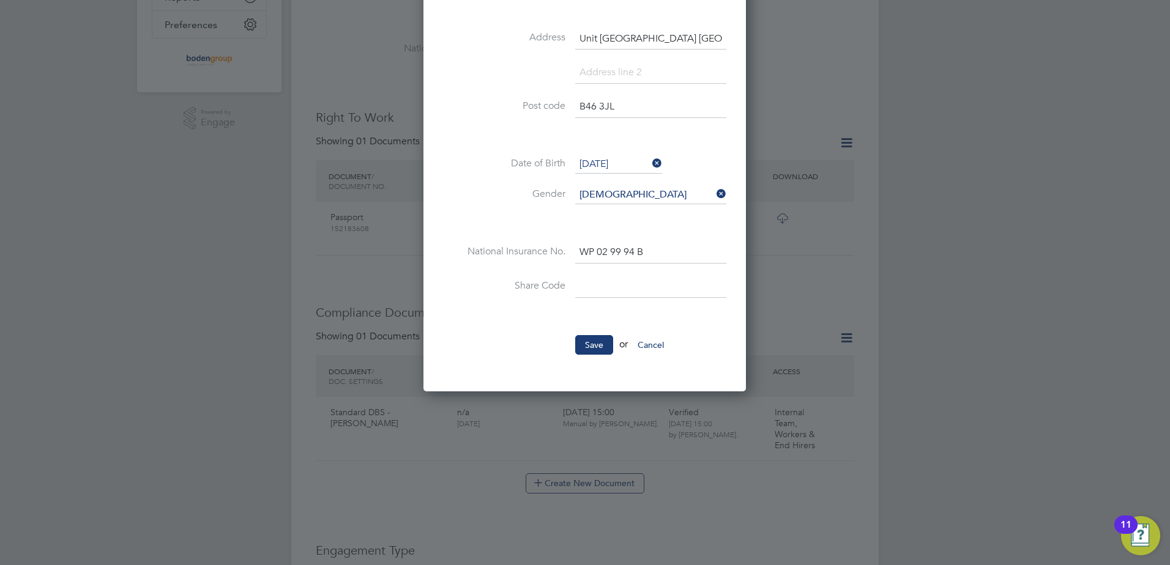
scroll to position [367, 0]
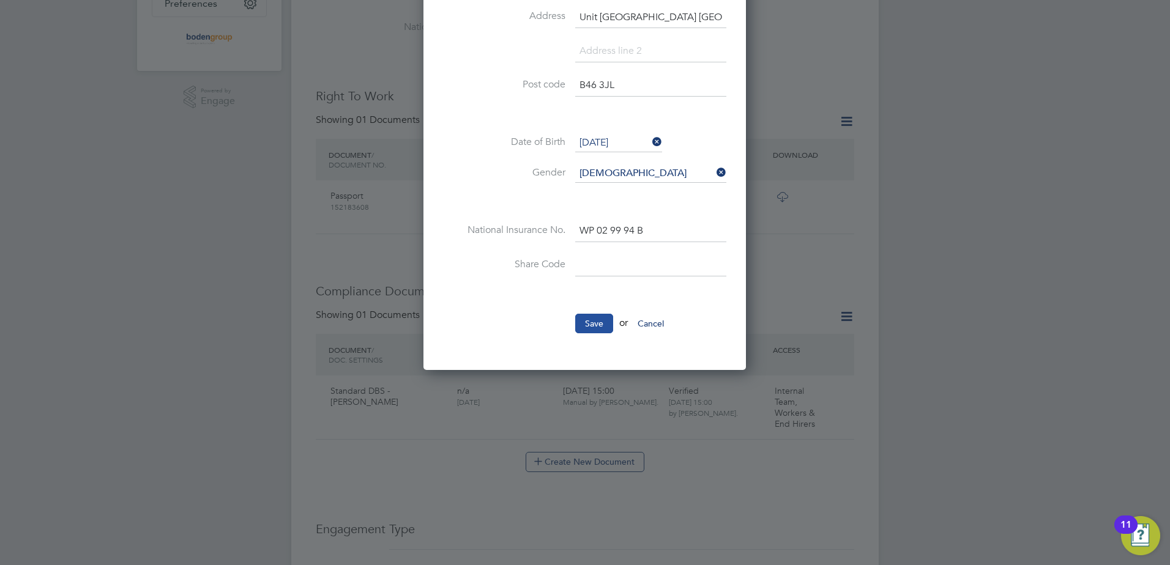
click at [596, 324] on button "Save" at bounding box center [594, 324] width 38 height 20
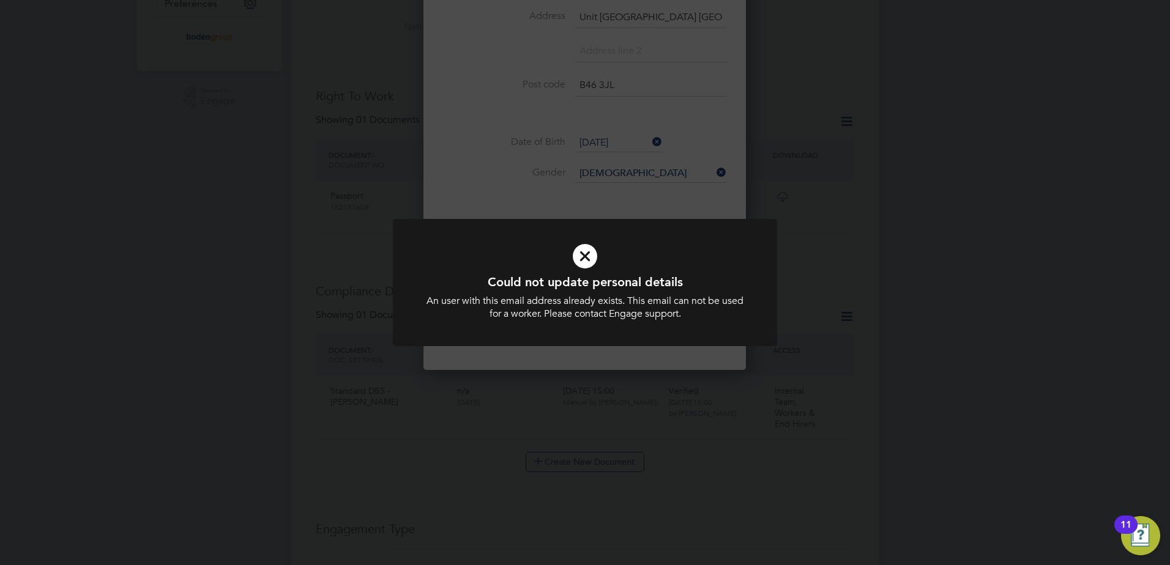
click at [808, 423] on div "Could not update personal details An user with this email address already exist…" at bounding box center [585, 282] width 1170 height 565
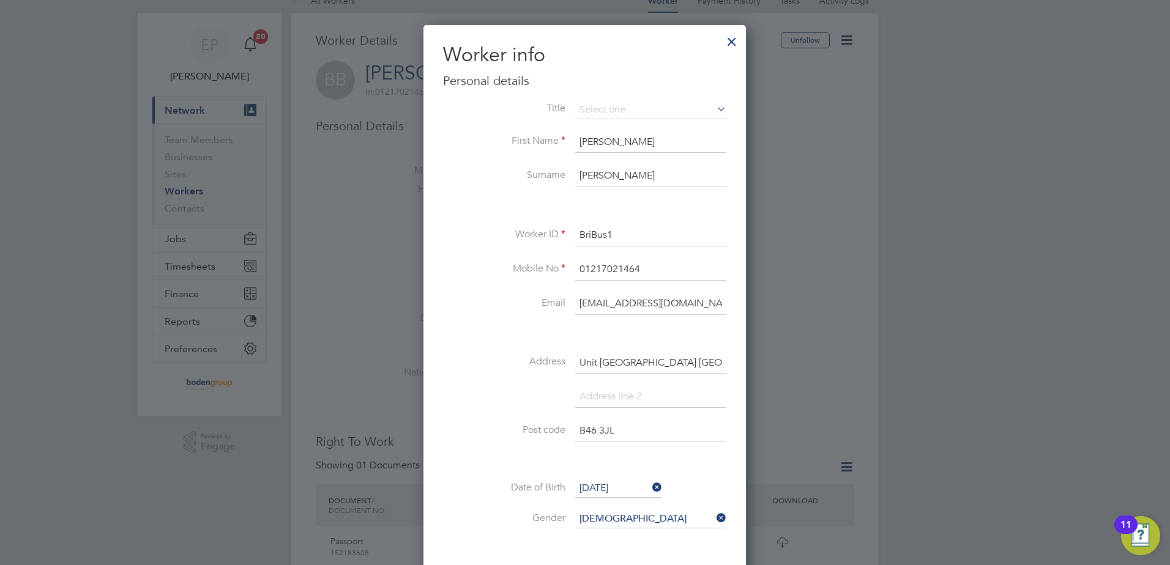
scroll to position [0, 0]
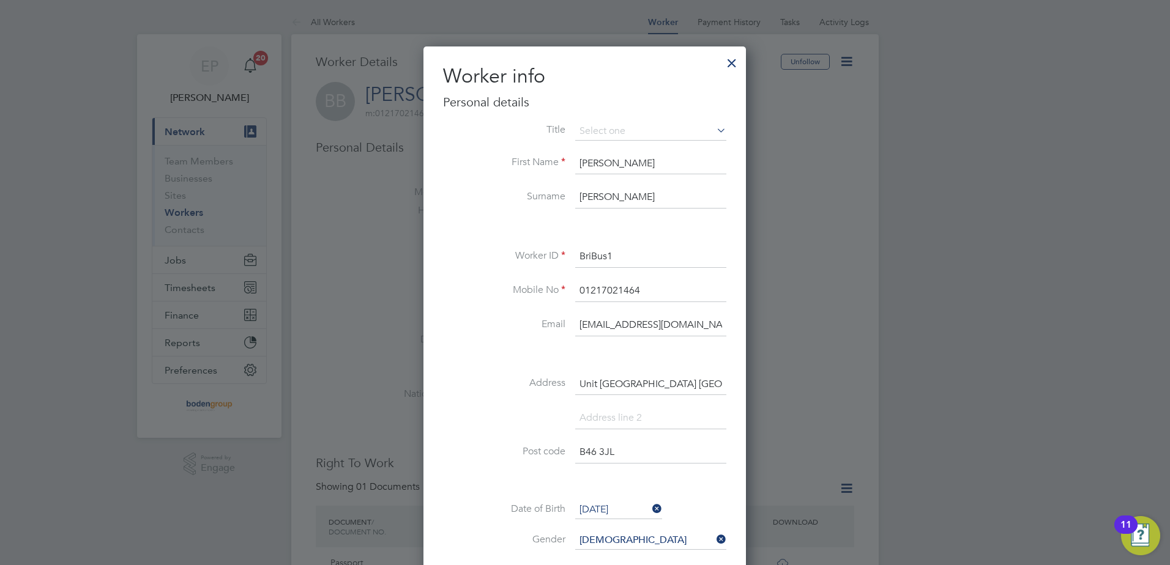
click at [734, 59] on div at bounding box center [732, 60] width 22 height 22
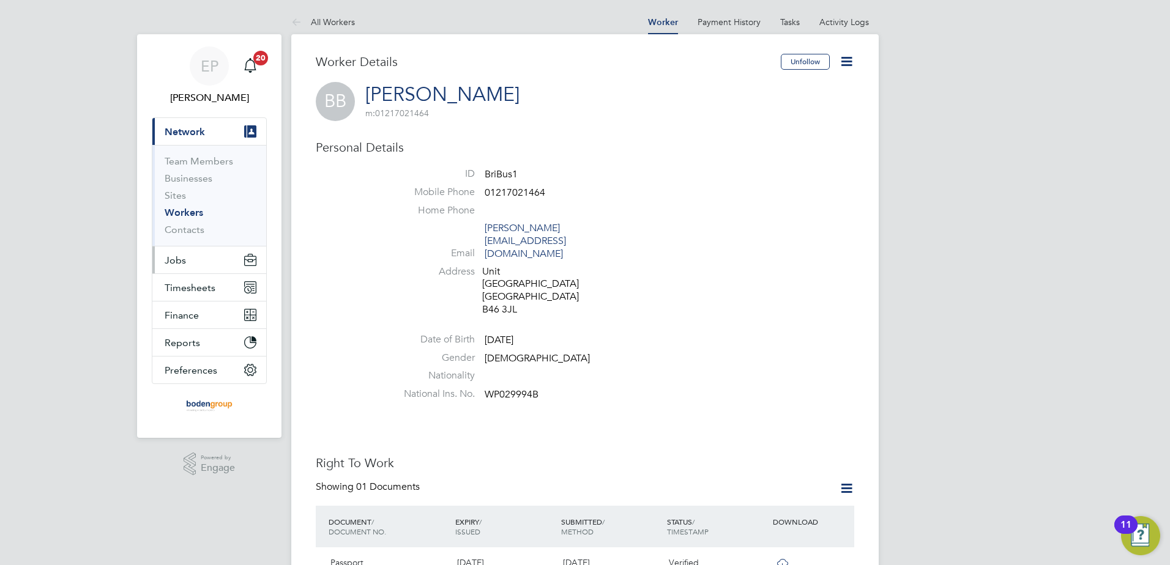
click at [179, 257] on span "Jobs" at bounding box center [175, 261] width 21 height 12
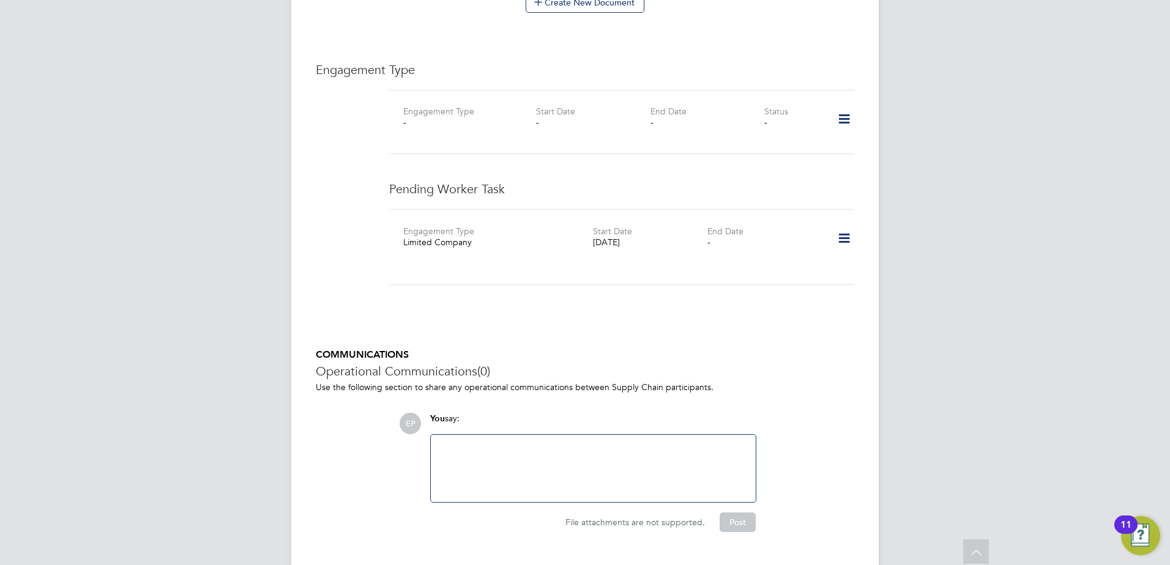
scroll to position [844, 0]
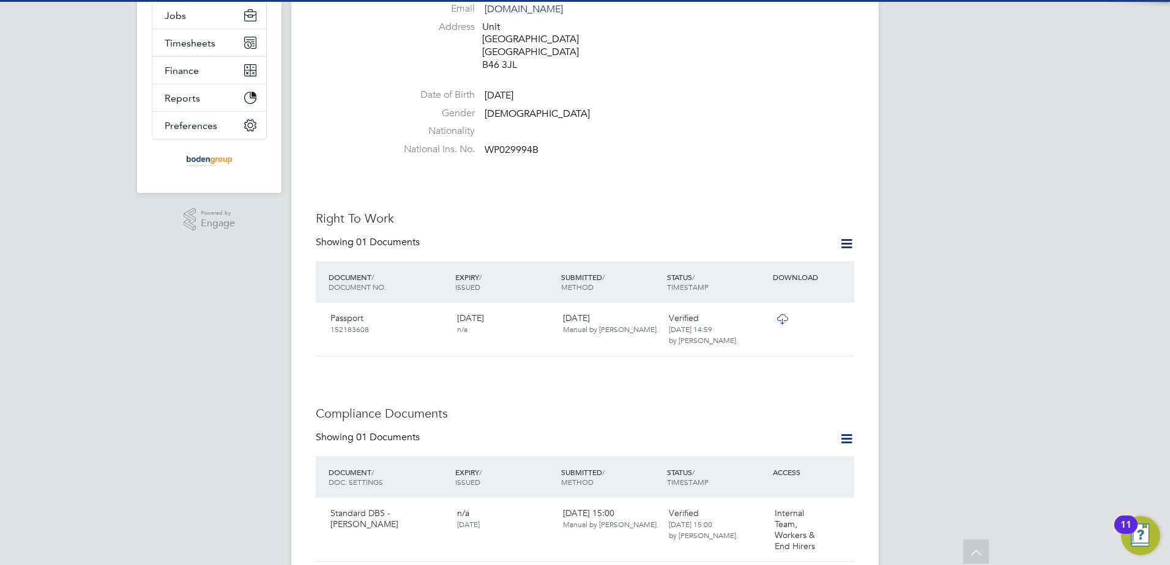
scroll to position [612, 0]
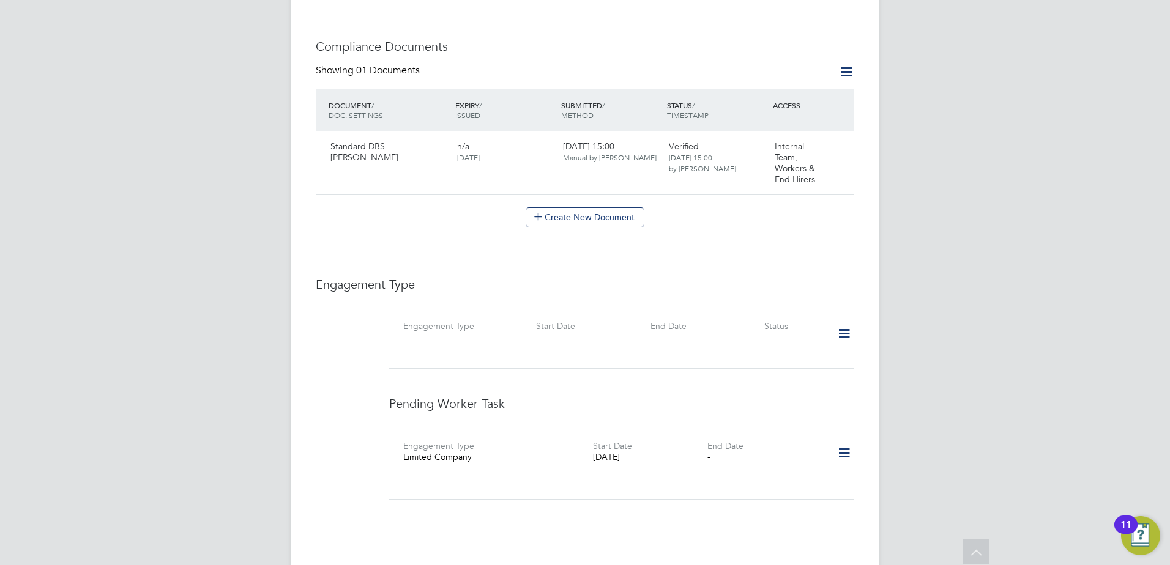
click at [843, 439] on icon at bounding box center [843, 453] width 21 height 28
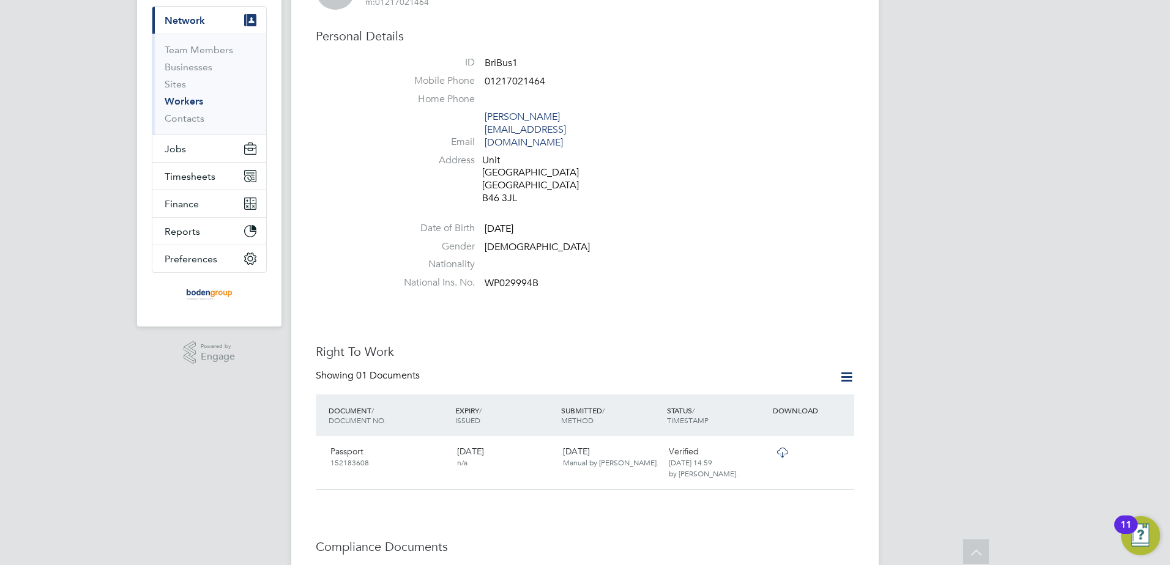
scroll to position [0, 0]
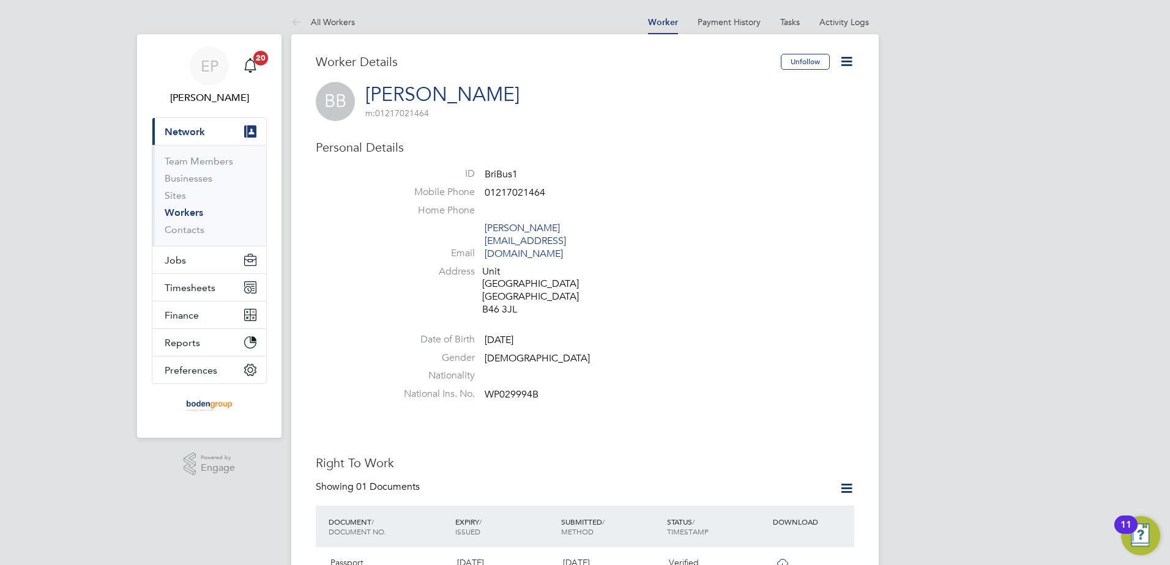
click at [844, 61] on icon at bounding box center [846, 61] width 15 height 15
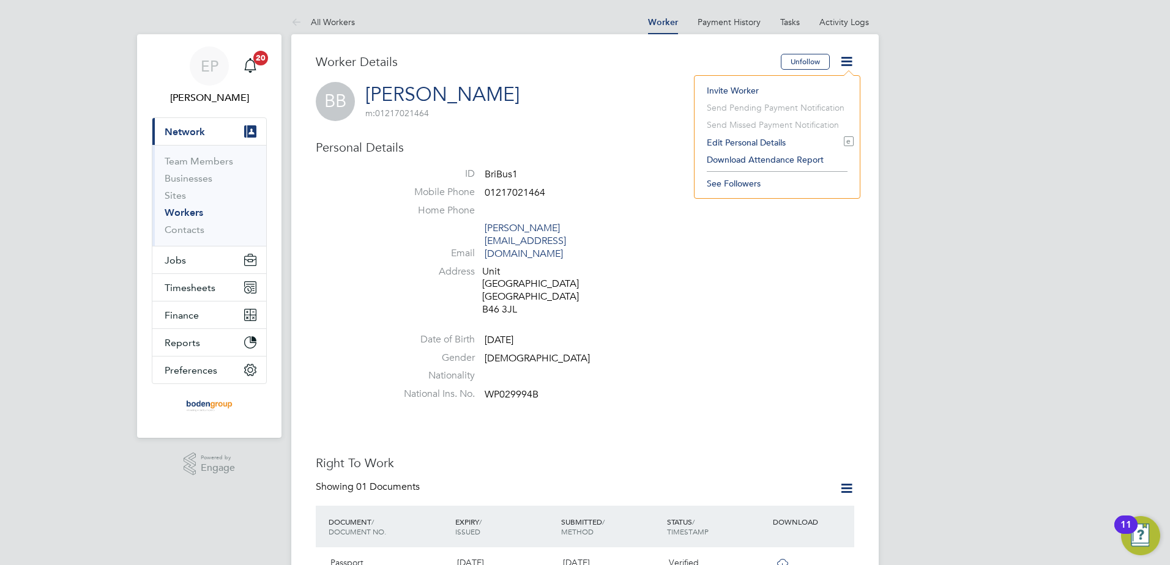
click at [774, 138] on li "Edit Personal Details e" at bounding box center [777, 142] width 153 height 17
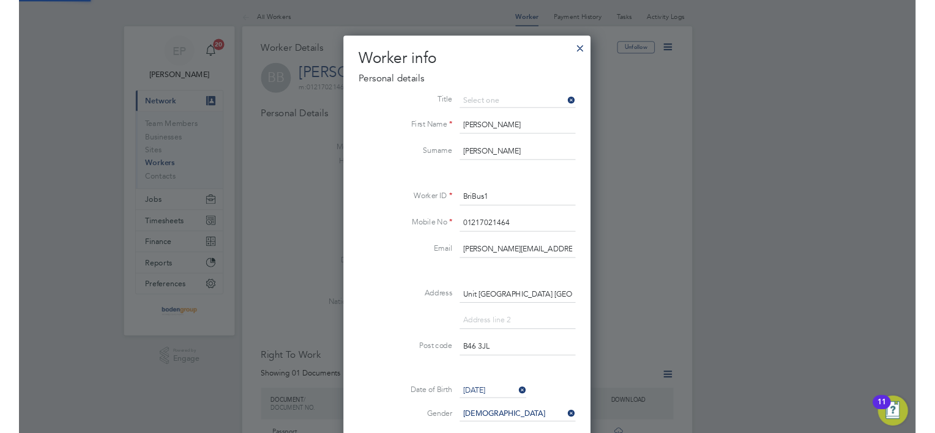
scroll to position [691, 324]
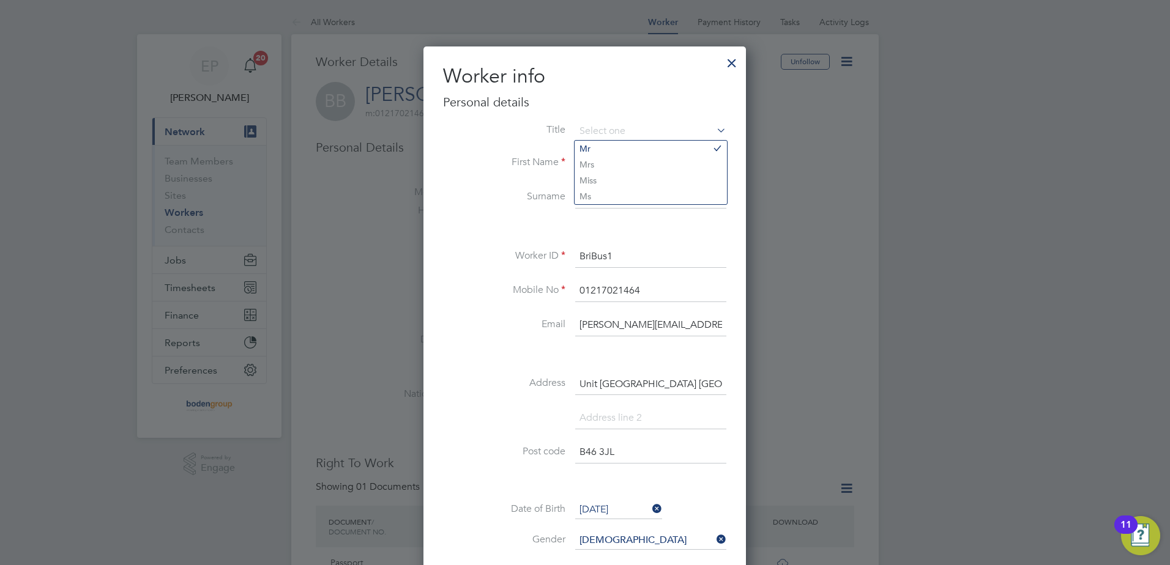
click at [731, 60] on div at bounding box center [732, 60] width 22 height 22
